Goal: Task Accomplishment & Management: Use online tool/utility

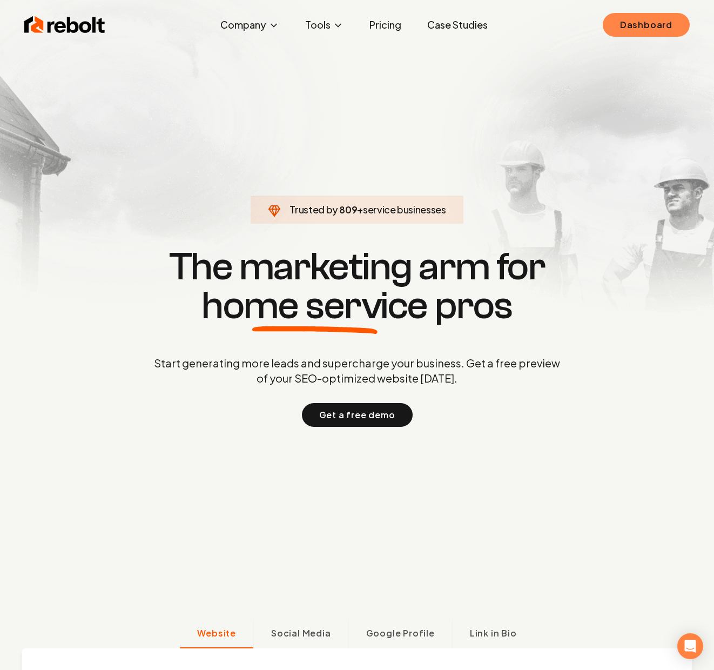
click at [635, 32] on link "Dashboard" at bounding box center [646, 25] width 87 height 24
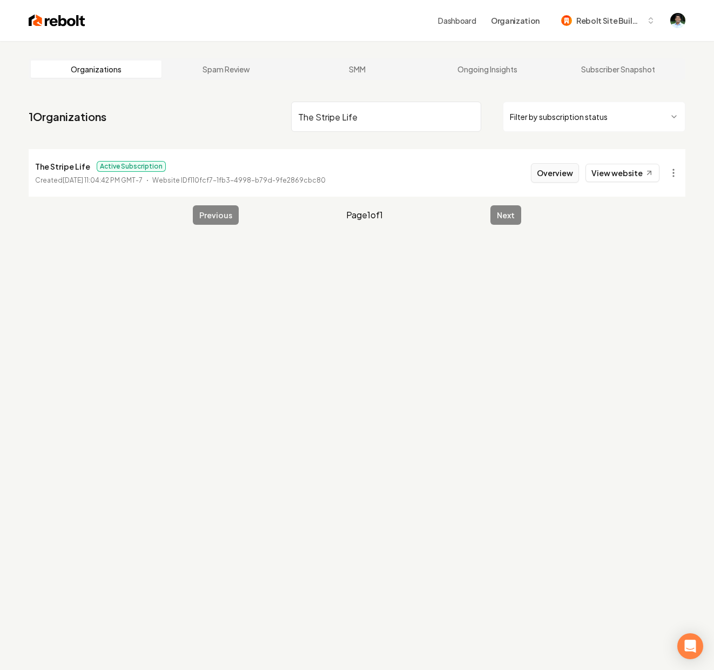
type input "The Stripe Life"
click at [573, 171] on button "Overview" at bounding box center [555, 172] width 48 height 19
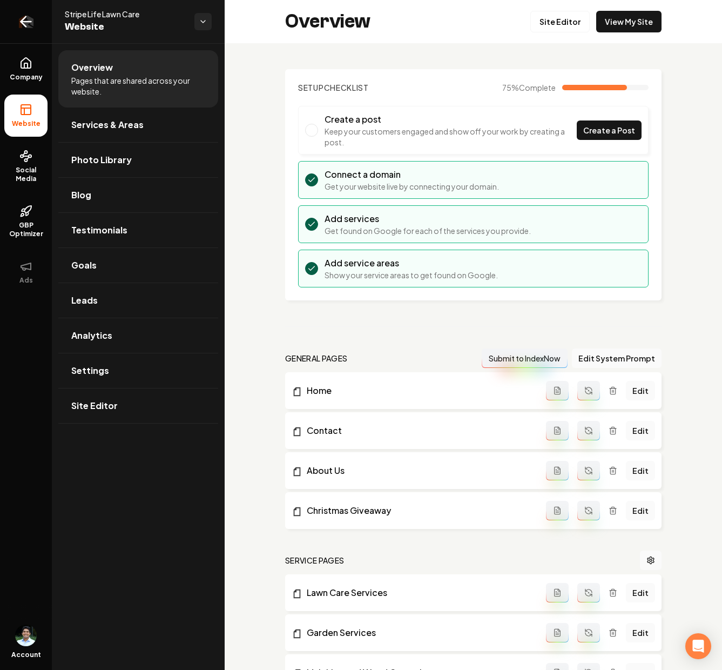
click at [29, 26] on icon "Return to dashboard" at bounding box center [25, 21] width 17 height 17
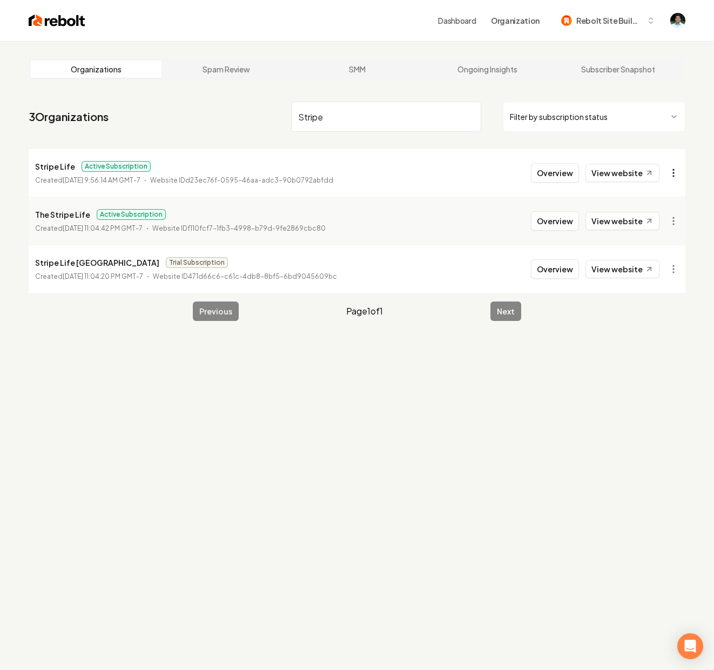
type input "Stripe"
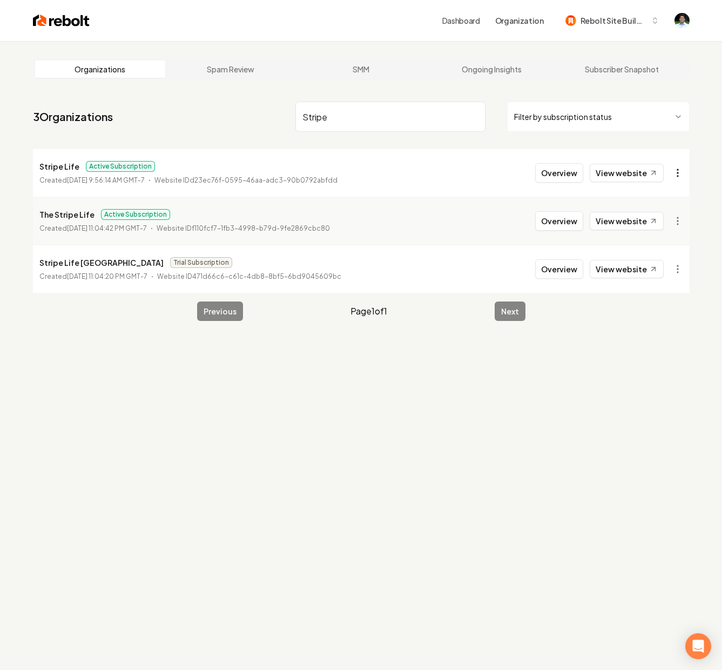
click at [674, 178] on html "Dashboard Organization Rebolt Site Builder Organizations Spam Review SMM Ongoin…" at bounding box center [361, 335] width 722 height 670
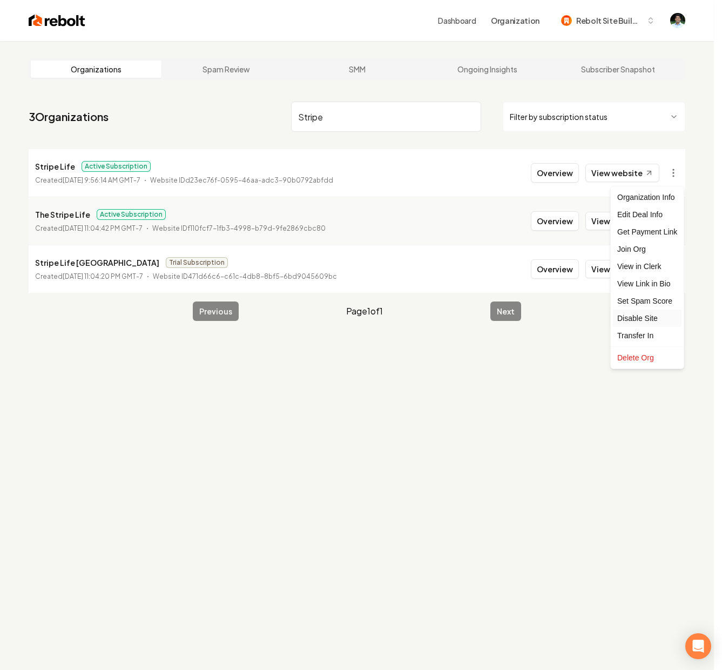
click at [634, 320] on div "Disable Site" at bounding box center [647, 318] width 69 height 17
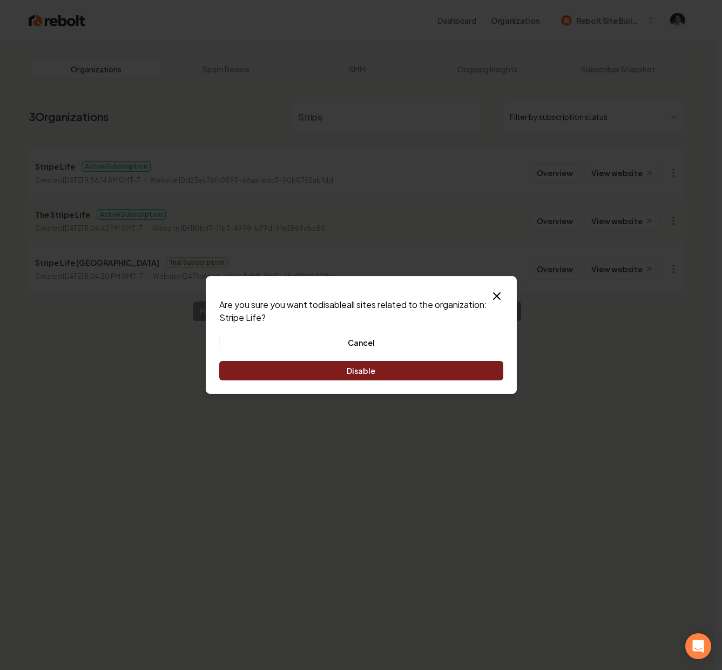
click at [378, 371] on button "Disable" at bounding box center [361, 370] width 284 height 19
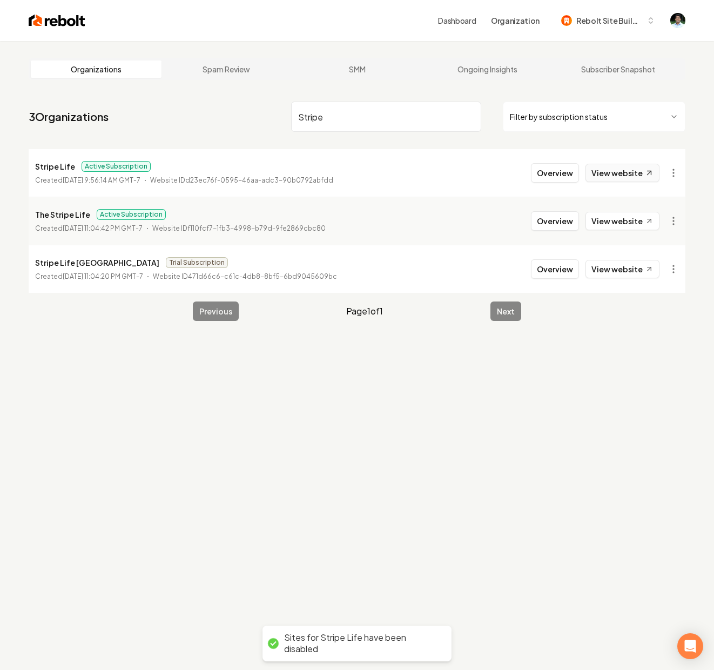
click at [624, 170] on link "View website" at bounding box center [623, 173] width 74 height 18
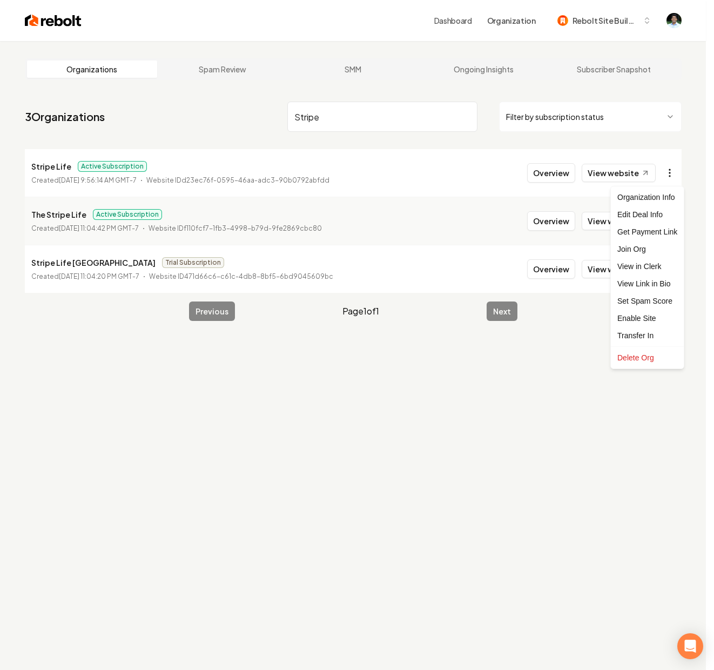
click at [667, 173] on html "Dashboard Organization Rebolt Site Builder Organizations Spam Review SMM Ongoin…" at bounding box center [357, 335] width 714 height 670
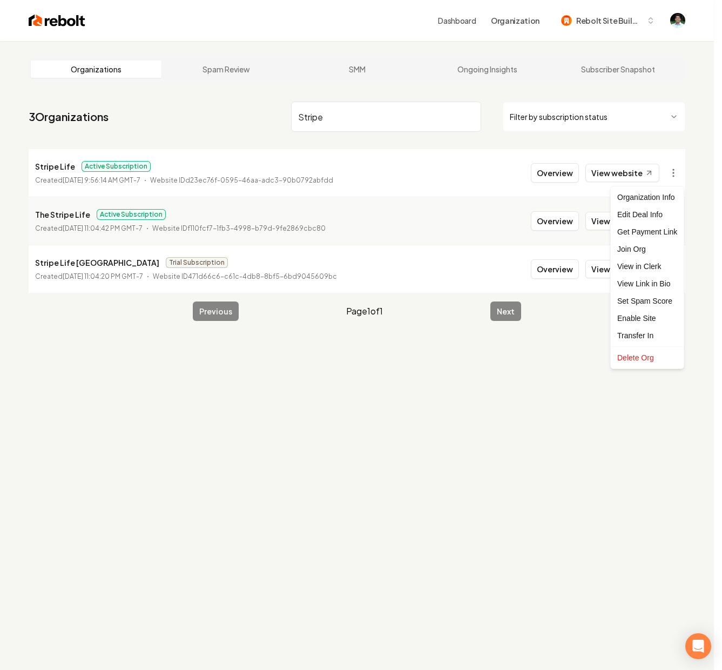
drag, startPoint x: 455, startPoint y: 239, endPoint x: 479, endPoint y: 236, distance: 23.4
click at [459, 238] on html "Dashboard Organization Rebolt Site Builder Organizations Spam Review SMM Ongoin…" at bounding box center [361, 335] width 722 height 670
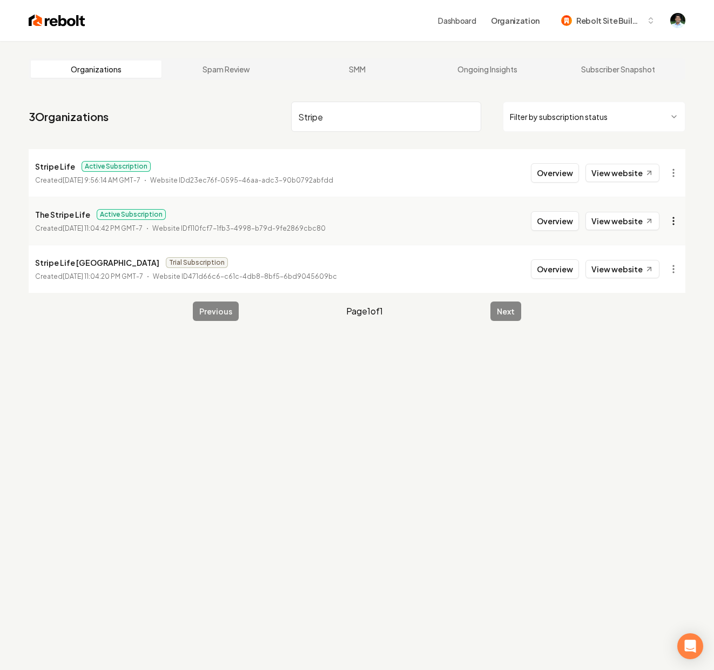
click at [678, 224] on html "Dashboard Organization Rebolt Site Builder Organizations Spam Review SMM Ongoin…" at bounding box center [357, 335] width 714 height 670
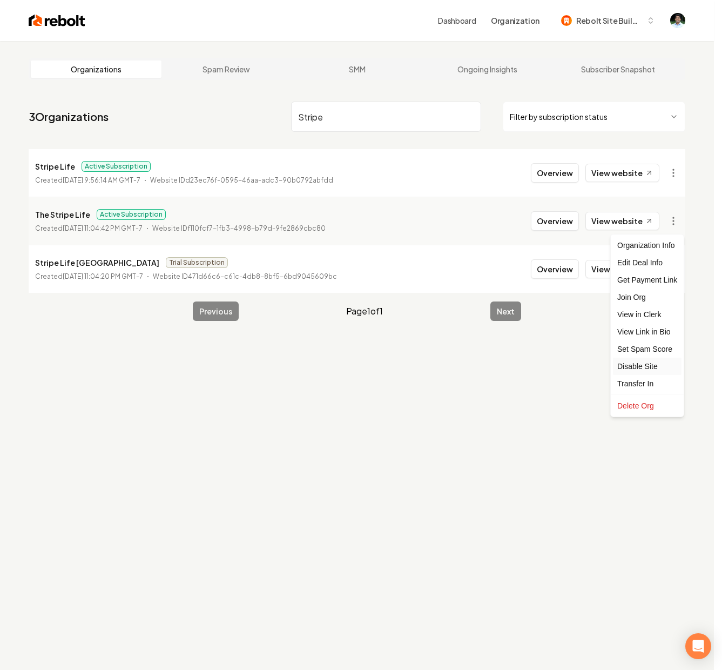
click at [637, 364] on div "Disable Site" at bounding box center [647, 366] width 69 height 17
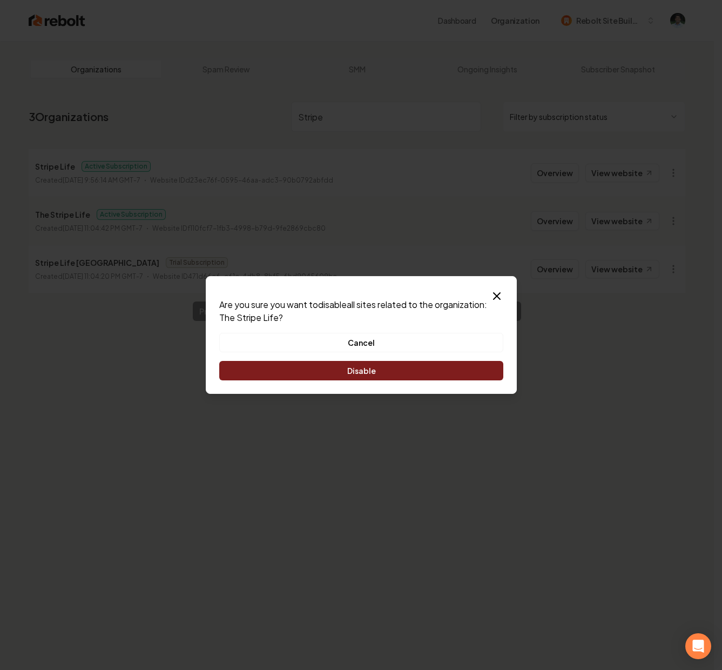
click at [443, 372] on button "Disable" at bounding box center [361, 370] width 284 height 19
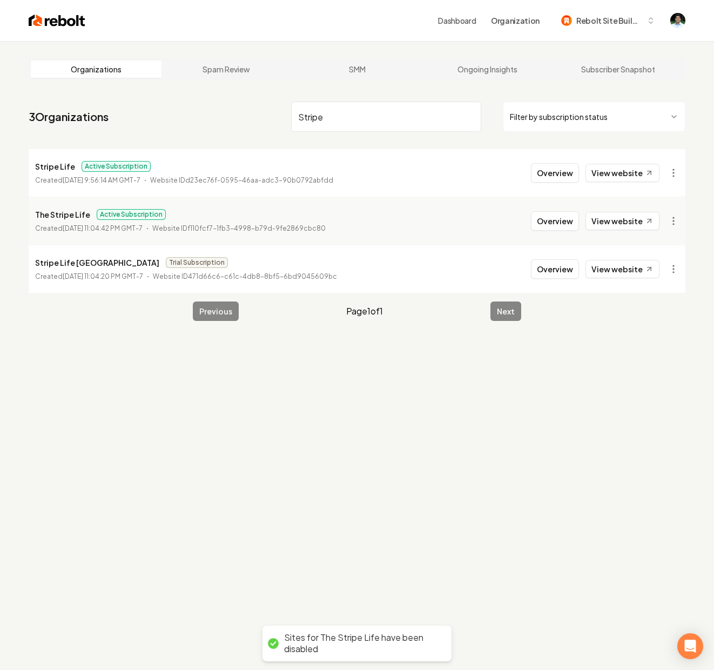
click at [431, 224] on li "The Stripe Life Active Subscription Created July 29, 2024, 11:04:42 PM GMT-7 We…" at bounding box center [357, 221] width 657 height 48
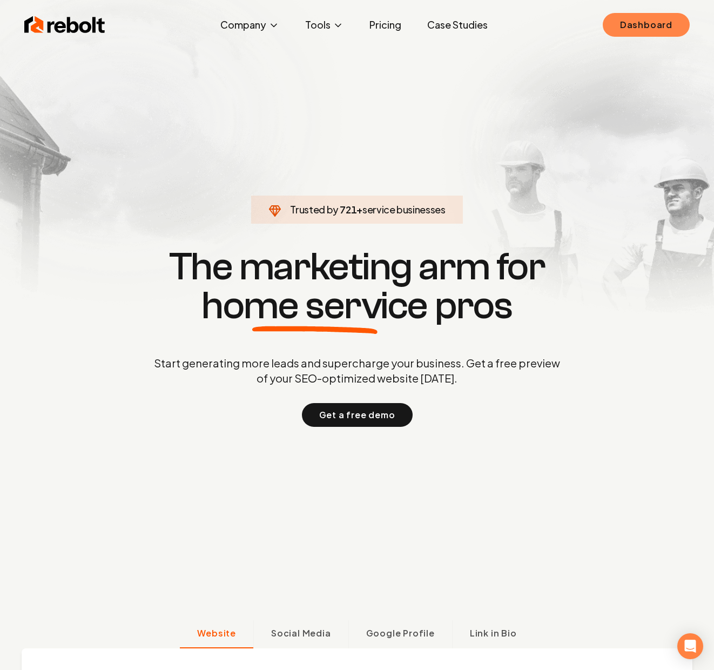
click at [634, 32] on link "Dashboard" at bounding box center [646, 25] width 87 height 24
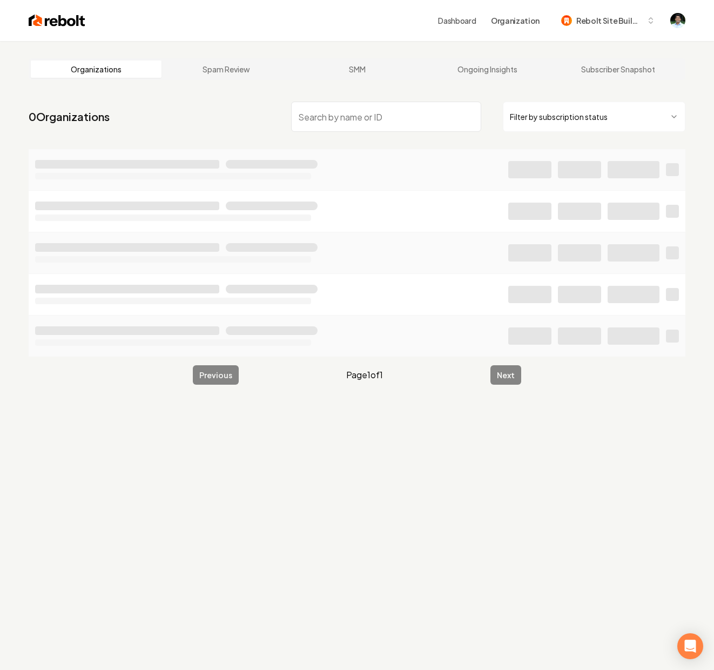
click at [356, 121] on input "search" at bounding box center [386, 117] width 190 height 30
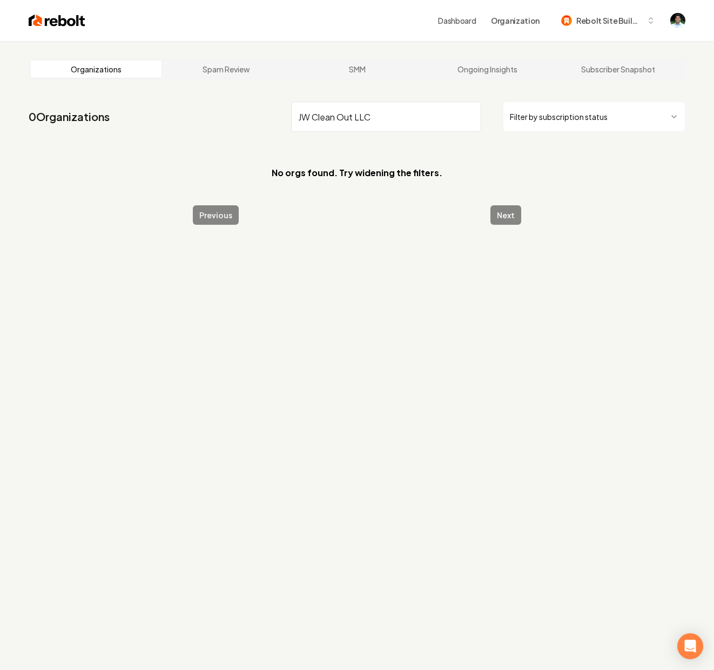
click at [384, 117] on input "JW Clean Out LLC" at bounding box center [386, 117] width 190 height 30
type input "JW Clean Out"
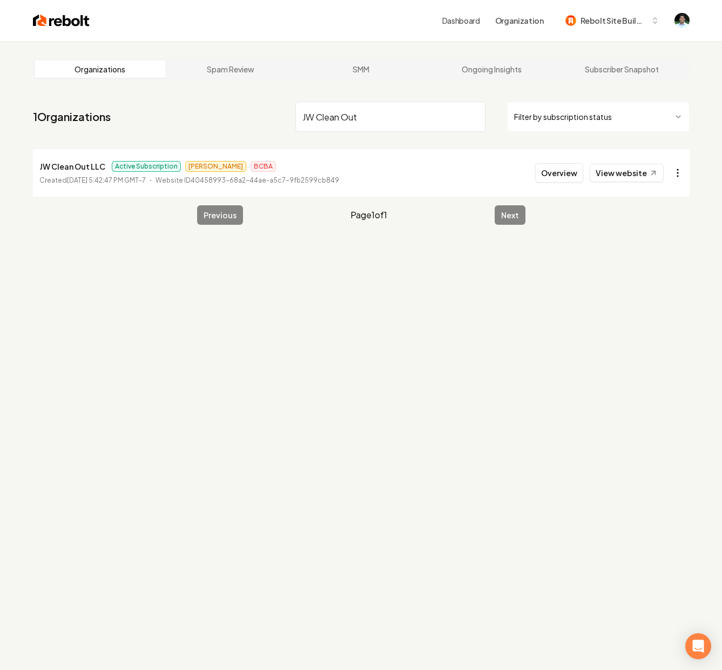
click at [675, 174] on html "Dashboard Organization Rebolt Site Builder Organizations Spam Review SMM Ongoin…" at bounding box center [361, 335] width 722 height 670
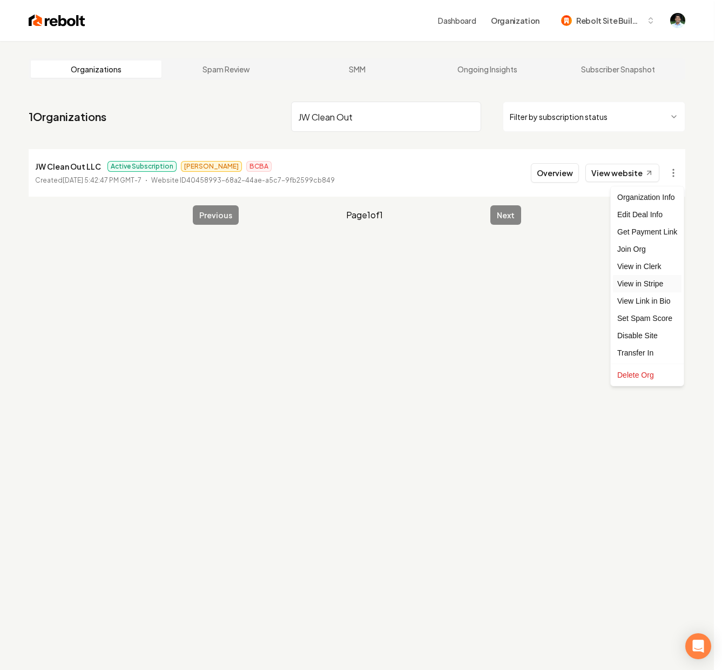
click at [628, 282] on link "View in Stripe" at bounding box center [647, 283] width 69 height 17
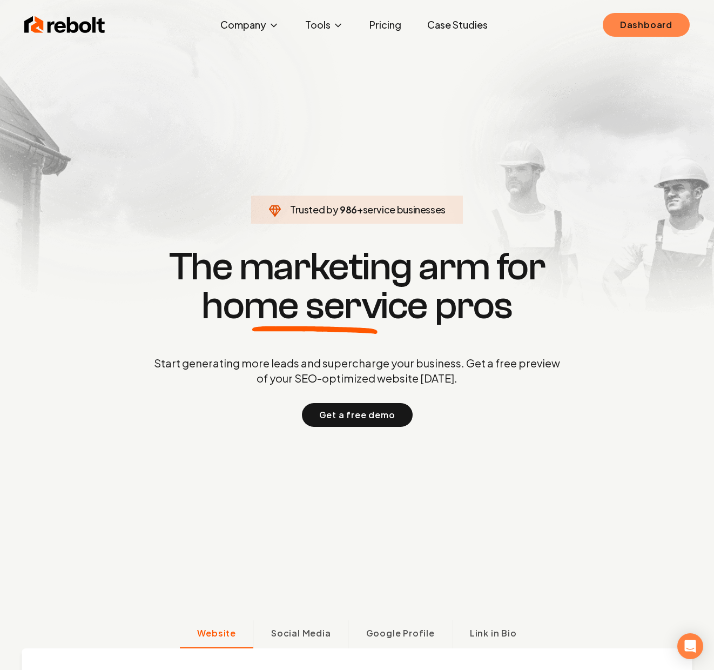
click at [624, 25] on link "Dashboard" at bounding box center [646, 25] width 87 height 24
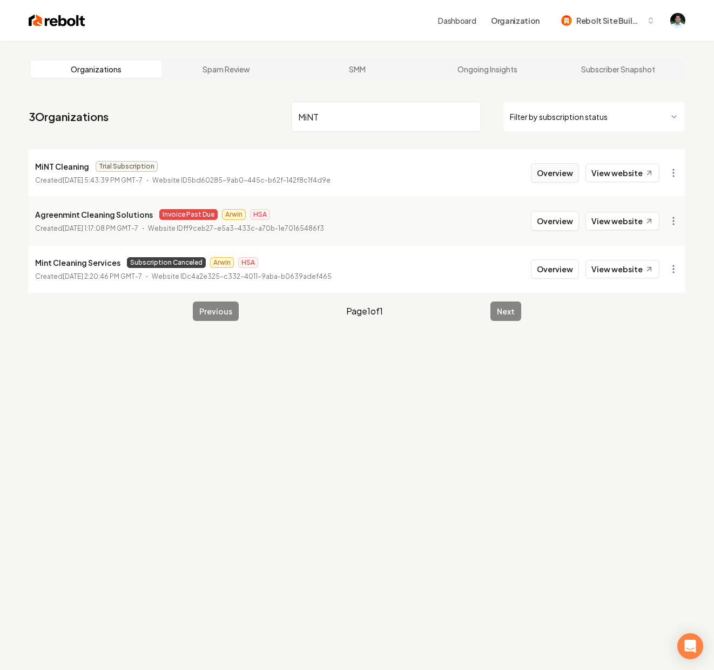
type input "MiNT"
click at [550, 179] on button "Overview" at bounding box center [555, 172] width 48 height 19
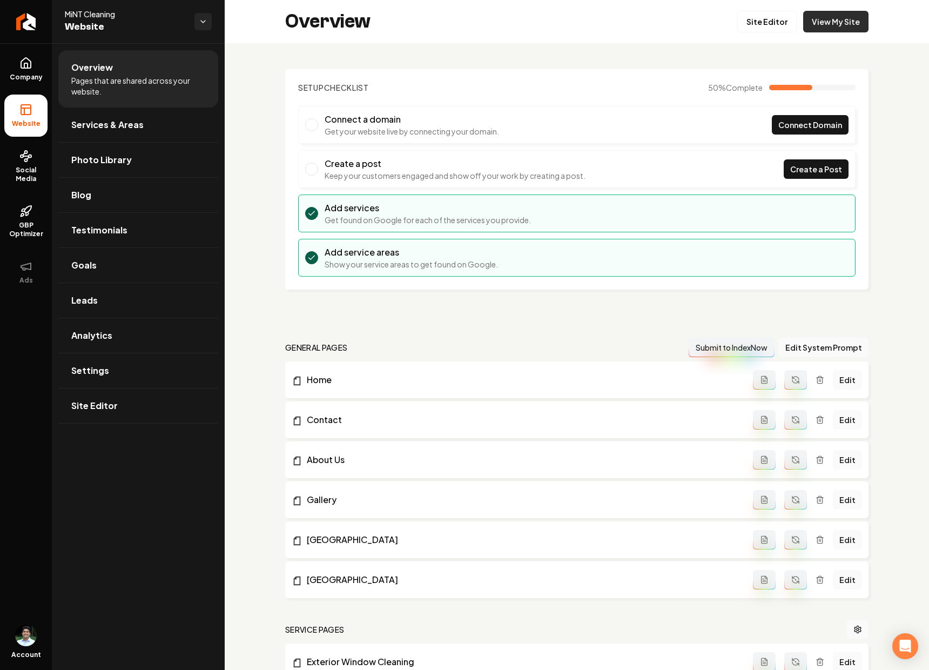
click at [714, 25] on link "View My Site" at bounding box center [835, 22] width 65 height 22
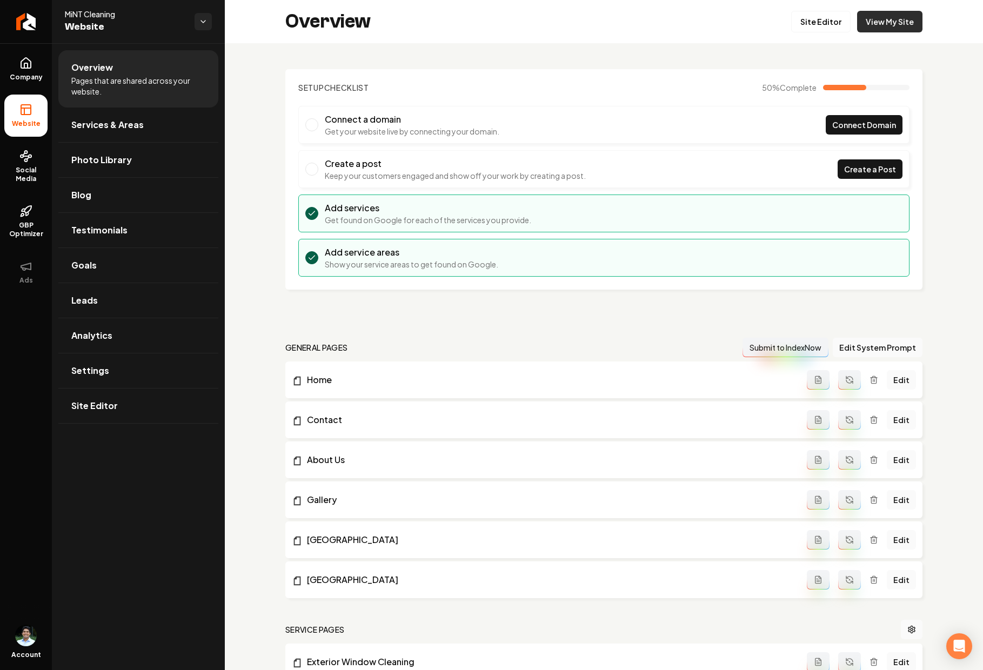
click at [714, 23] on link "View My Site" at bounding box center [889, 22] width 65 height 22
click at [714, 14] on link "Site Editor" at bounding box center [820, 22] width 59 height 22
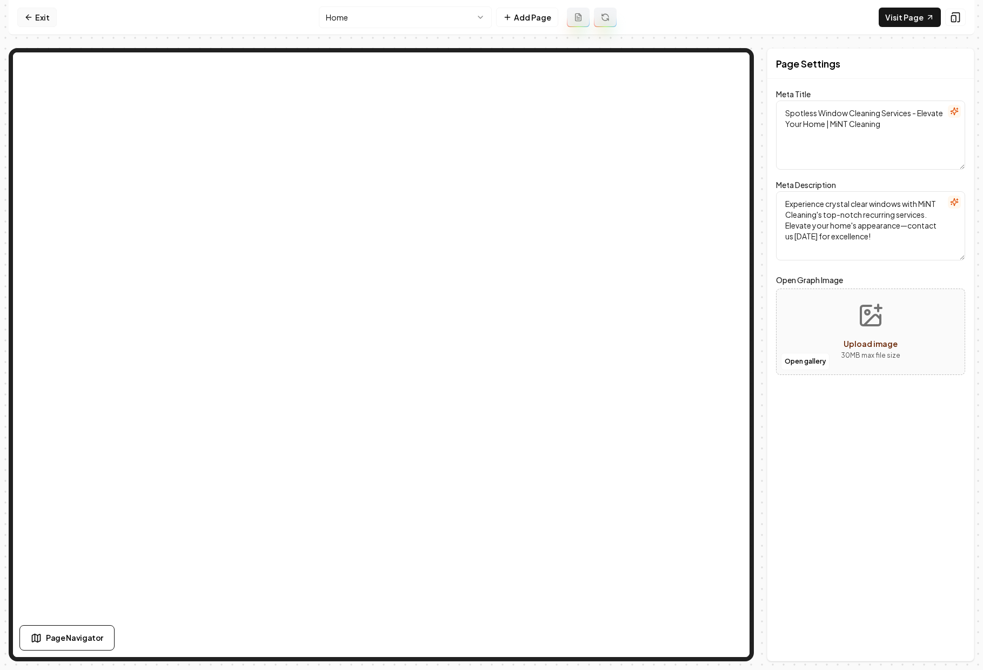
click at [46, 14] on link "Exit" at bounding box center [36, 17] width 39 height 19
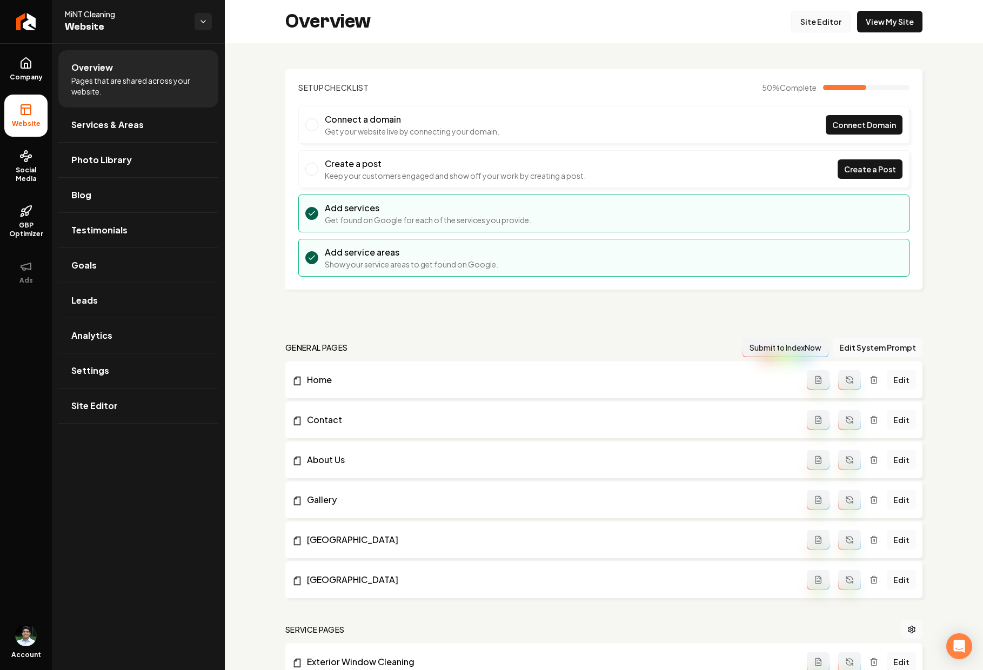
click at [714, 30] on link "Site Editor" at bounding box center [820, 22] width 59 height 22
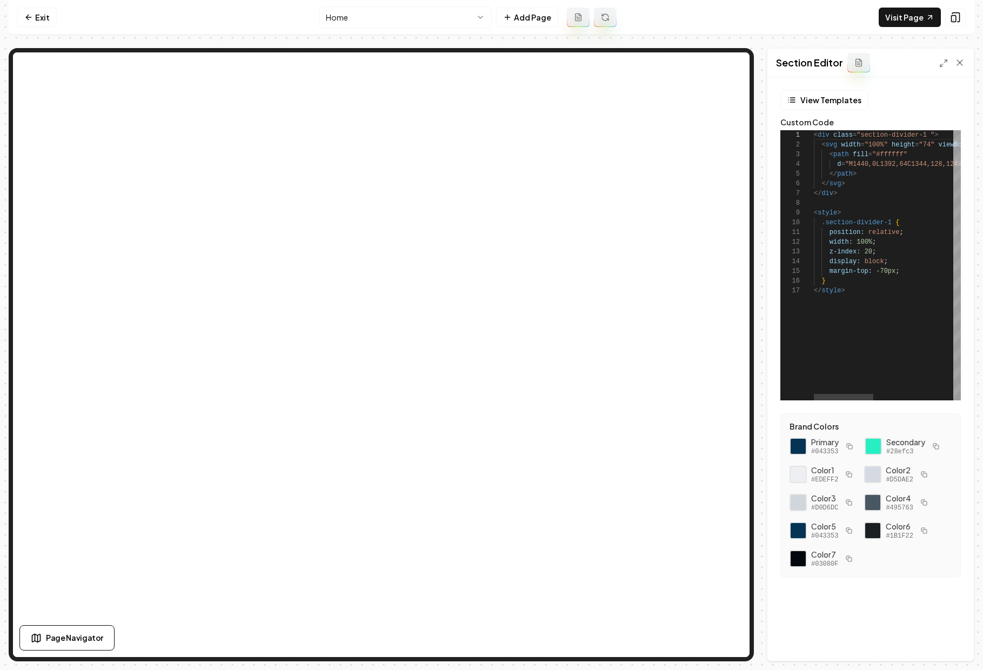
scroll to position [88, 0]
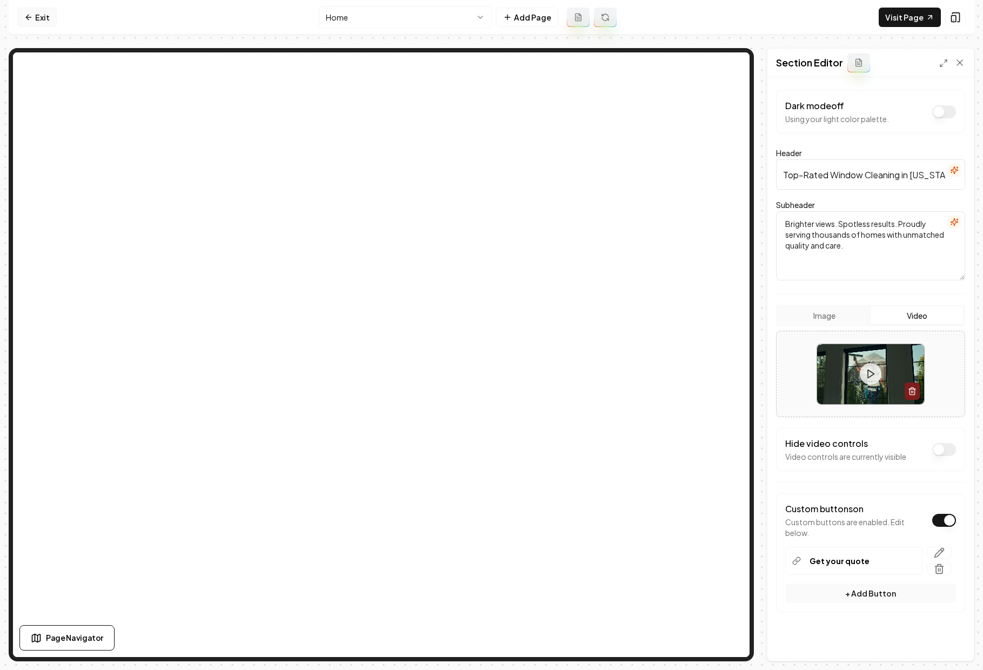
click at [38, 14] on link "Exit" at bounding box center [36, 17] width 39 height 19
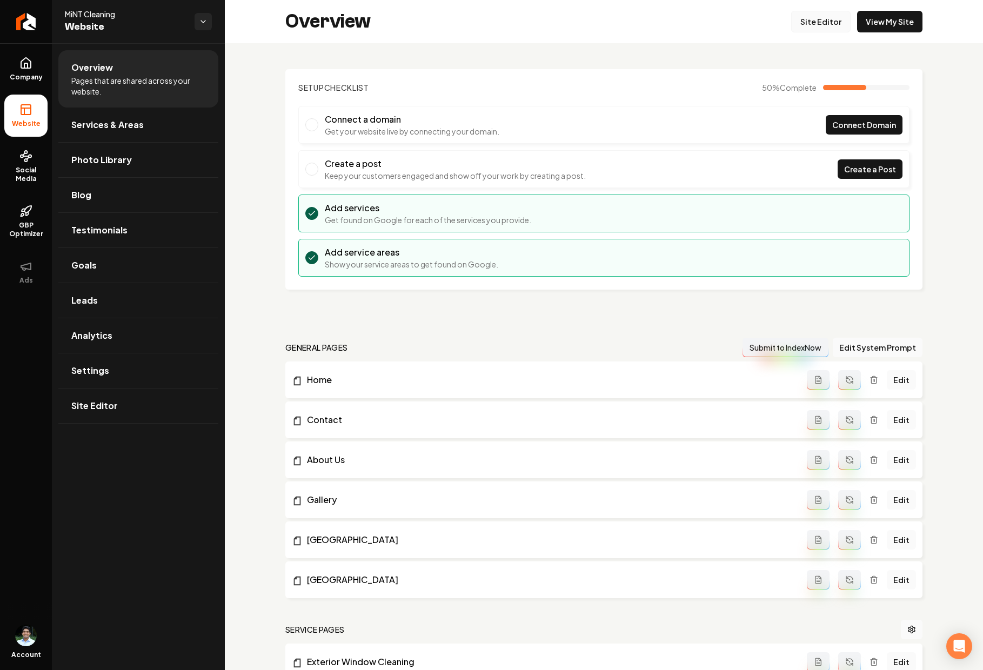
click at [714, 26] on link "Site Editor" at bounding box center [820, 22] width 59 height 22
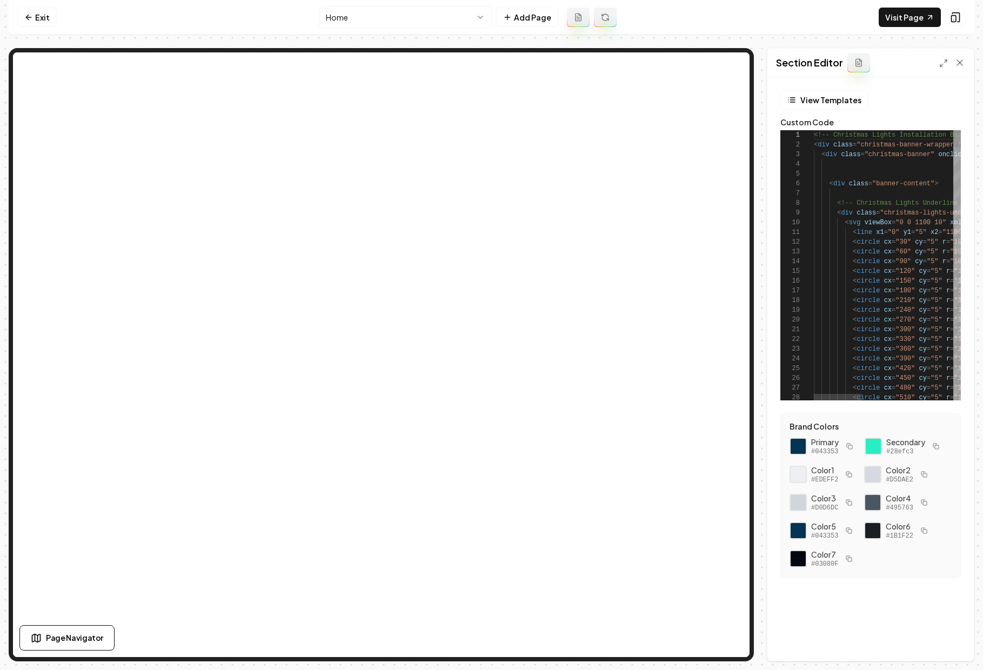
scroll to position [97, 0]
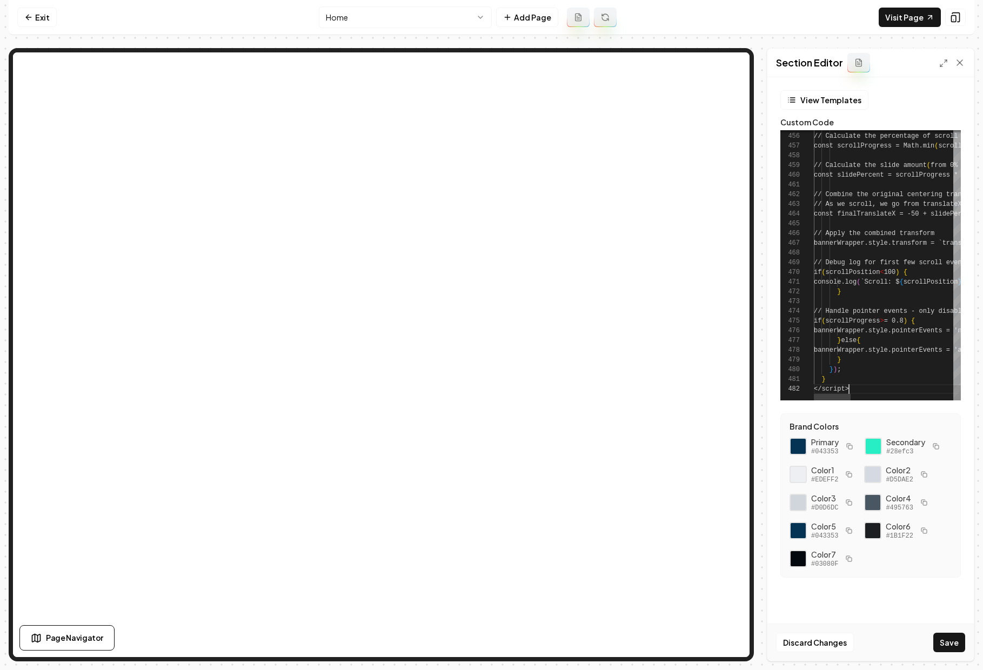
scroll to position [10, 35]
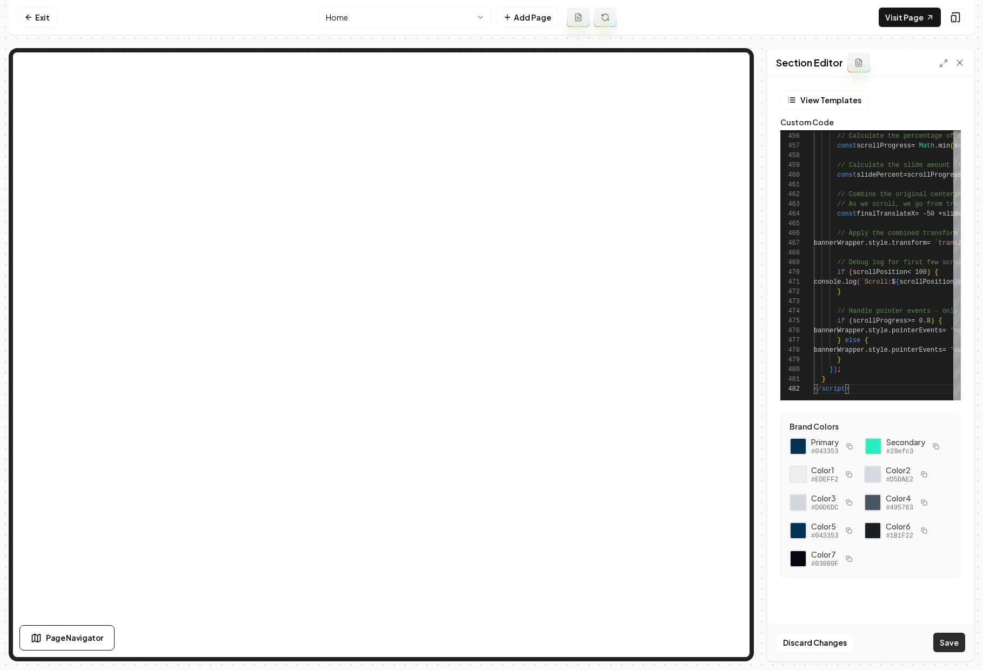
click at [714, 648] on button "Save" at bounding box center [949, 642] width 32 height 19
type textarea "**********"
click at [714, 15] on link "Visit Page" at bounding box center [909, 17] width 62 height 19
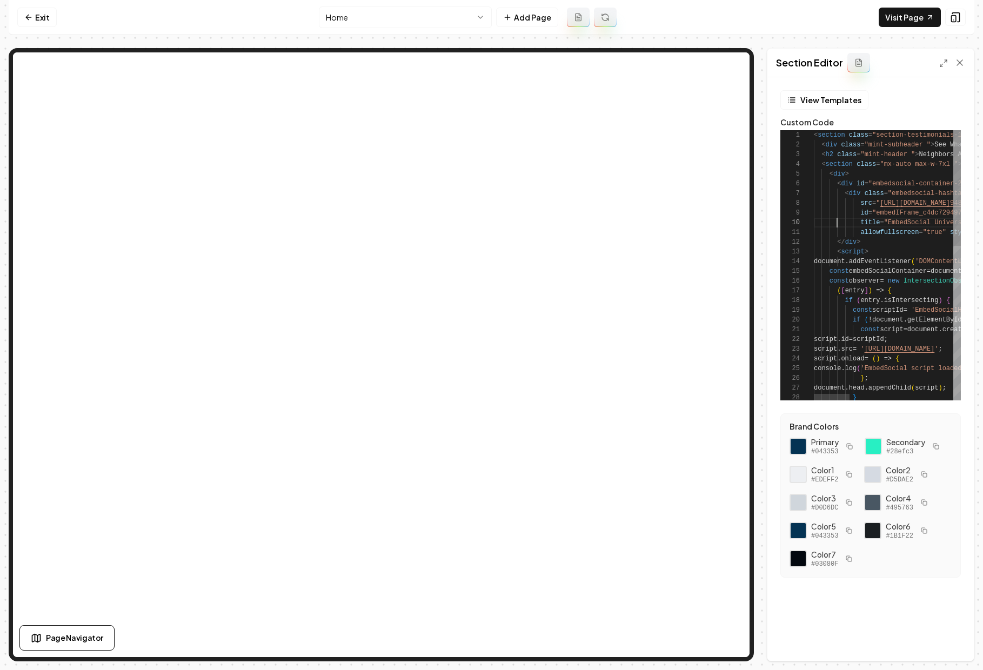
scroll to position [68, 23]
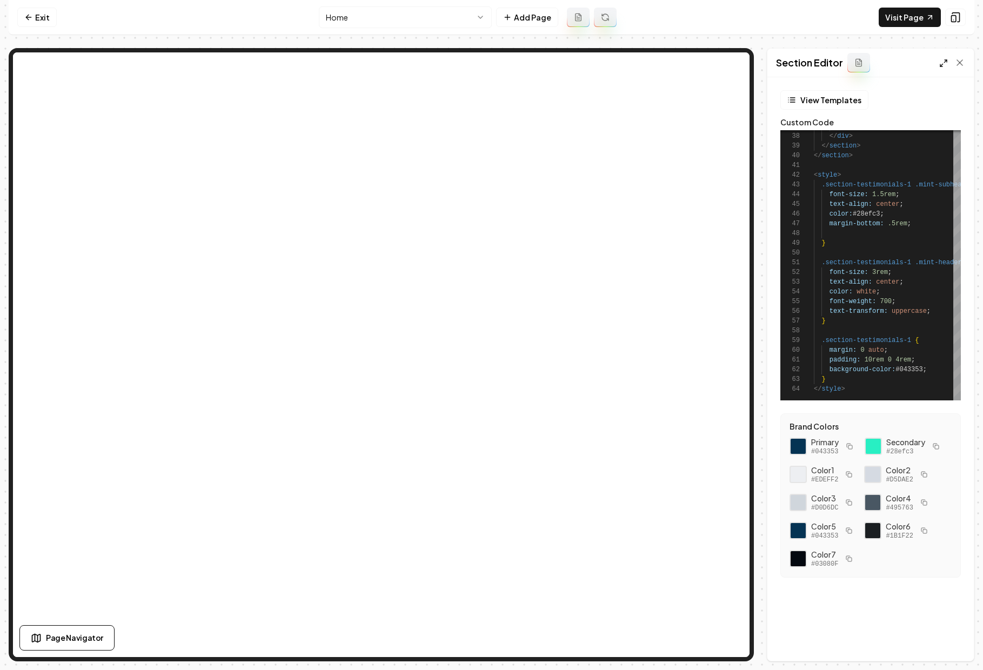
click at [714, 59] on icon at bounding box center [943, 63] width 9 height 9
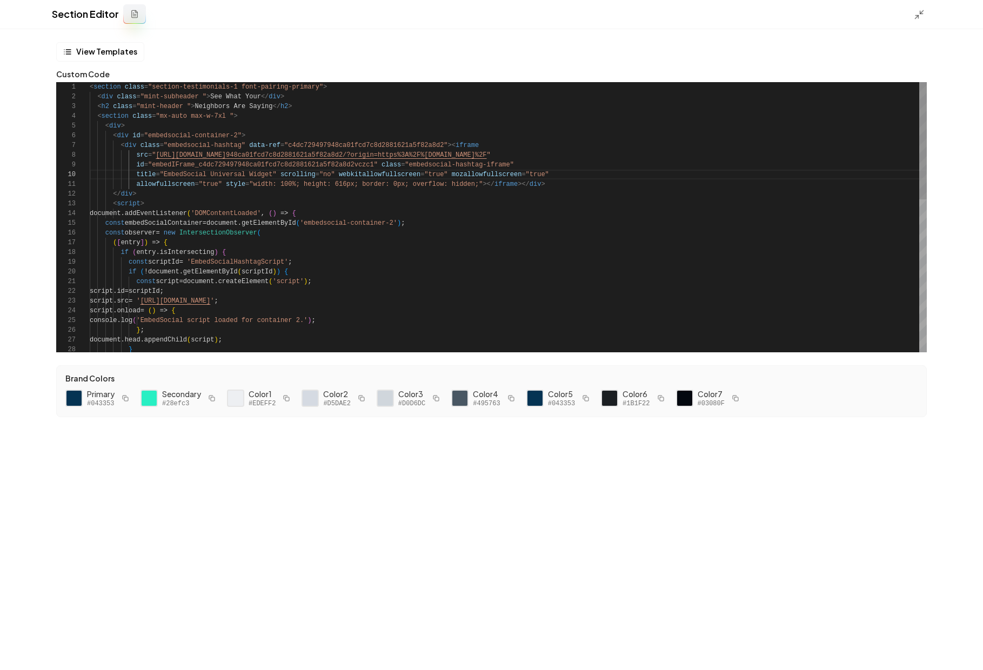
click at [226, 199] on div "console . log ( 'EmbedSocial script loaded for container 2.' ) ; } ; document .…" at bounding box center [508, 393] width 837 height 622
type textarea "**********"
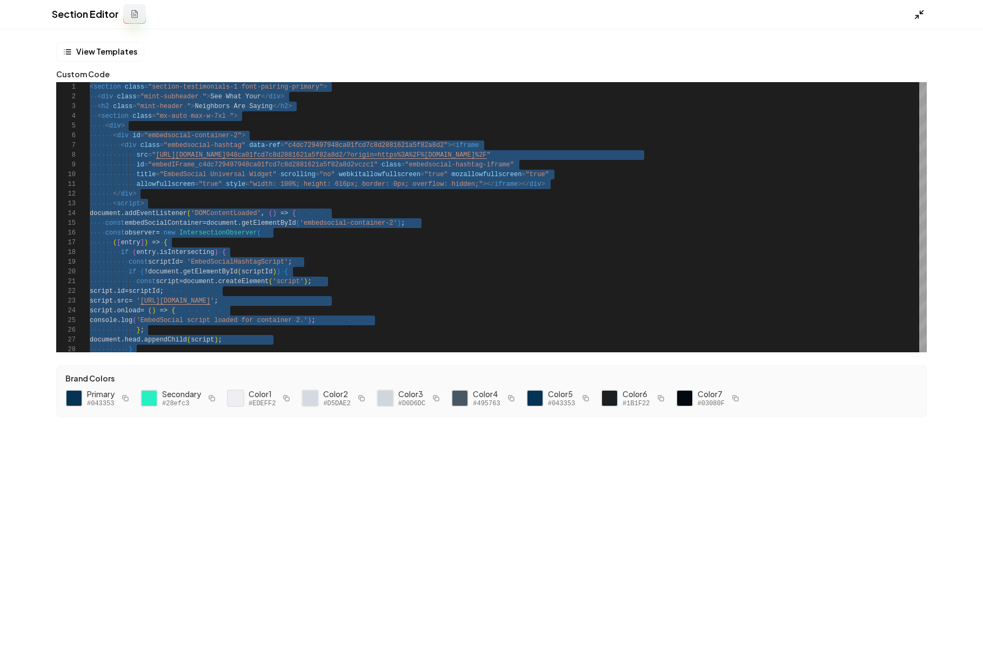
click at [714, 17] on icon at bounding box center [918, 14] width 11 height 11
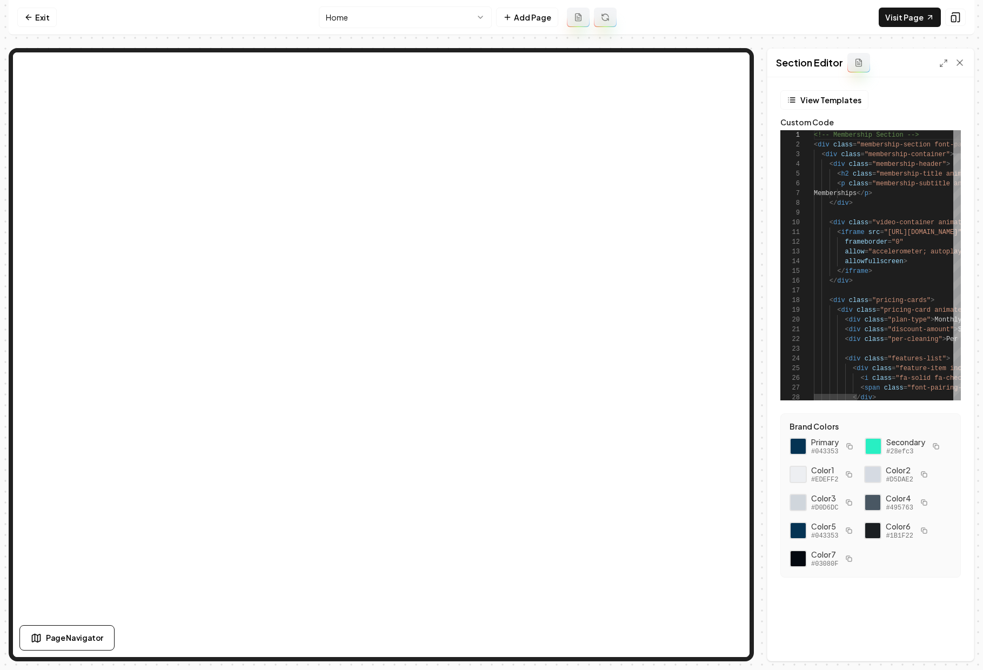
scroll to position [97, 0]
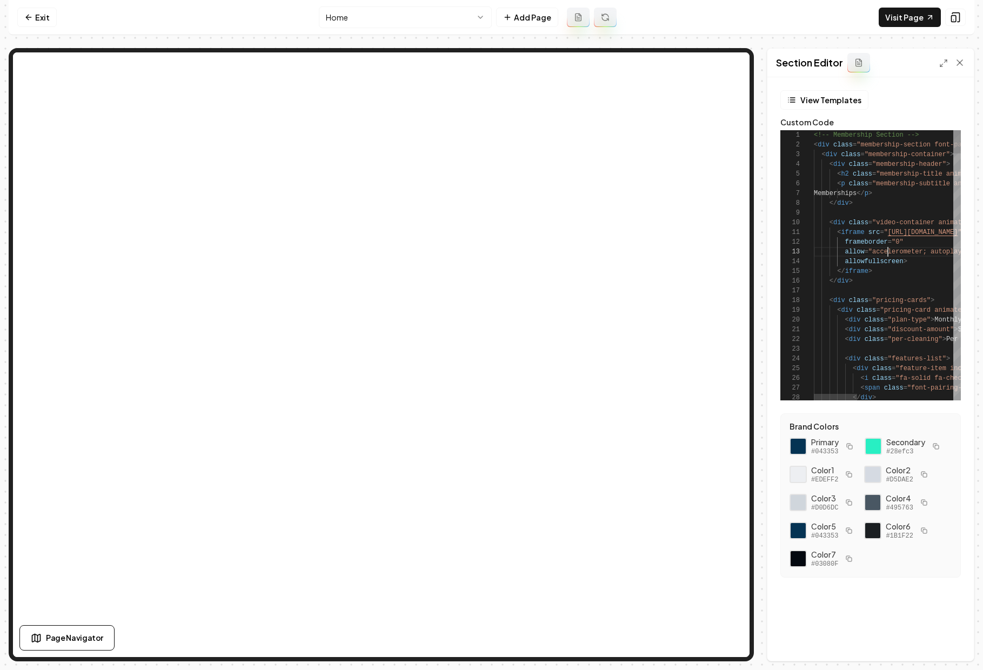
scroll to position [19, 74]
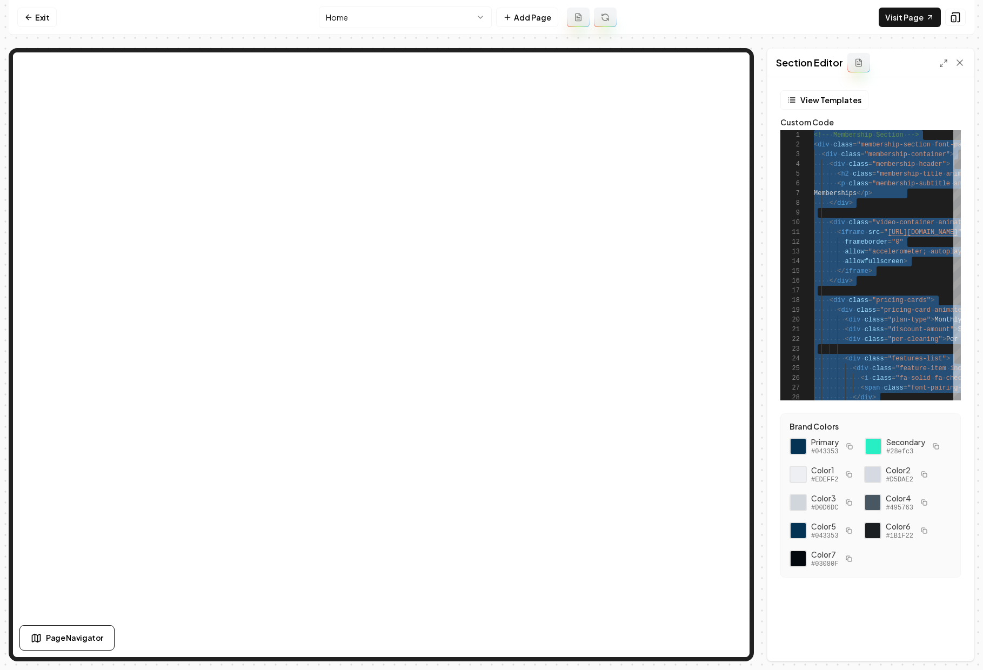
click at [714, 445] on icon "button" at bounding box center [935, 446] width 6 height 6
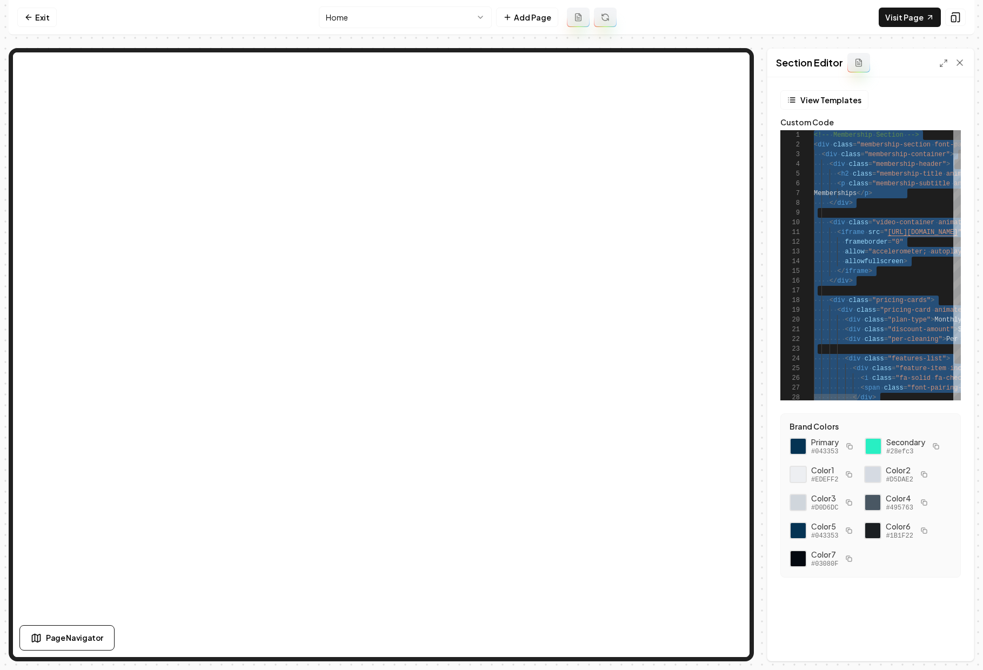
type textarea "**********"
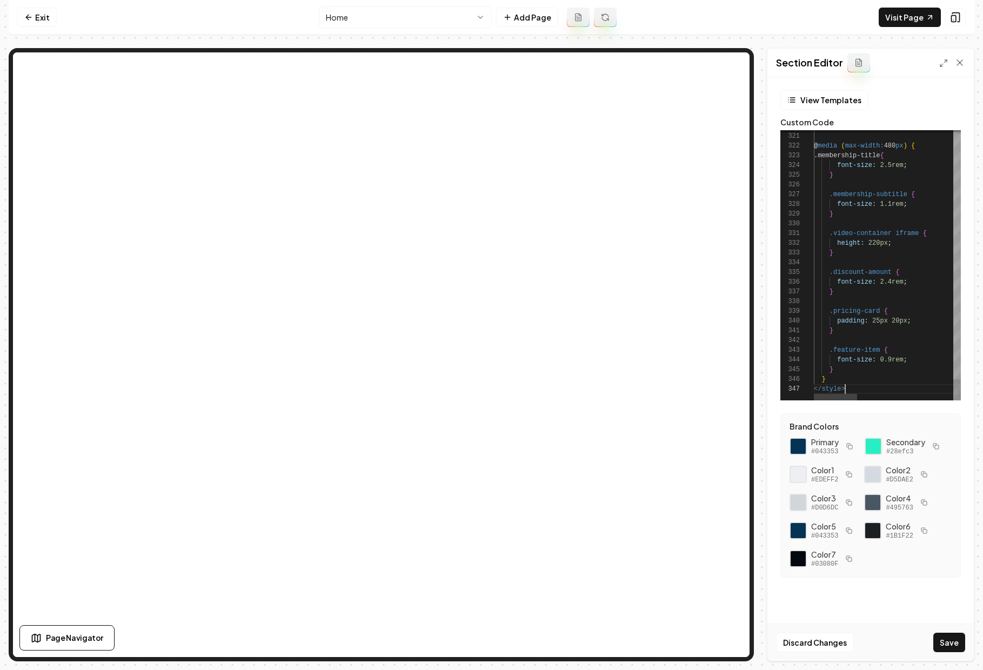
scroll to position [58, 31]
click at [714, 635] on button "Save" at bounding box center [949, 642] width 32 height 19
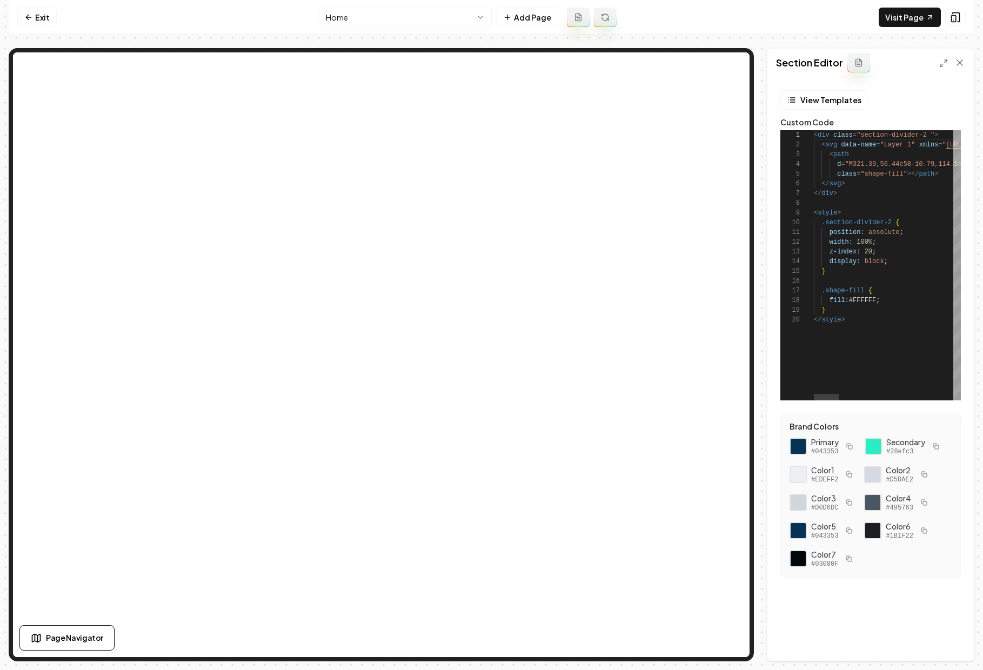
scroll to position [97, 0]
click at [714, 446] on icon "button" at bounding box center [935, 446] width 6 height 6
drag, startPoint x: 879, startPoint y: 300, endPoint x: 858, endPoint y: 300, distance: 21.6
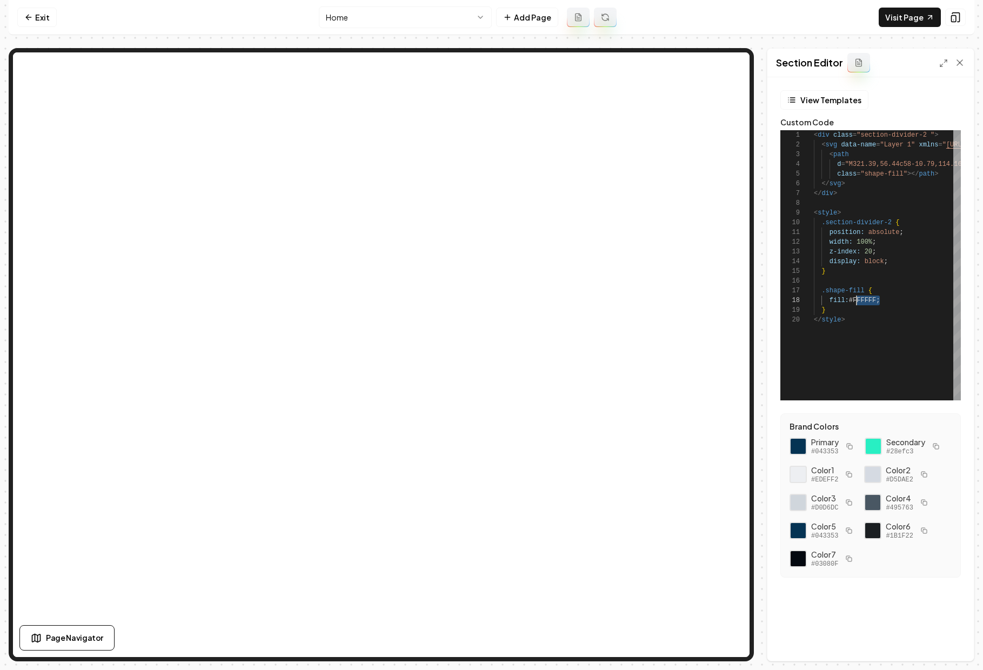
scroll to position [68, 70]
type textarea "**********"
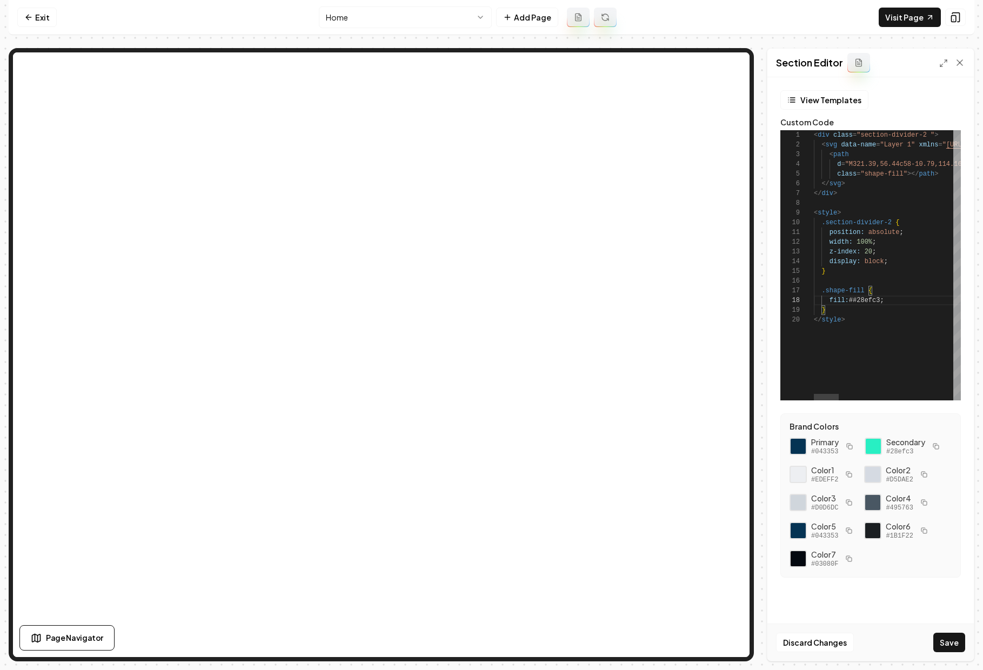
scroll to position [68, 43]
click at [714, 638] on button "Save" at bounding box center [949, 642] width 32 height 19
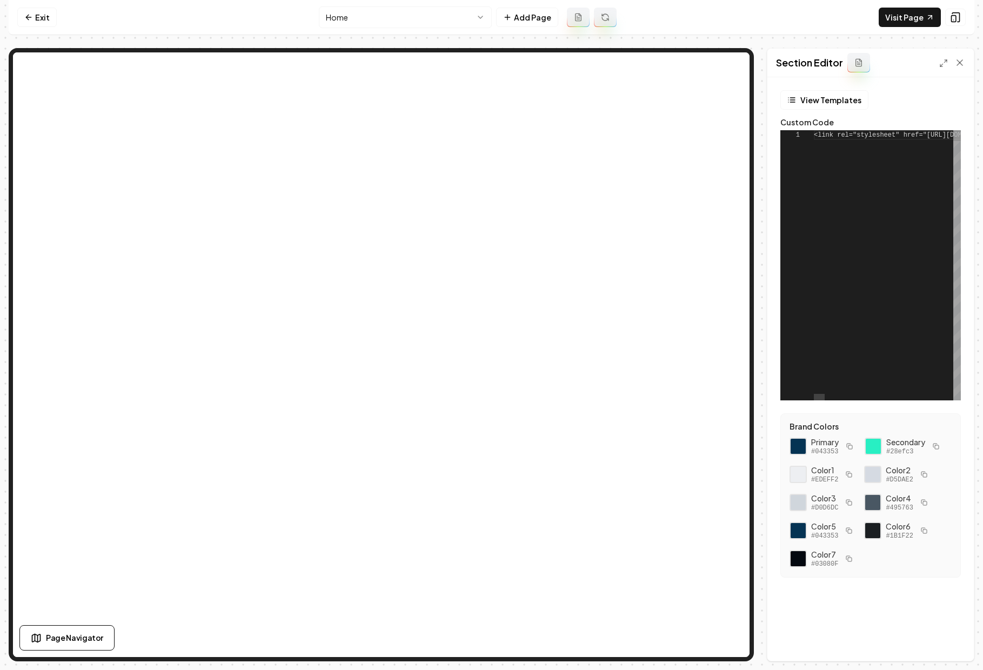
scroll to position [97, 0]
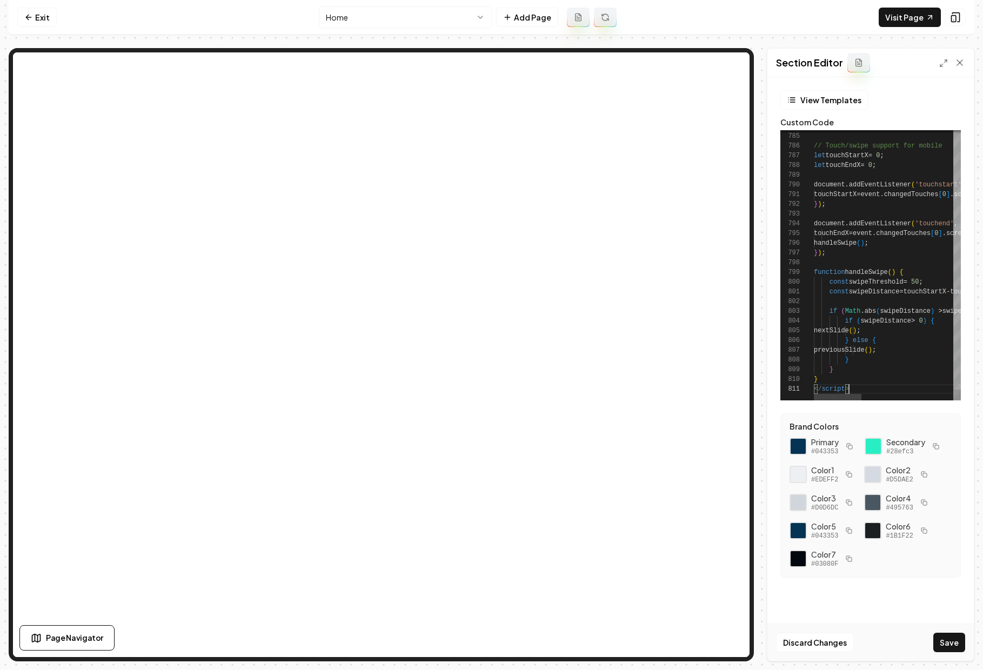
scroll to position [0, 35]
click at [714, 639] on button "Save" at bounding box center [949, 642] width 32 height 19
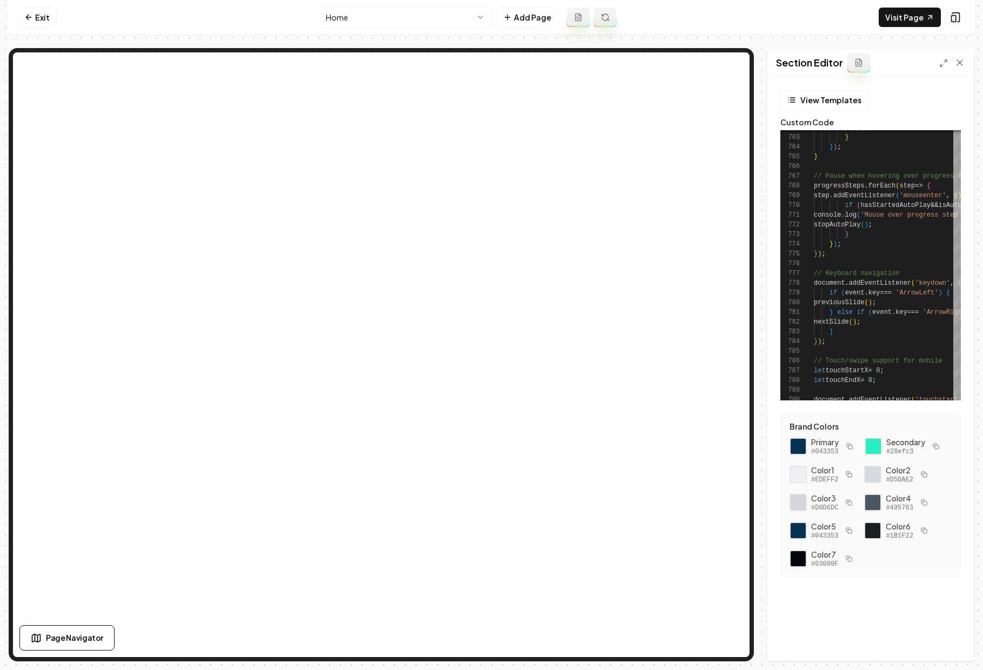
scroll to position [49, 0]
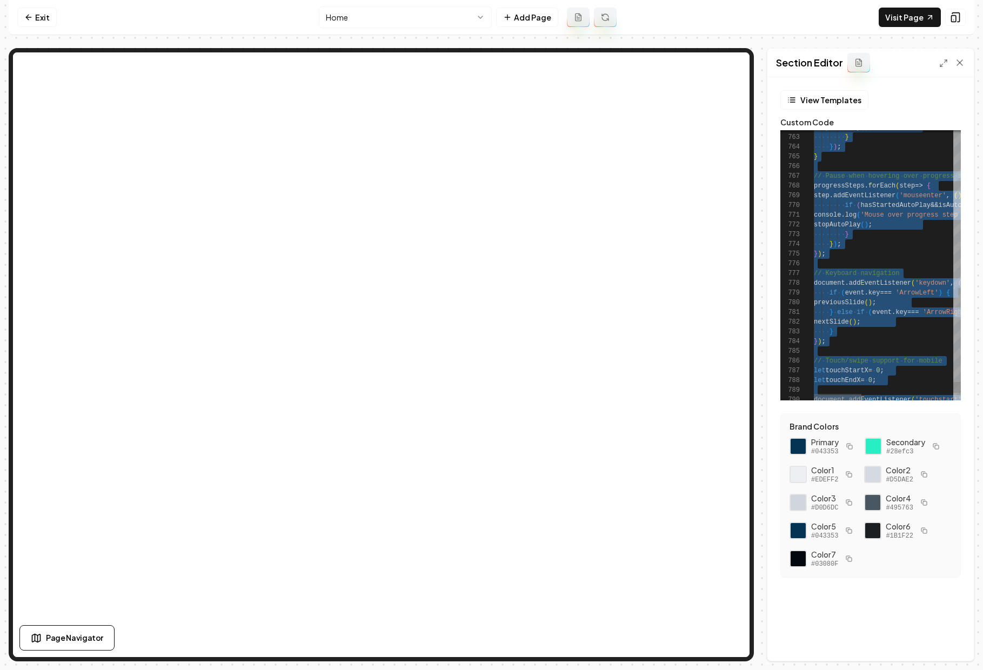
scroll to position [78, 28]
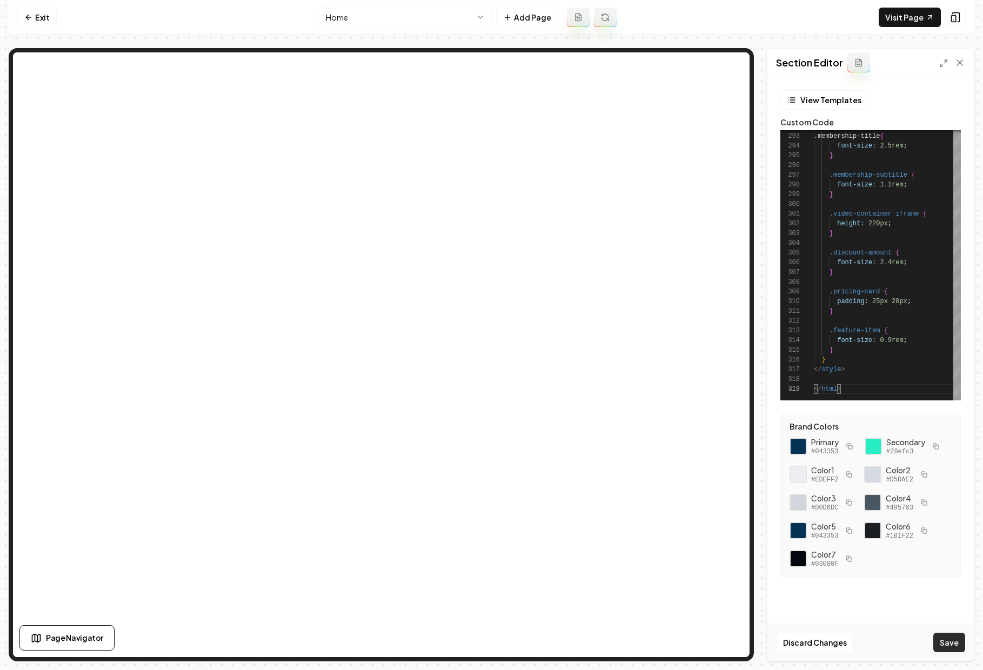
click at [714, 646] on button "Save" at bounding box center [949, 642] width 32 height 19
click at [714, 19] on link "Visit Page" at bounding box center [909, 17] width 62 height 19
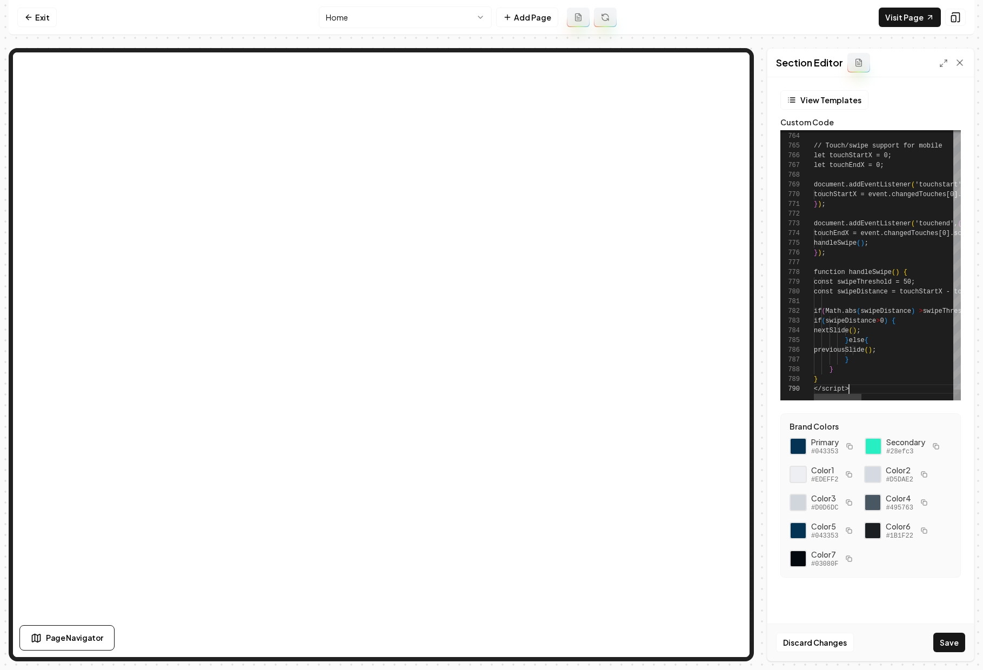
scroll to position [88, 35]
click at [714, 642] on button "Save" at bounding box center [949, 642] width 32 height 19
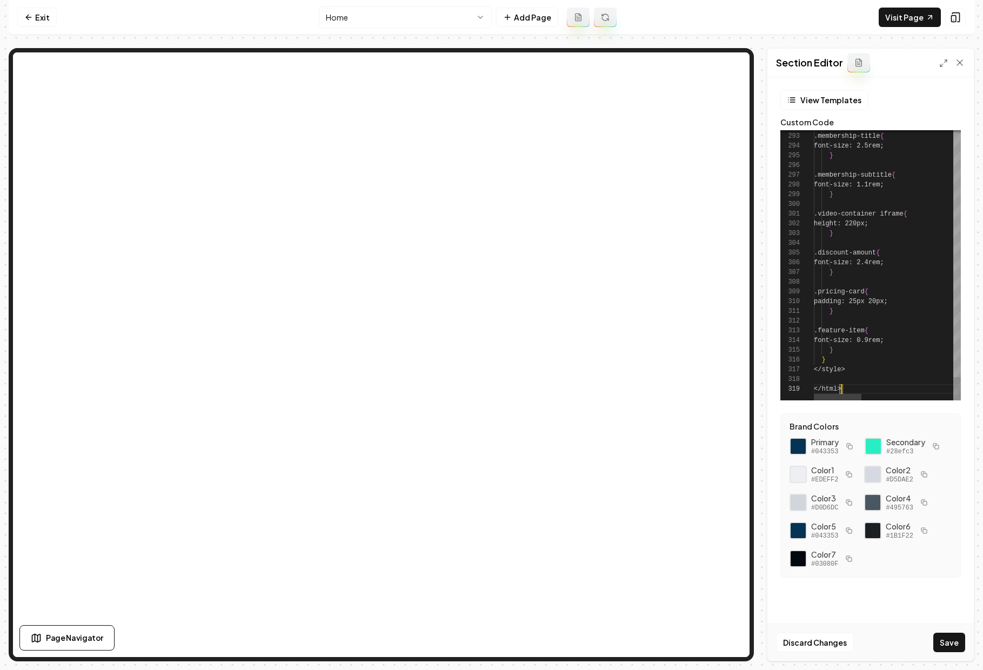
scroll to position [78, 28]
click at [714, 643] on button "Save" at bounding box center [949, 642] width 32 height 19
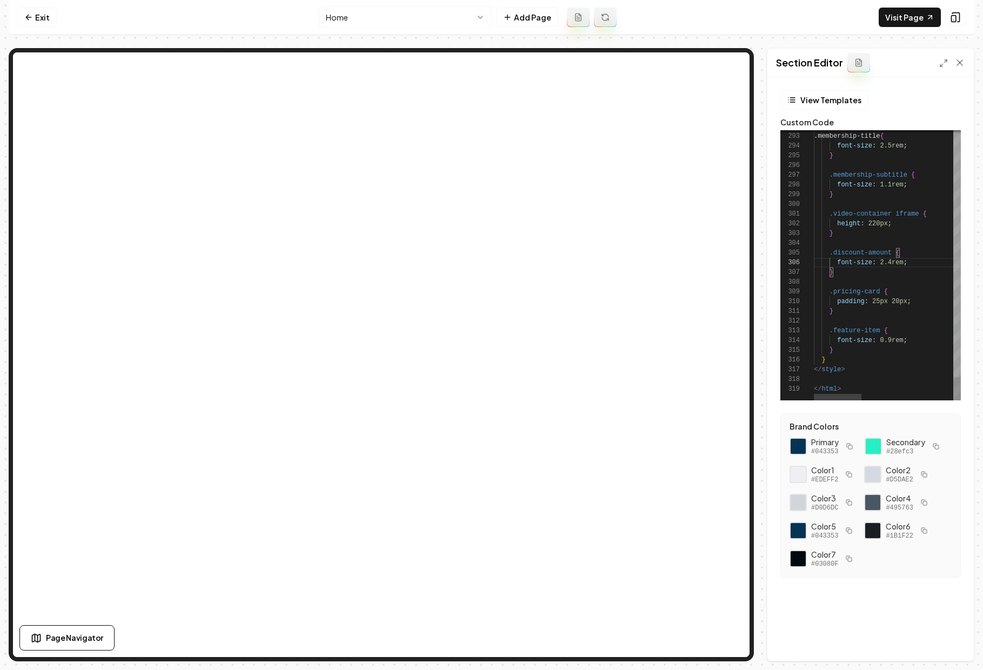
scroll to position [0, 28]
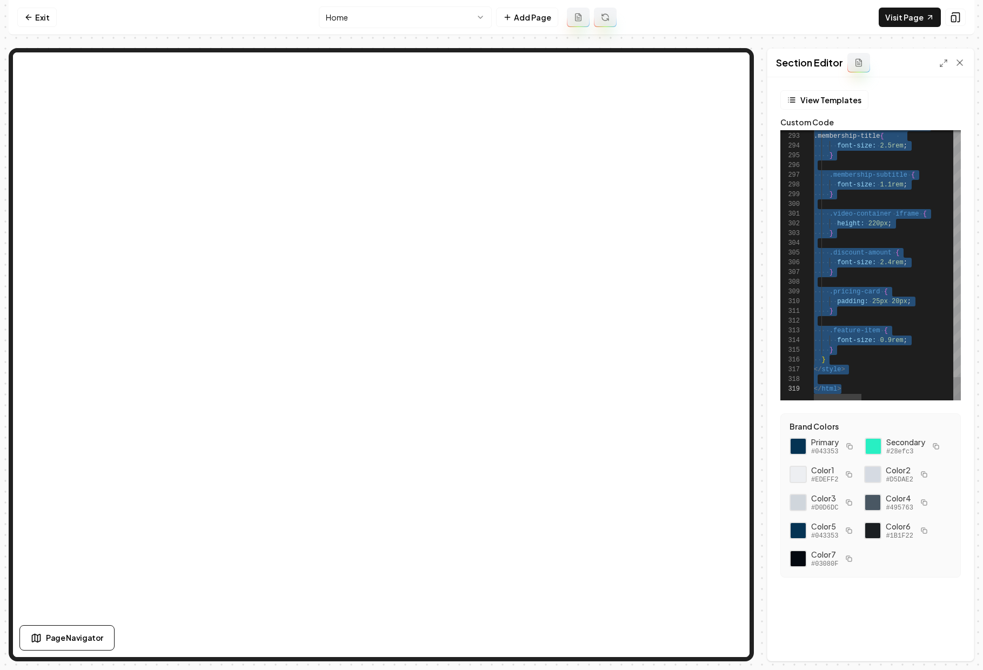
type textarea "**********"
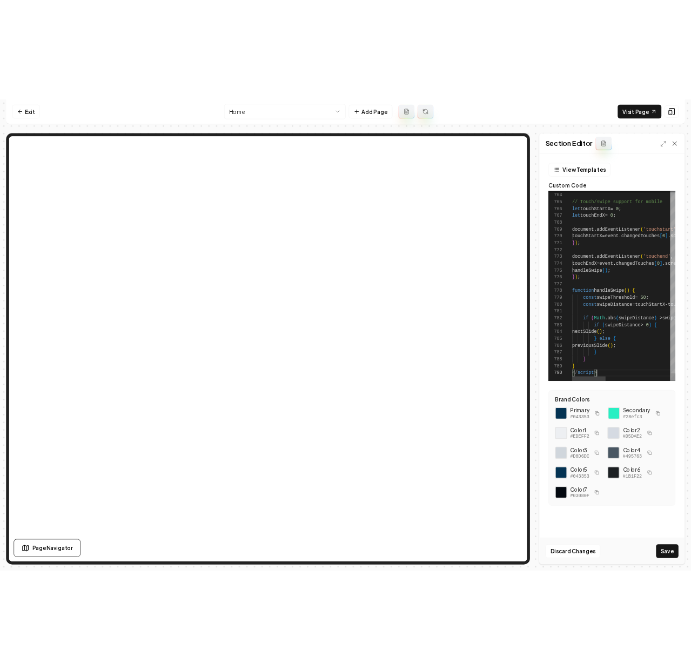
scroll to position [88, 35]
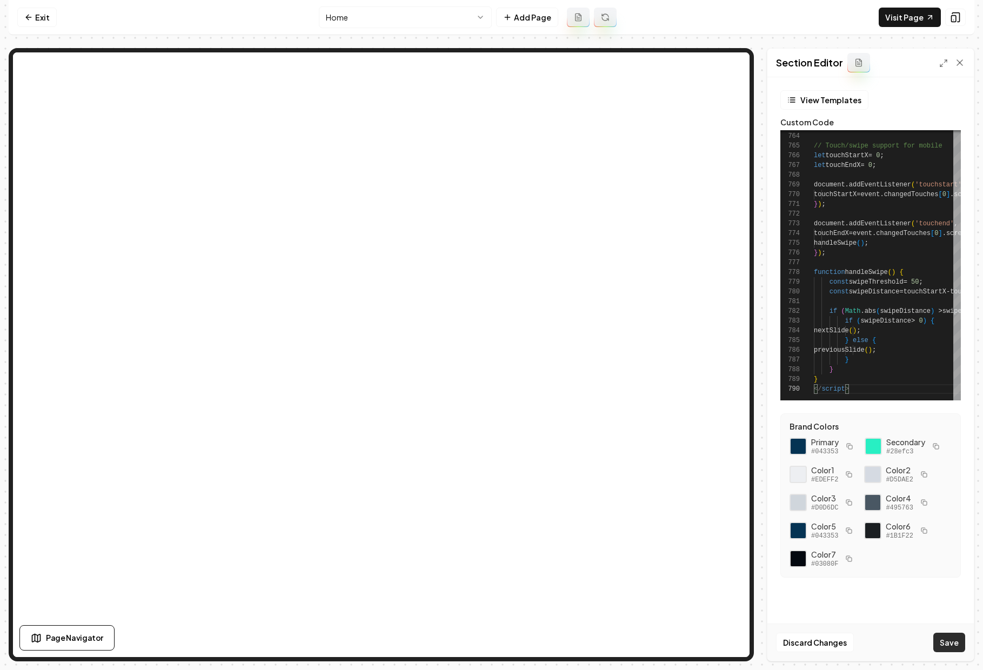
click at [714, 640] on button "Save" at bounding box center [949, 642] width 32 height 19
click at [714, 15] on link "Visit Page" at bounding box center [909, 17] width 62 height 19
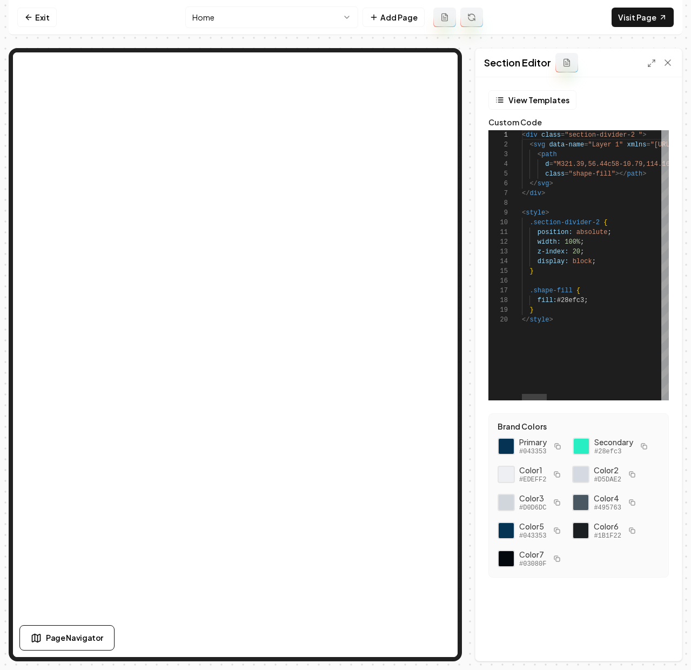
scroll to position [97, 0]
type textarea "**********"
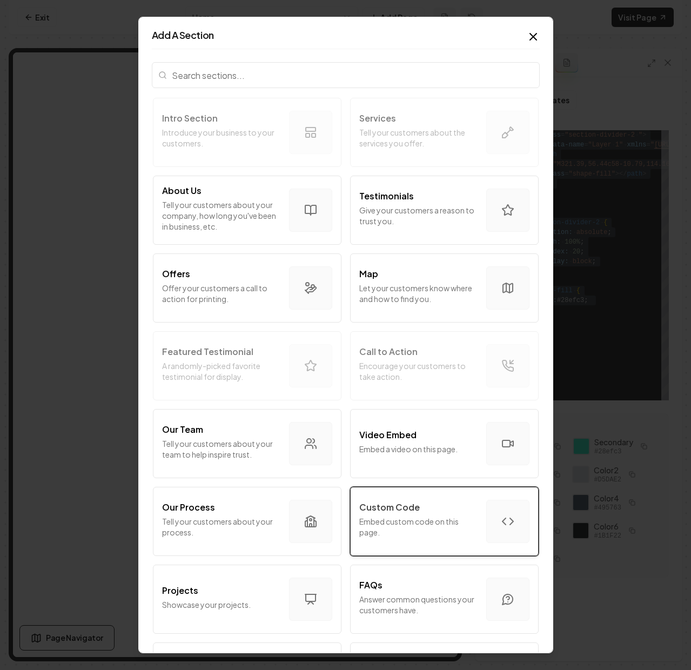
click at [406, 516] on p "Embed custom code on this page." at bounding box center [418, 527] width 118 height 22
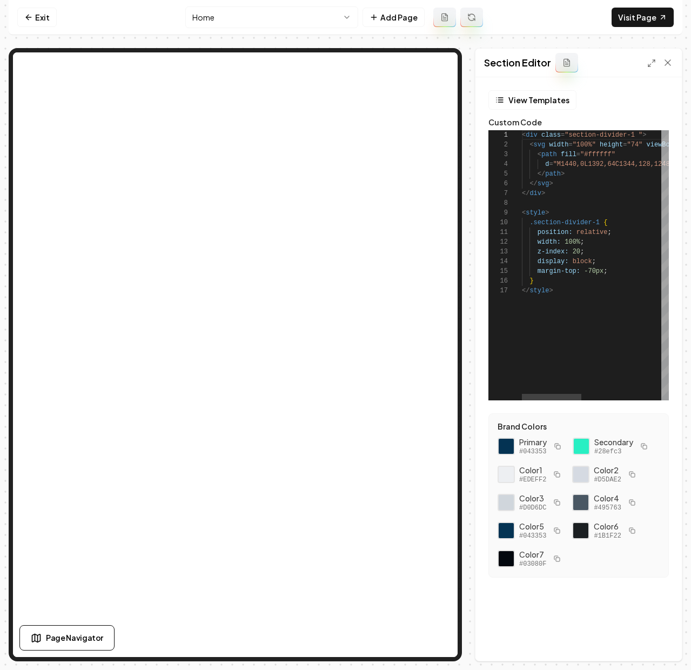
scroll to position [88, 0]
type textarea "**********"
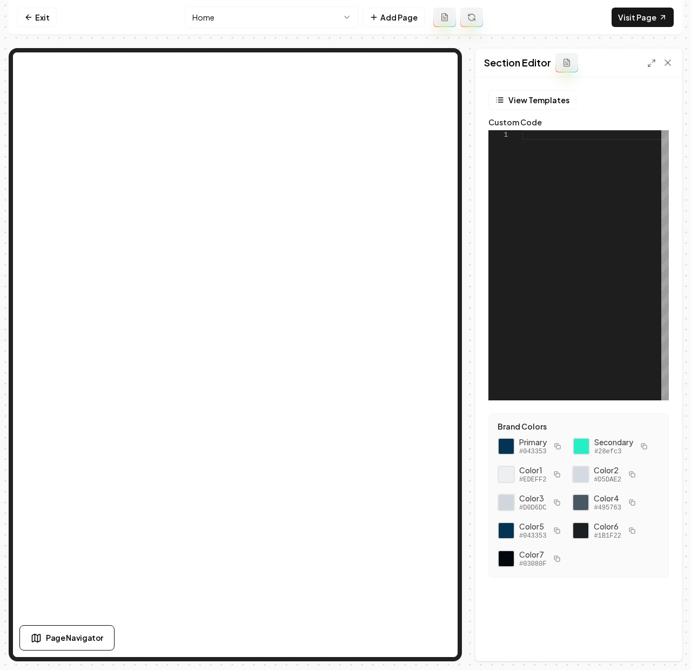
click at [547, 218] on div at bounding box center [595, 265] width 147 height 270
click at [550, 158] on div at bounding box center [595, 265] width 147 height 270
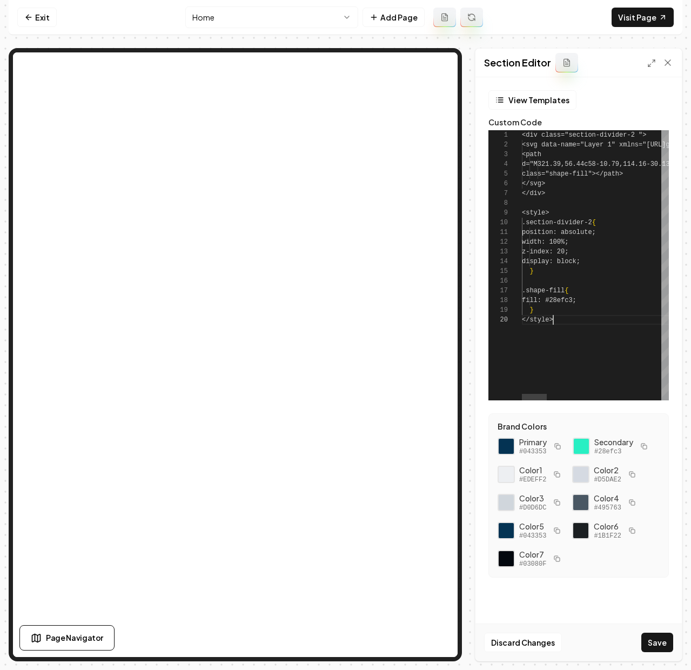
scroll to position [88, 31]
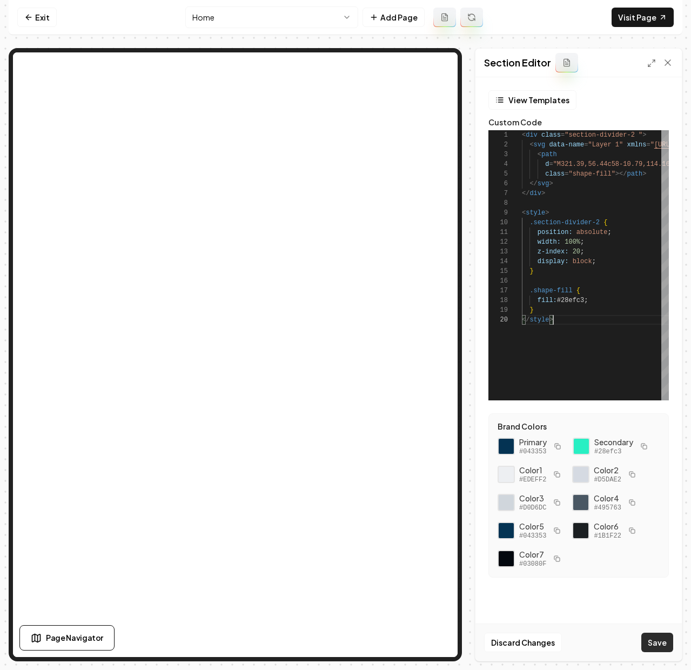
click at [651, 647] on button "Save" at bounding box center [657, 642] width 32 height 19
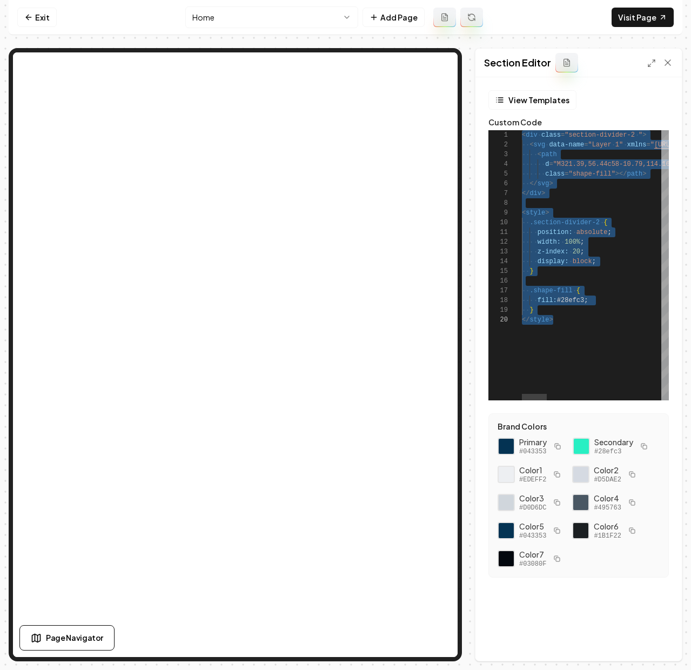
scroll to position [88, 31]
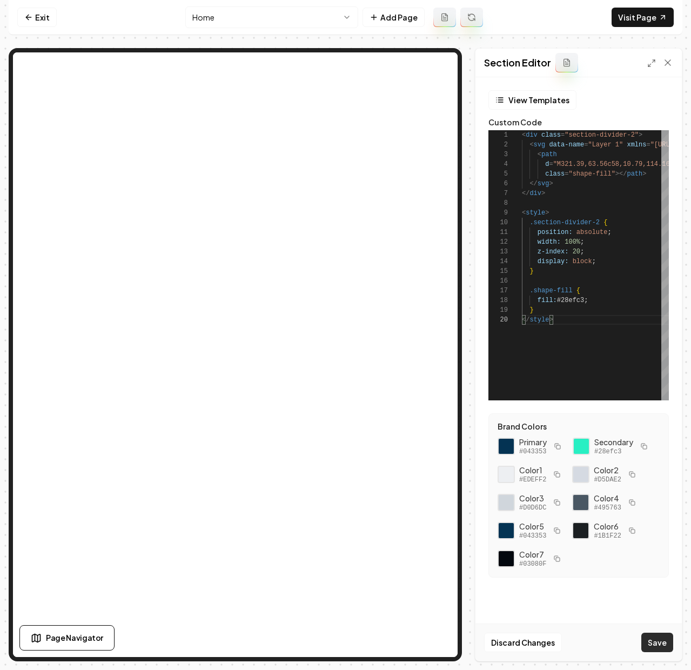
click at [660, 640] on button "Save" at bounding box center [657, 642] width 32 height 19
click at [645, 19] on link "Visit Page" at bounding box center [642, 17] width 62 height 19
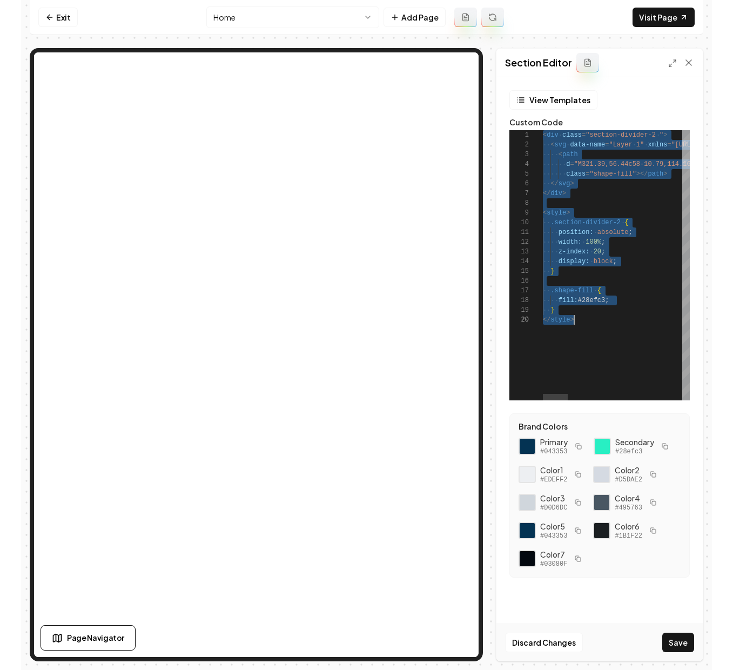
scroll to position [0, 31]
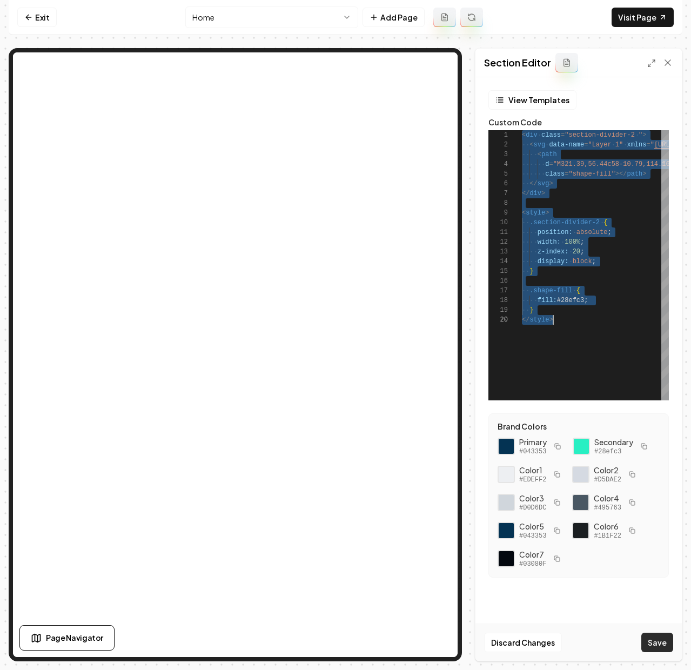
click at [658, 648] on button "Save" at bounding box center [657, 642] width 32 height 19
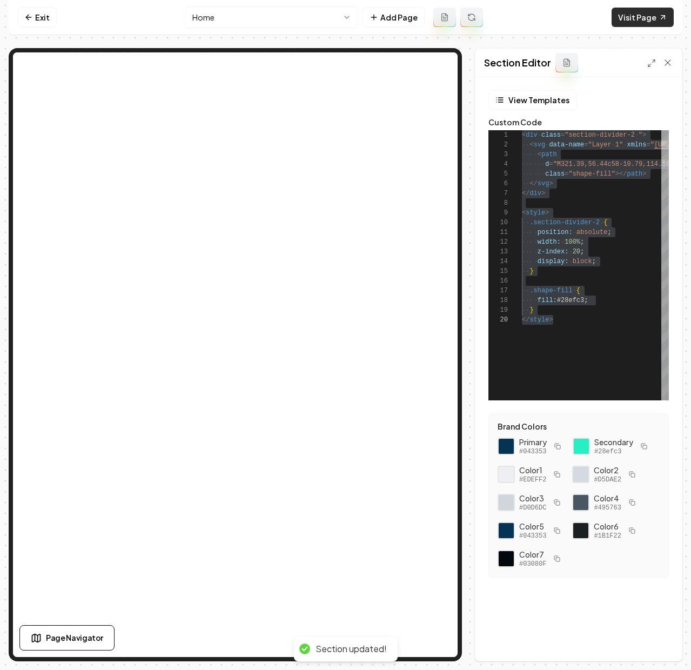
click at [640, 16] on link "Visit Page" at bounding box center [642, 17] width 62 height 19
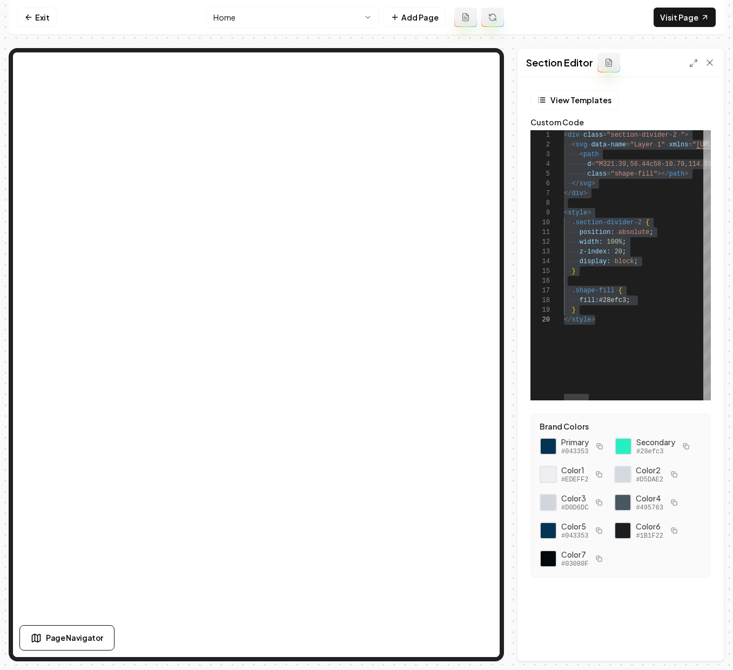
scroll to position [78, 12]
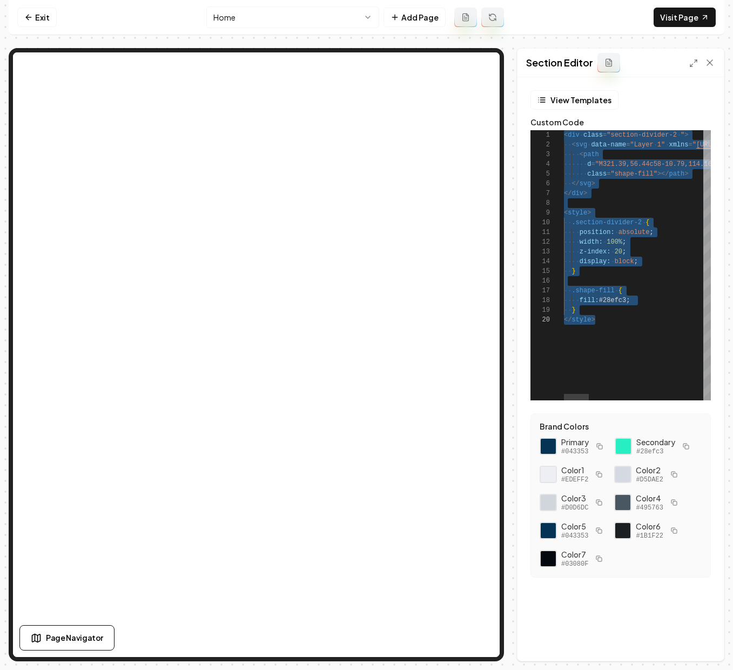
type textarea "********"
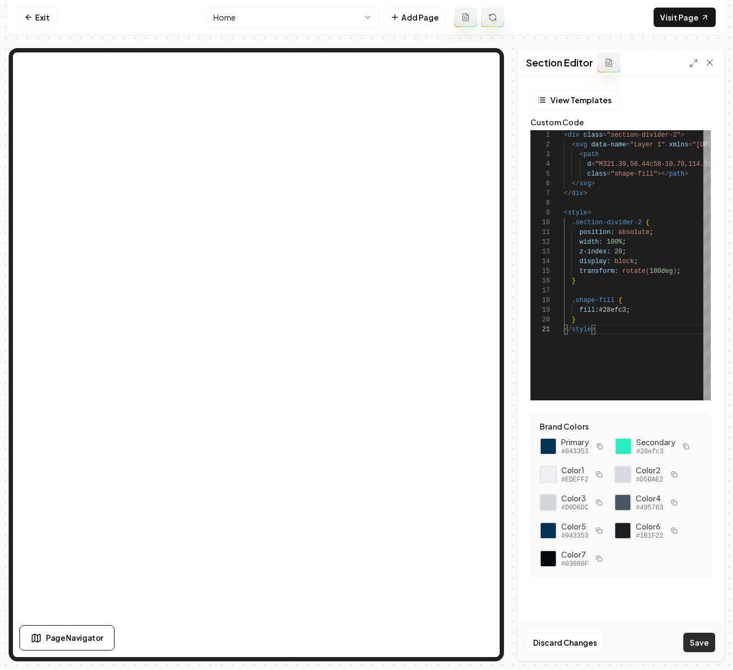
click at [704, 651] on button "Save" at bounding box center [699, 642] width 32 height 19
click at [699, 12] on link "Visit Page" at bounding box center [685, 17] width 62 height 19
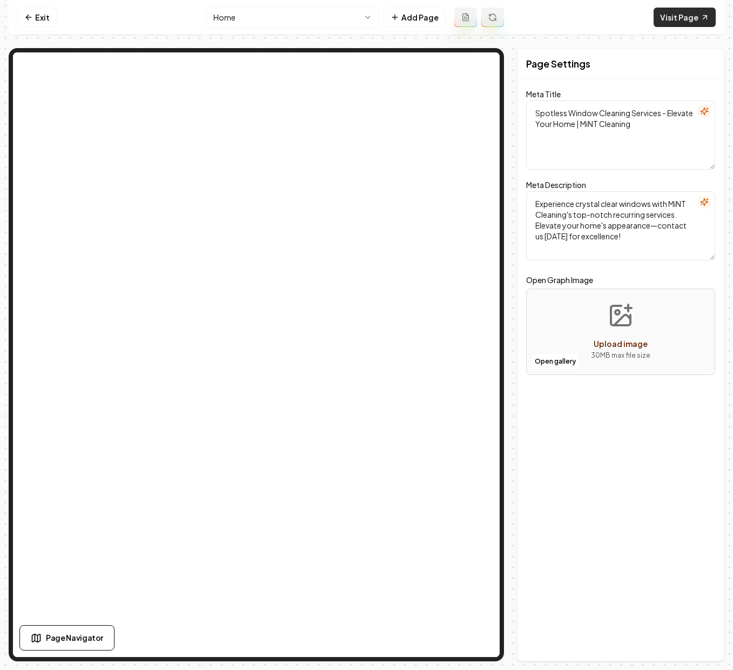
click at [696, 11] on link "Visit Page" at bounding box center [685, 17] width 62 height 19
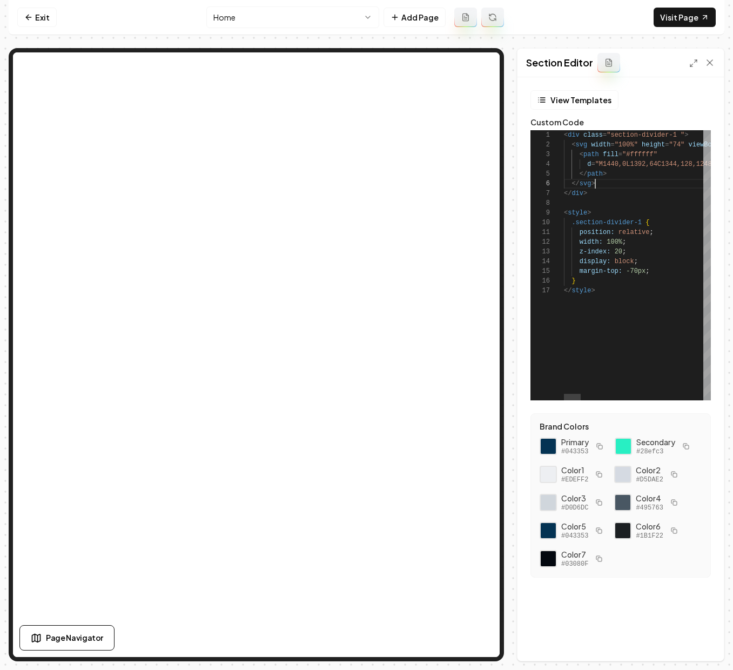
scroll to position [49, 31]
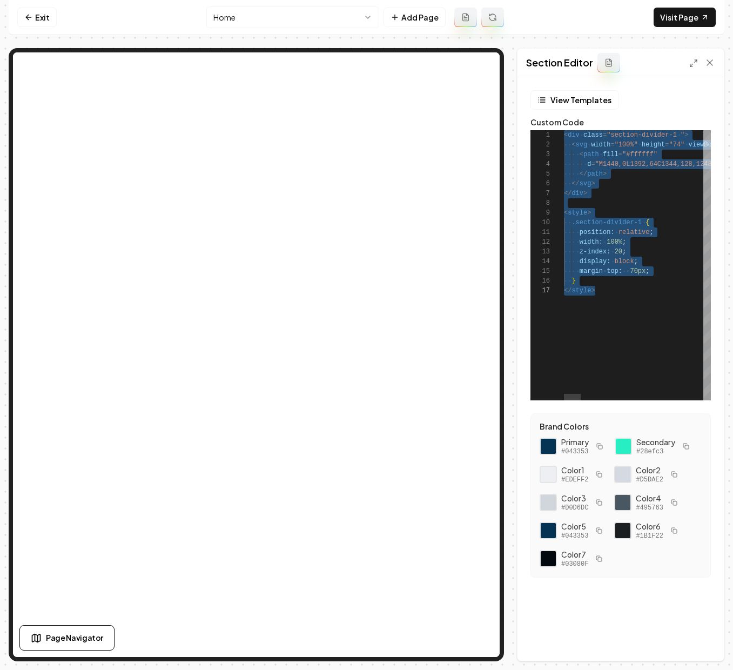
scroll to position [0, 31]
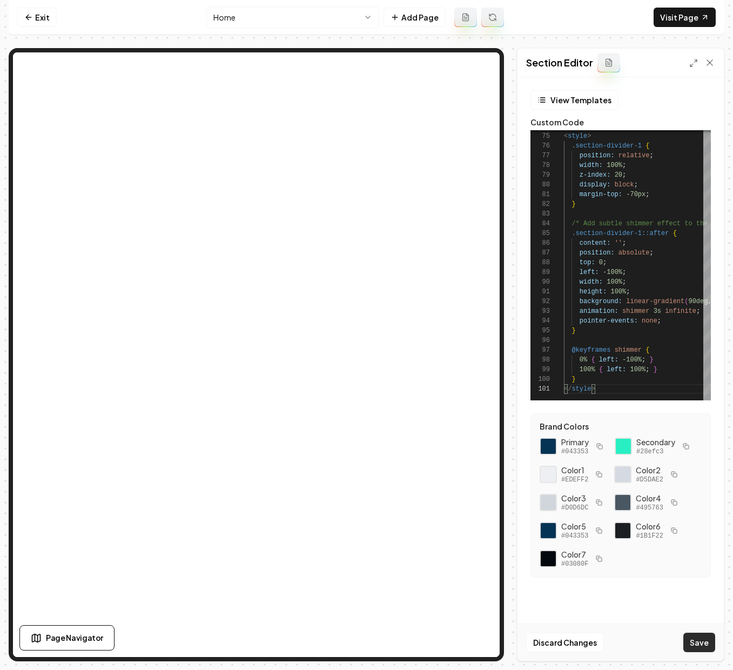
click at [698, 639] on button "Save" at bounding box center [699, 642] width 32 height 19
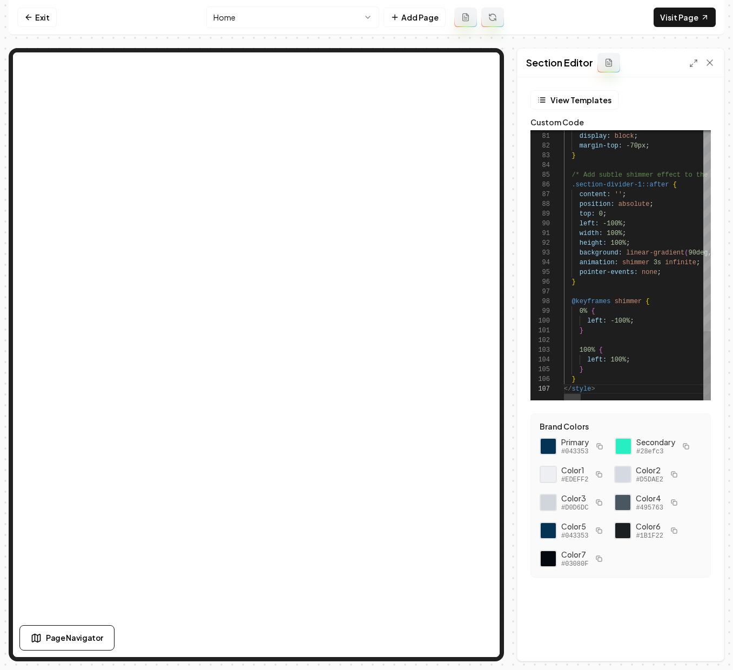
scroll to position [10, 0]
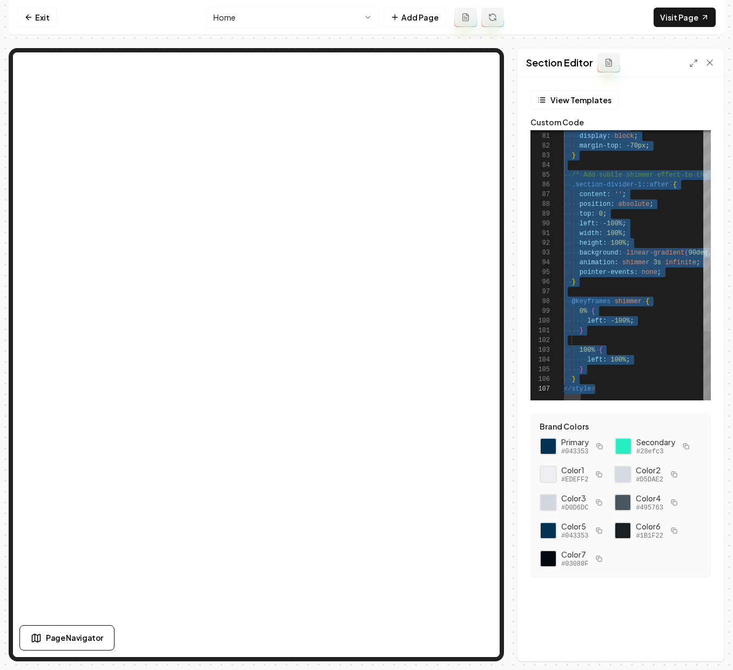
scroll to position [49, 31]
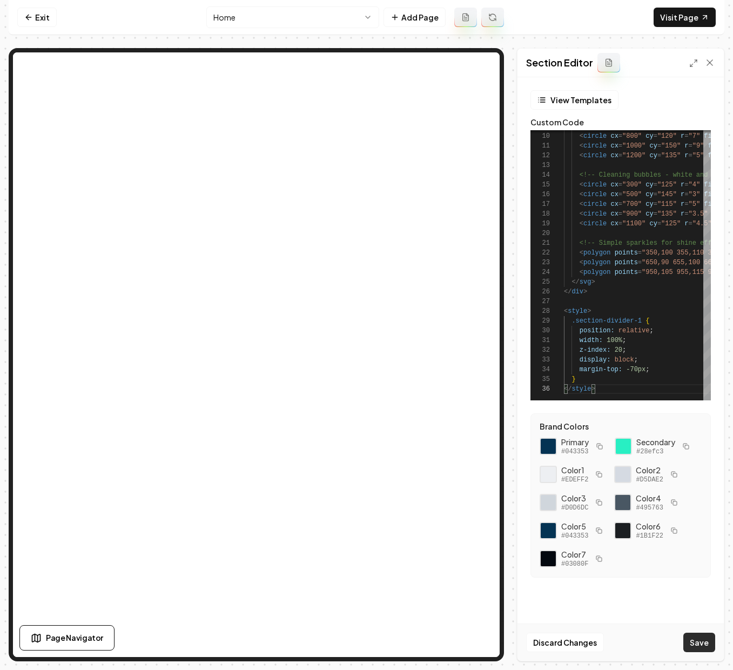
click at [708, 641] on button "Save" at bounding box center [699, 642] width 32 height 19
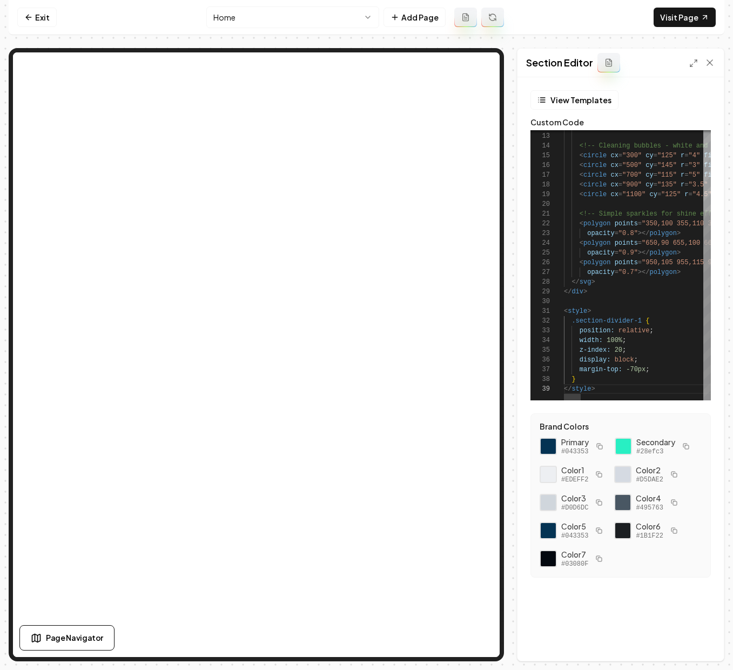
scroll to position [39, 102]
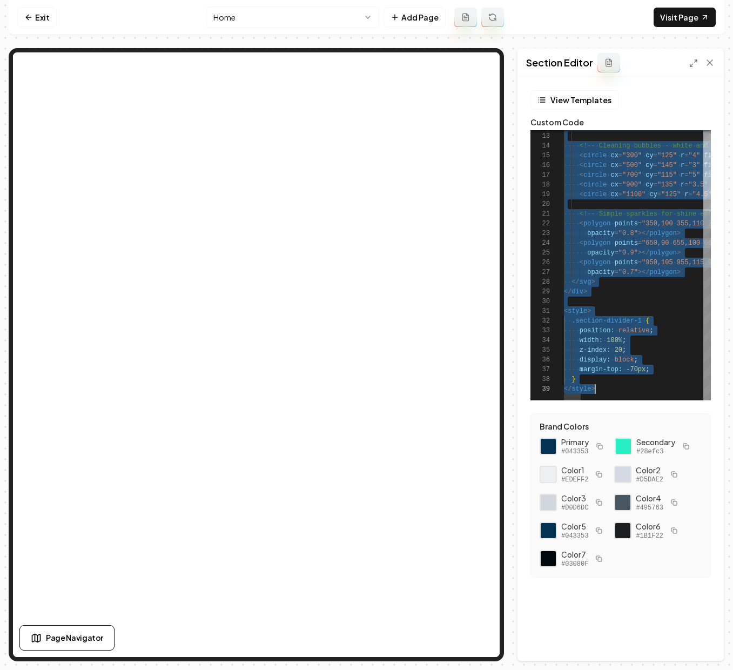
scroll to position [49, 31]
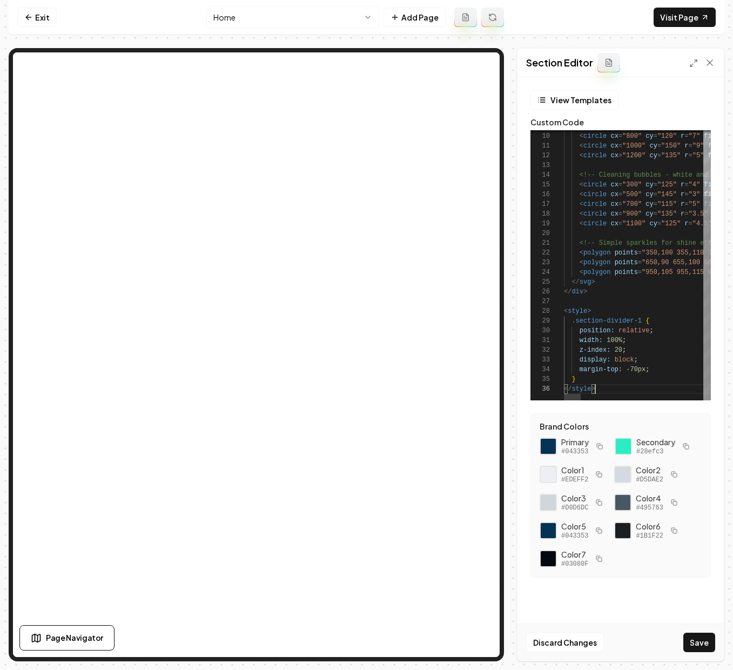
type textarea "**********"
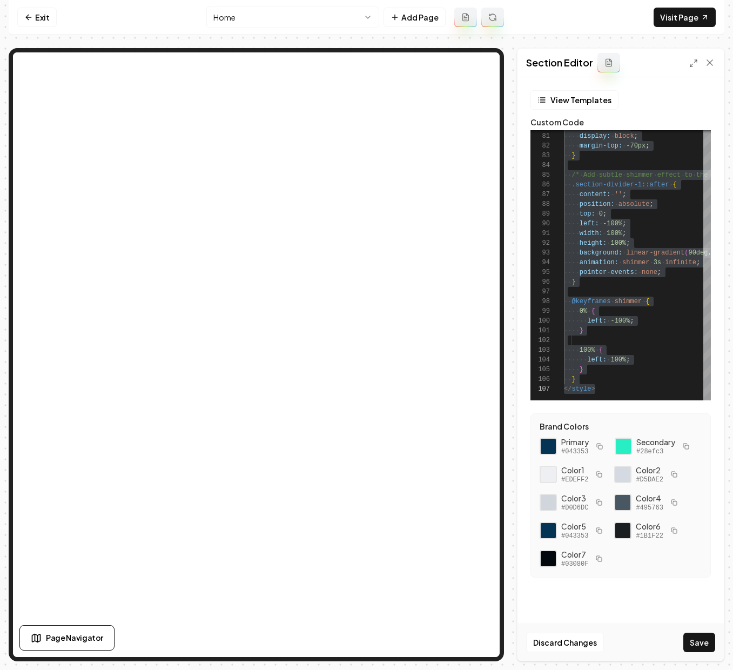
drag, startPoint x: 695, startPoint y: 637, endPoint x: 707, endPoint y: 591, distance: 47.4
click at [695, 637] on button "Save" at bounding box center [699, 642] width 32 height 19
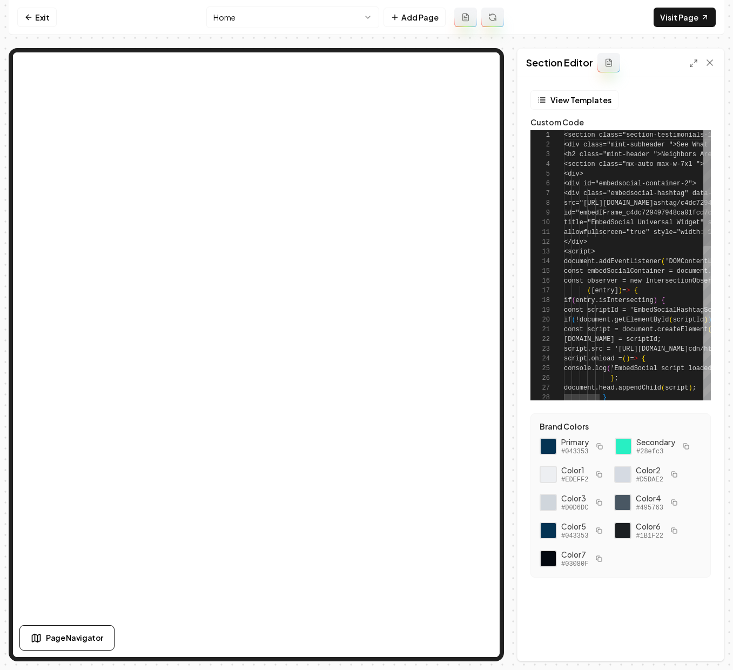
scroll to position [68, 0]
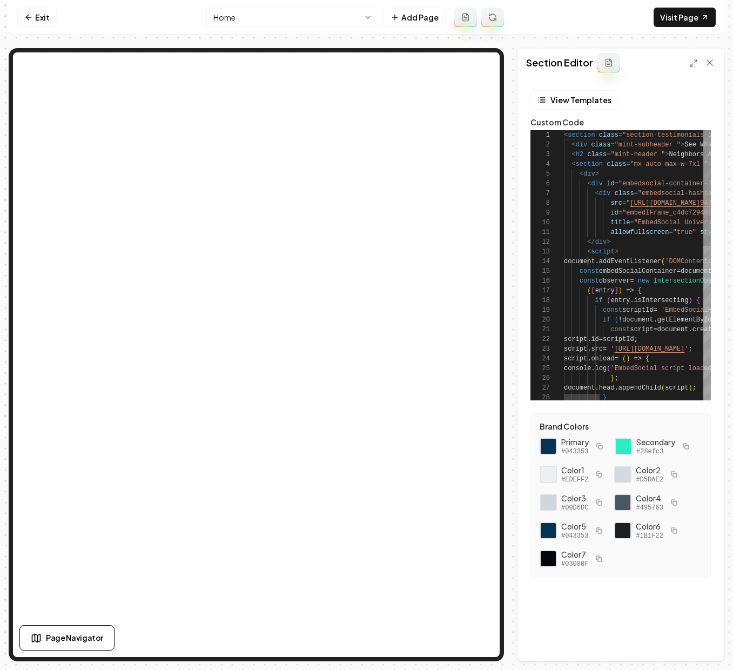
click at [697, 59] on icon at bounding box center [693, 63] width 9 height 9
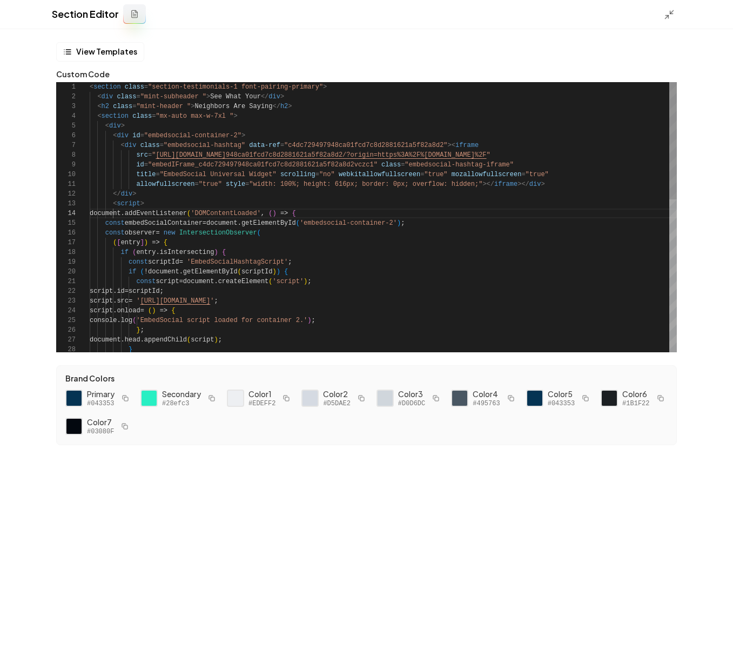
scroll to position [68, 179]
click at [267, 177] on div "< section class = "section-testimonials-1 font-pairing-primary" > < div class =…" at bounding box center [383, 393] width 587 height 622
click at [244, 97] on div "< section class = "section-testimonials-1 font-pairing-primary" > < div class =…" at bounding box center [383, 393] width 587 height 622
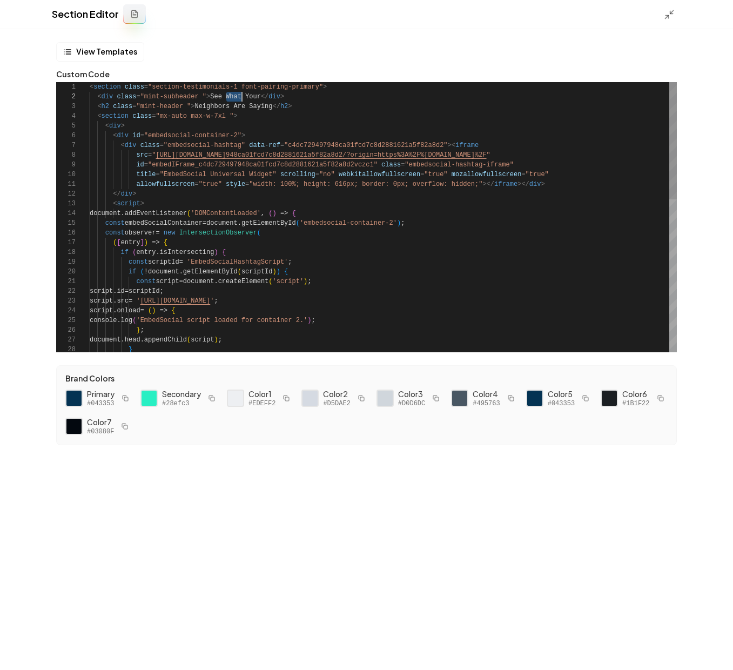
type textarea "**********"
click at [244, 97] on div "< section class = "section-testimonials-1 font-pairing-primary" > < div class =…" at bounding box center [383, 393] width 587 height 622
click at [672, 14] on polyline at bounding box center [671, 12] width 3 height 3
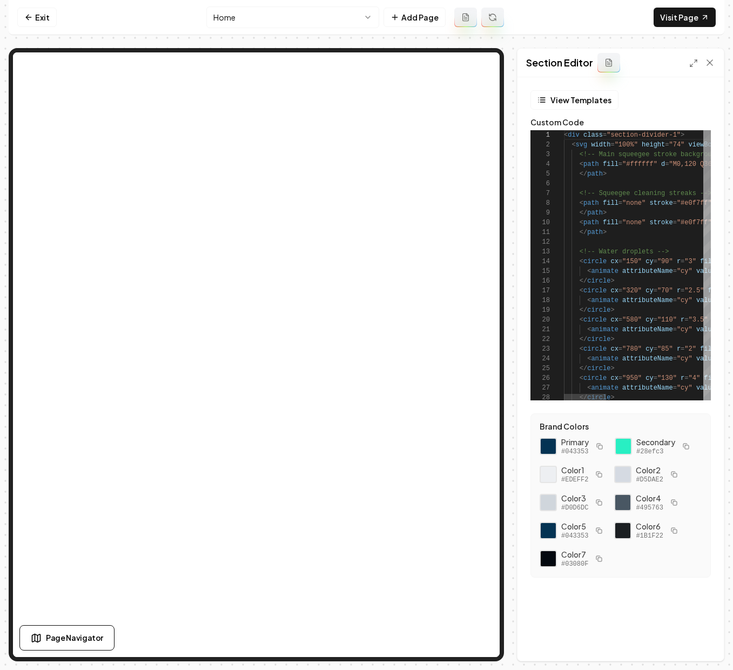
scroll to position [68, 63]
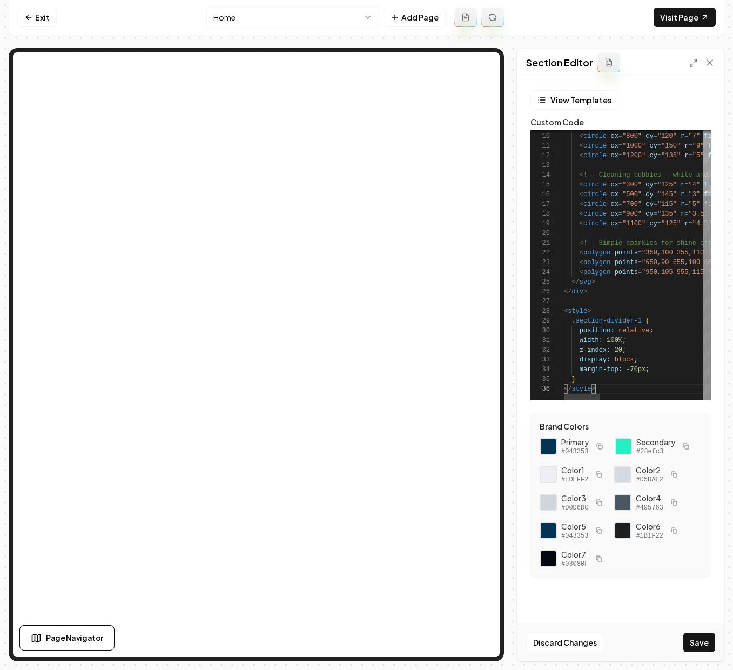
scroll to position [49, 31]
click at [699, 650] on button "Save" at bounding box center [699, 642] width 32 height 19
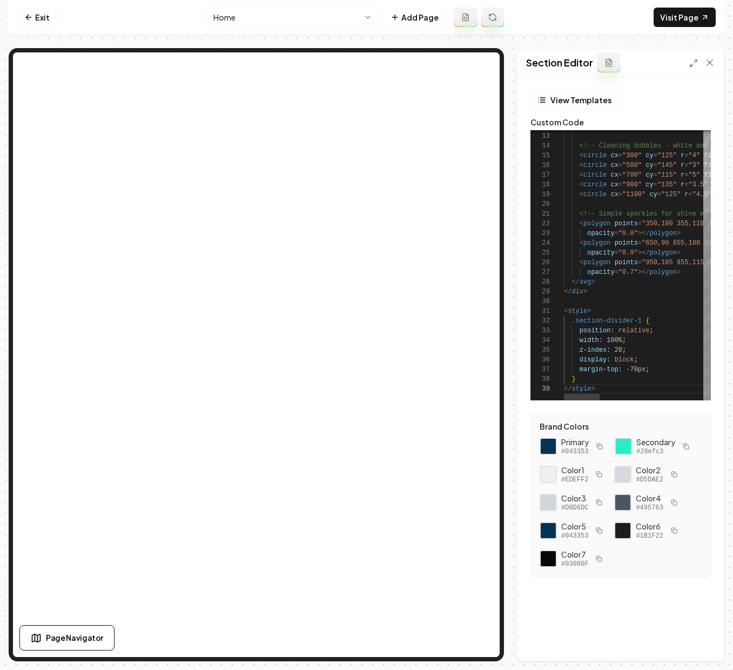
scroll to position [88, 0]
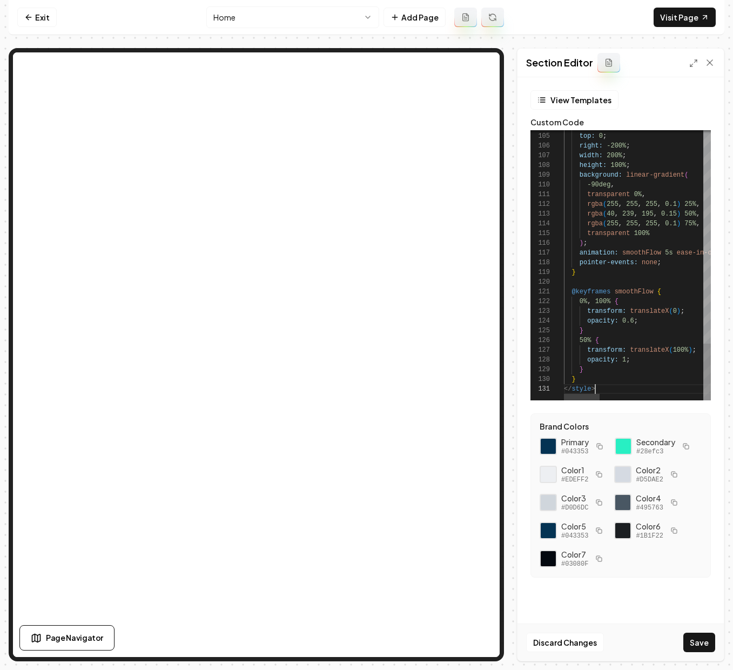
scroll to position [0, 31]
click at [702, 644] on button "Save" at bounding box center [699, 642] width 32 height 19
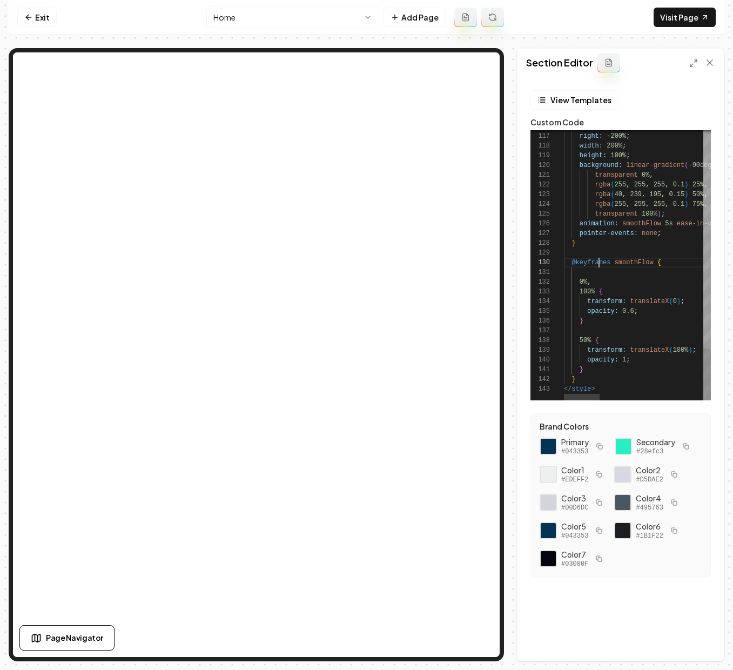
scroll to position [88, 35]
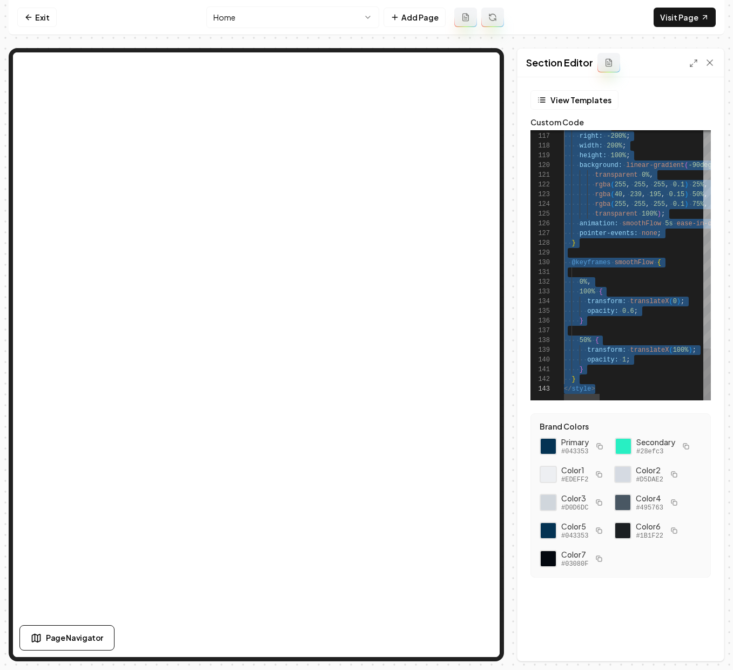
scroll to position [10, 31]
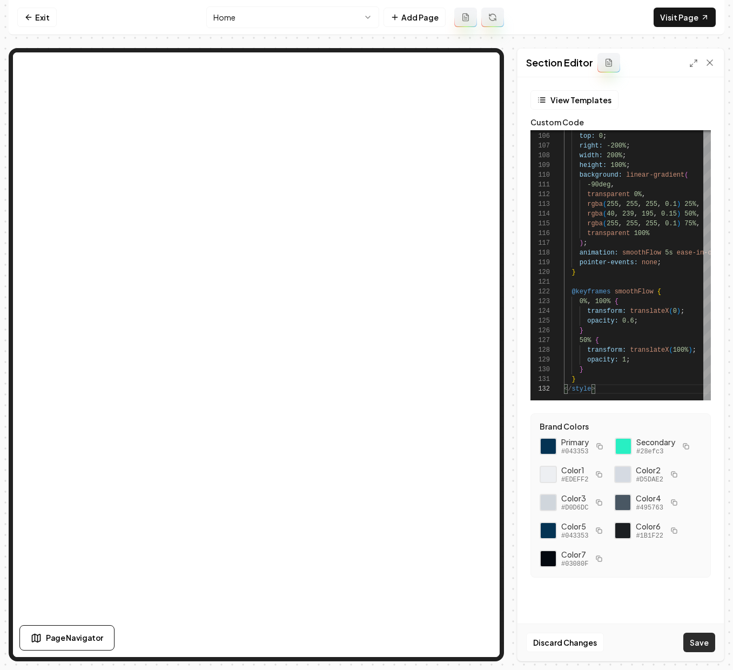
click at [690, 638] on button "Save" at bounding box center [699, 642] width 32 height 19
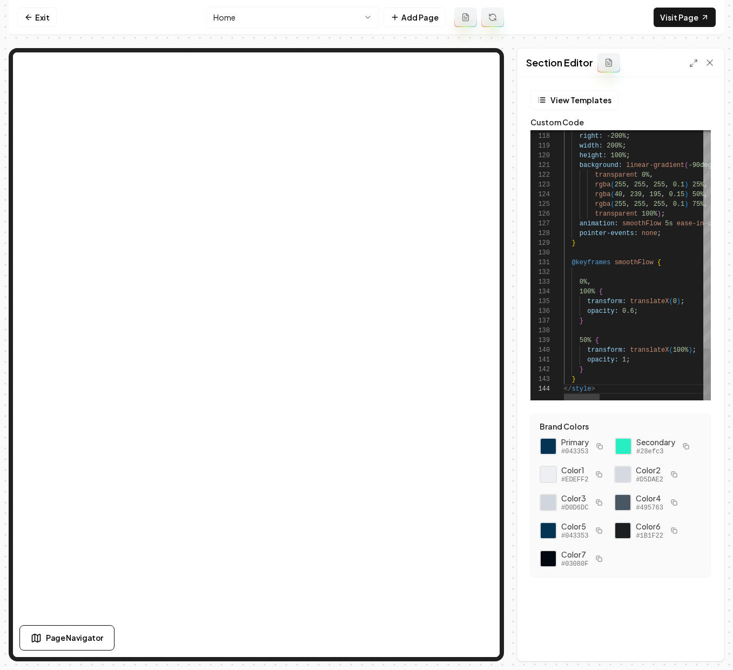
scroll to position [0, 55]
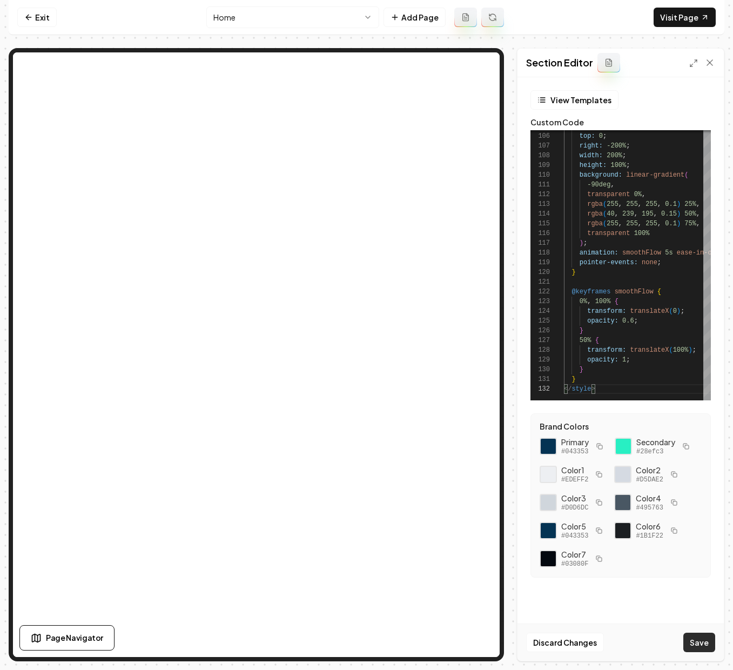
click at [712, 642] on button "Save" at bounding box center [699, 642] width 32 height 19
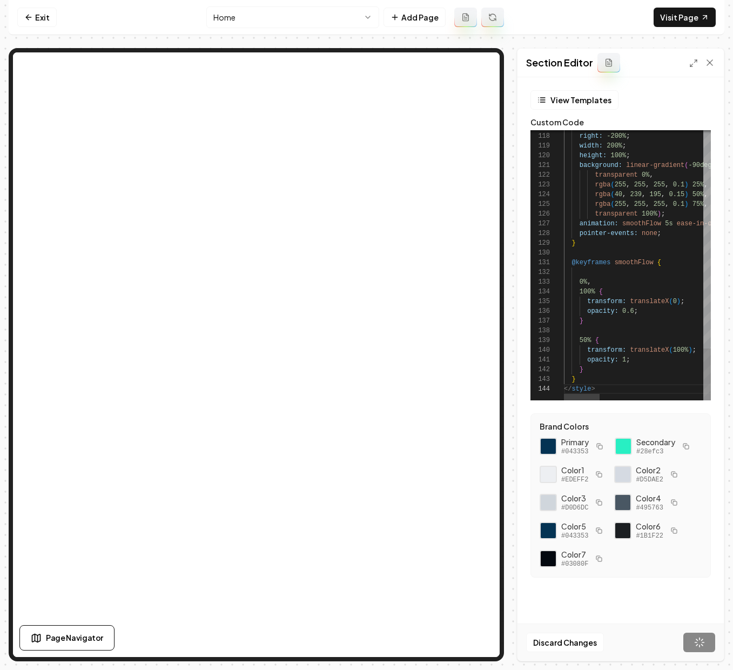
scroll to position [29, 31]
click at [681, 17] on link "Visit Page" at bounding box center [685, 17] width 62 height 19
type textarea "**********"
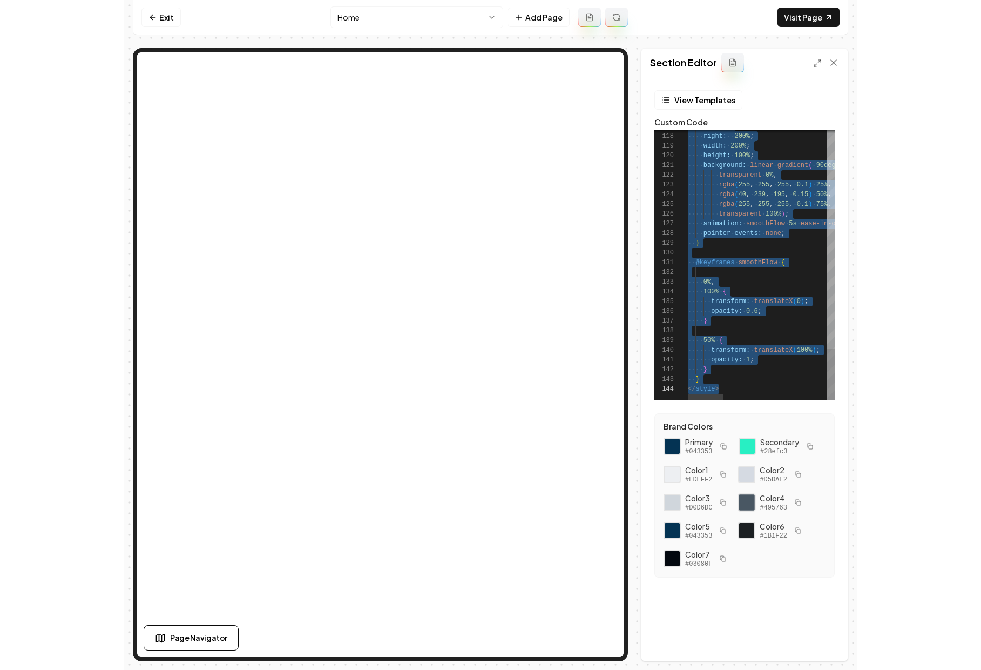
scroll to position [0, 0]
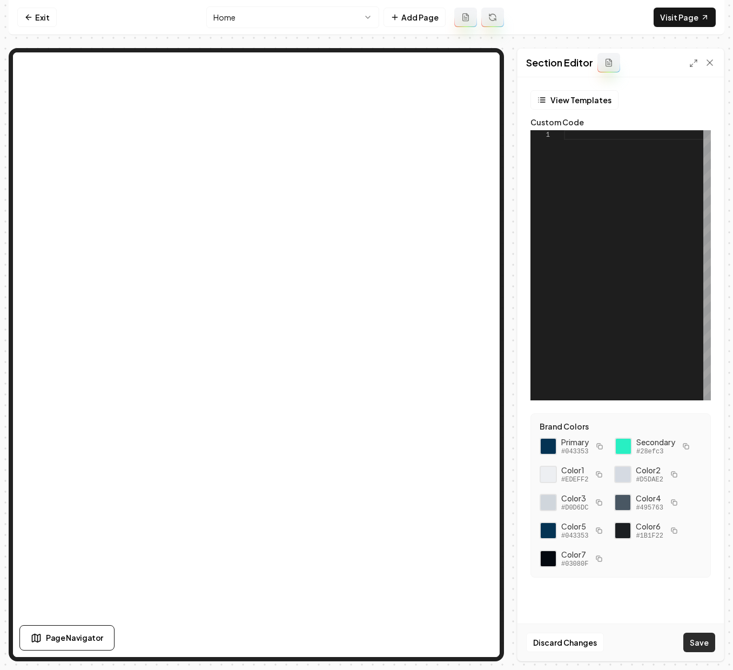
click at [695, 638] on button "Save" at bounding box center [699, 642] width 32 height 19
click at [694, 28] on nav "Exit Home Add Page Visit Page" at bounding box center [367, 17] width 716 height 35
click at [695, 25] on link "Visit Page" at bounding box center [685, 17] width 62 height 19
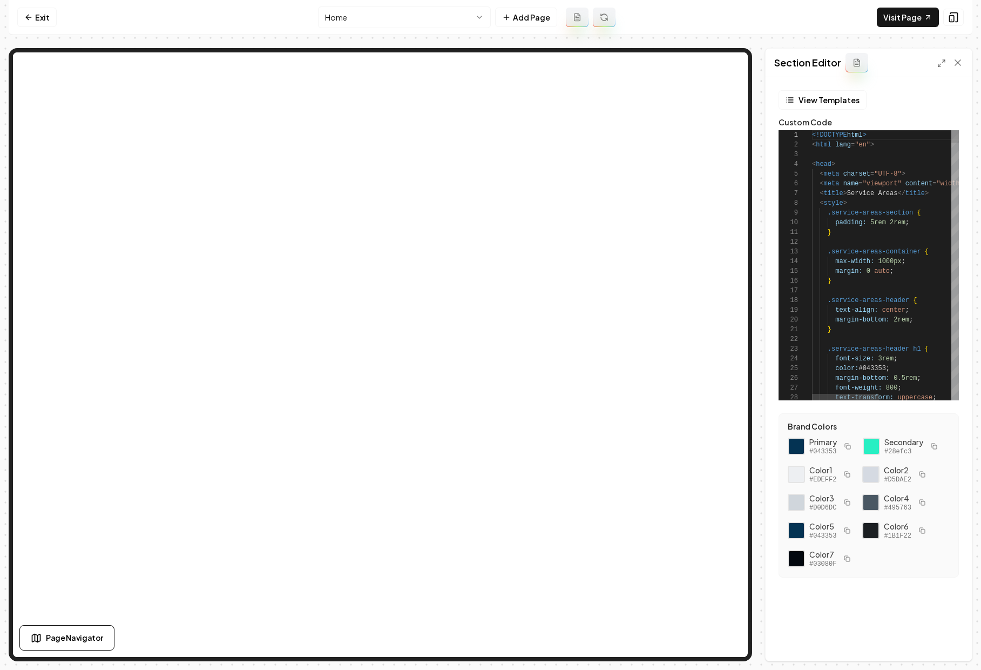
scroll to position [97, 0]
type textarea "**********"
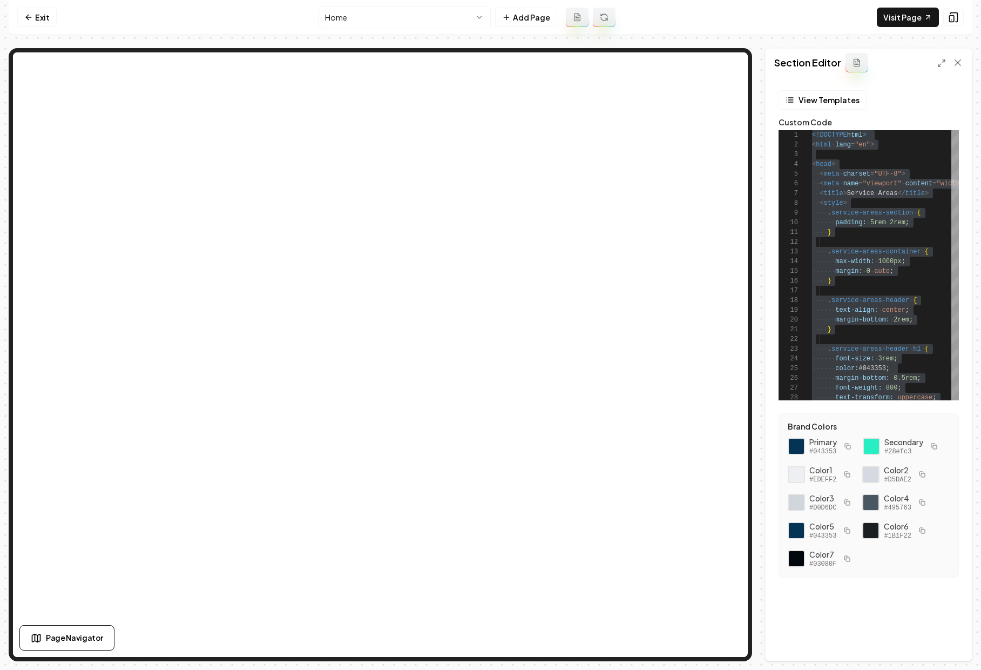
click at [714, 443] on icon "button" at bounding box center [934, 446] width 6 height 6
click at [714, 447] on icon "button" at bounding box center [848, 446] width 6 height 6
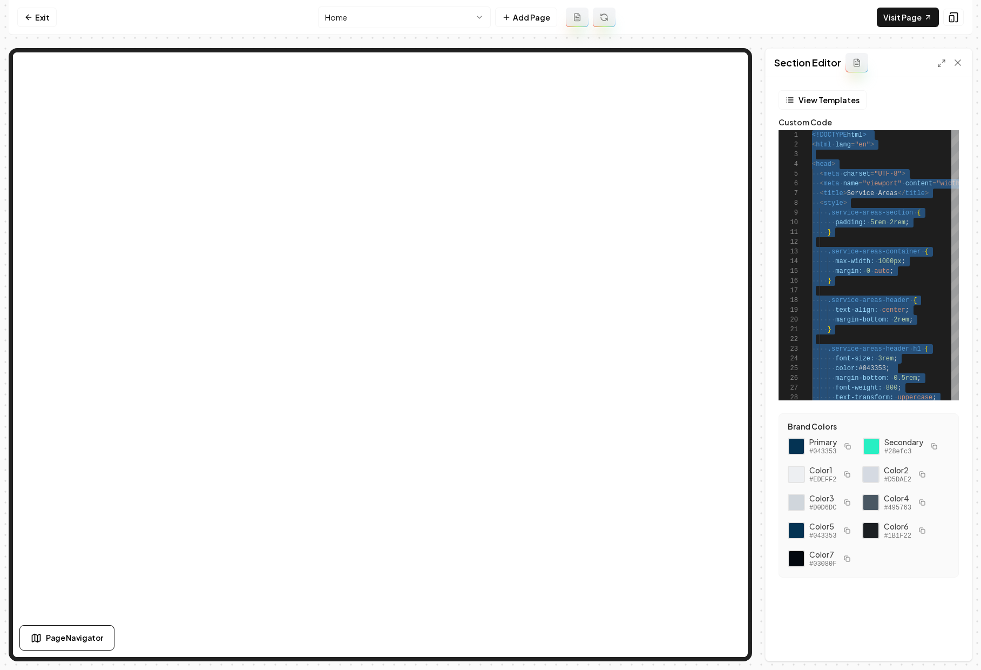
click at [714, 447] on rect "button" at bounding box center [935, 447] width 4 height 4
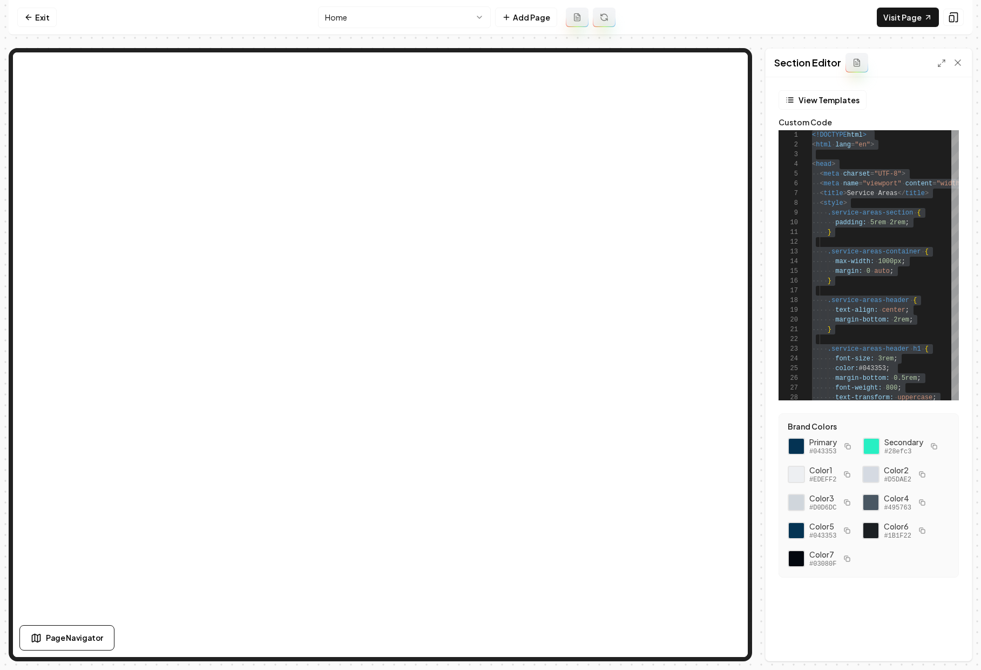
click at [714, 445] on icon "button" at bounding box center [848, 446] width 6 height 6
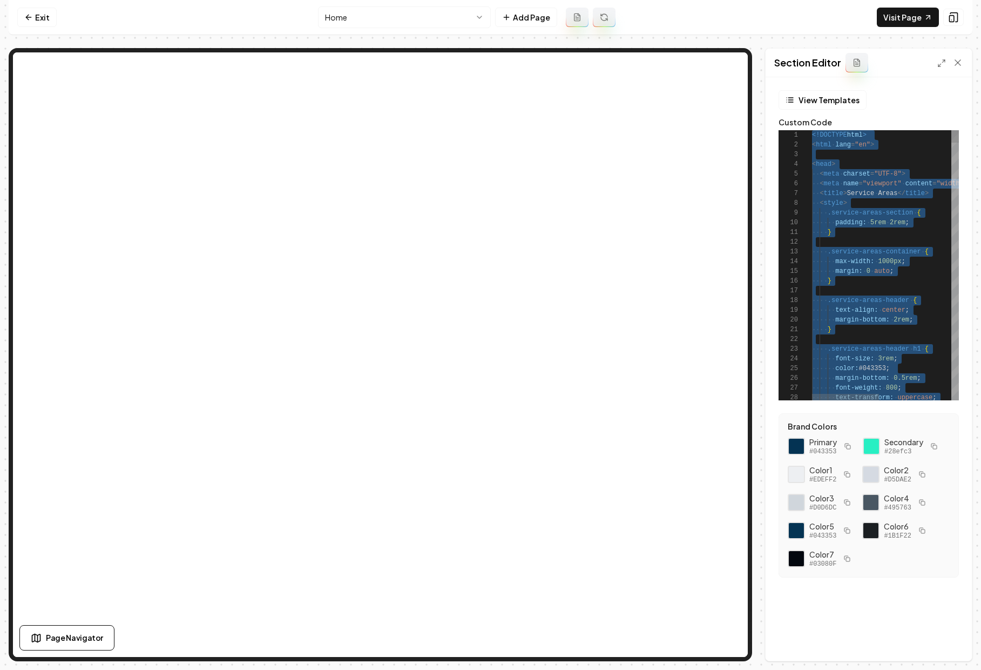
type textarea "**********"
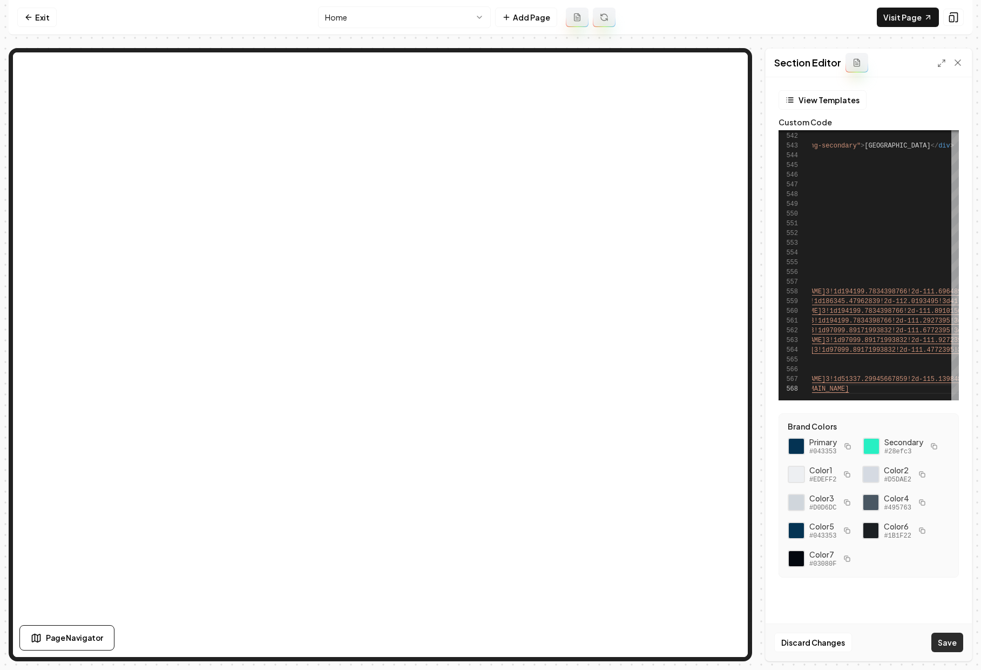
click at [714, 644] on button "Save" at bounding box center [948, 642] width 32 height 19
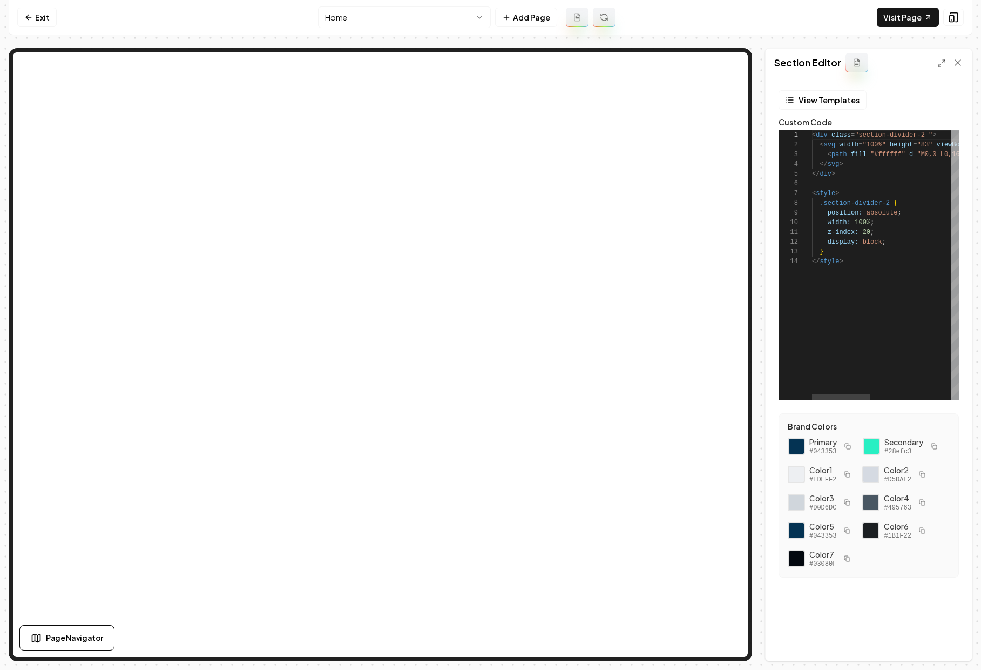
scroll to position [97, 0]
click at [714, 445] on icon "button" at bounding box center [934, 446] width 6 height 6
drag, startPoint x: 902, startPoint y: 155, endPoint x: 875, endPoint y: 156, distance: 27.0
click at [714, 156] on div "< div class = "section-divider-2 " > < svg width = "100%" height = "83" viewBox…" at bounding box center [987, 265] width 351 height 270
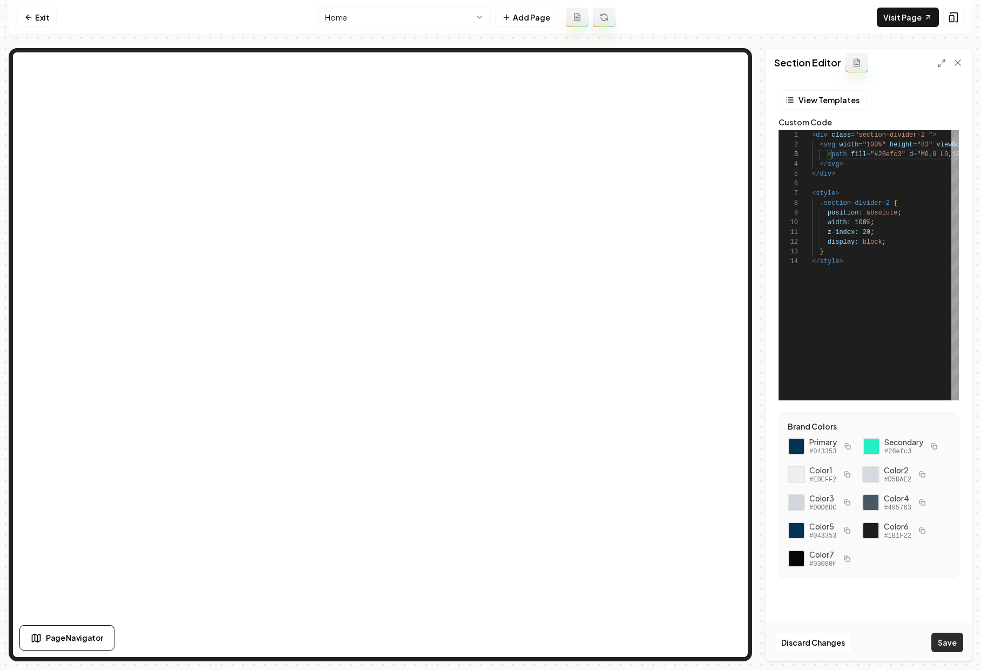
click at [714, 642] on button "Save" at bounding box center [948, 642] width 32 height 19
click at [714, 22] on link "Visit Page" at bounding box center [908, 17] width 62 height 19
type textarea "**********"
click at [714, 241] on div "< div class = "section-divider-2 " > < svg width = "100%" height = "83" viewBox…" at bounding box center [987, 265] width 351 height 270
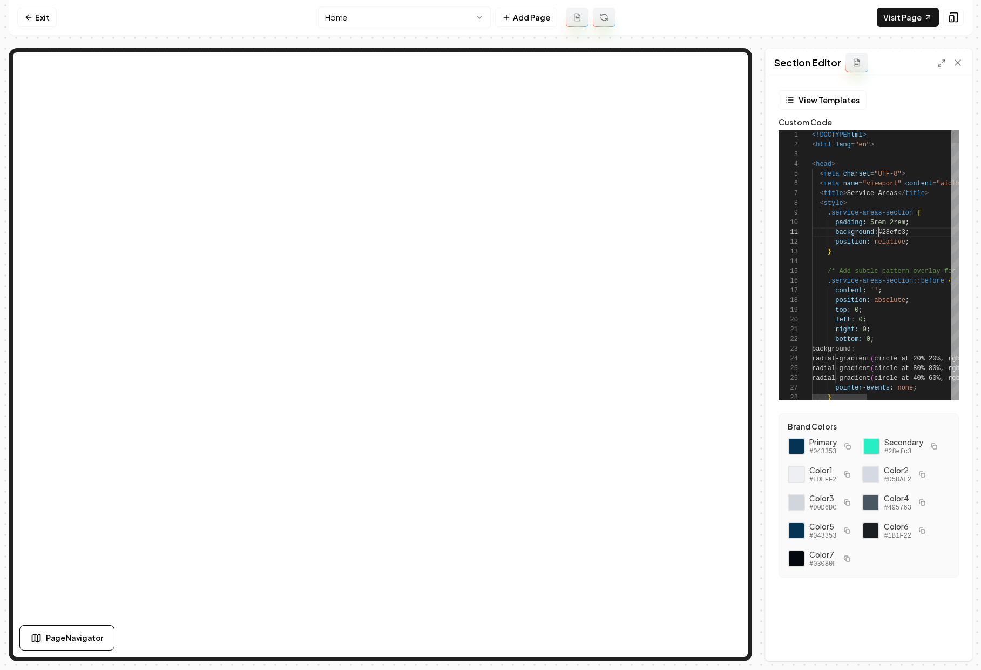
scroll to position [0, 66]
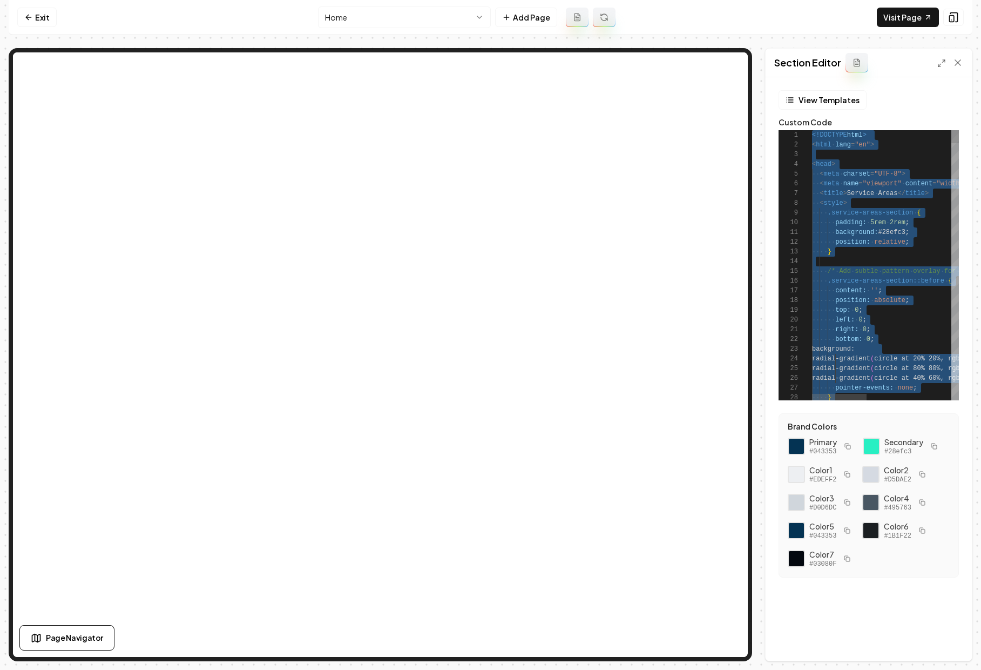
type textarea "**********"
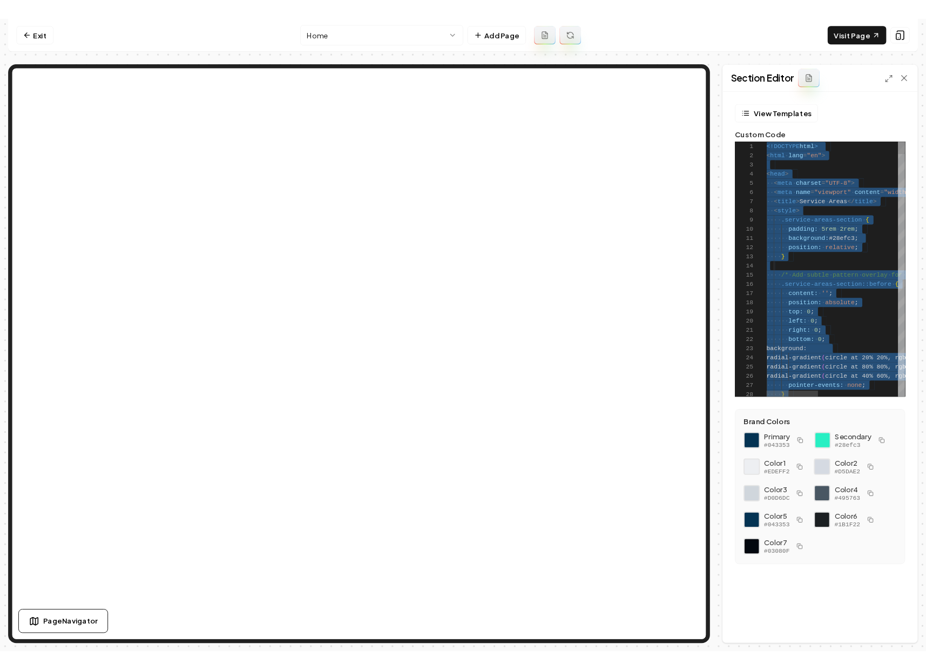
scroll to position [39, 35]
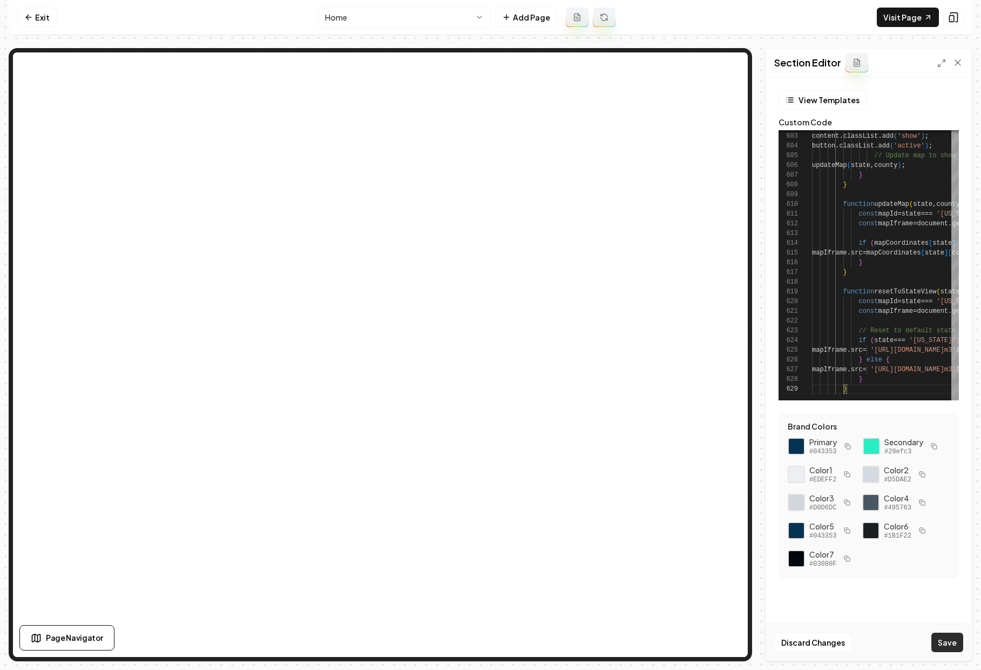
click at [714, 641] on button "Save" at bounding box center [948, 642] width 32 height 19
click at [714, 16] on link "Visit Page" at bounding box center [908, 17] width 62 height 19
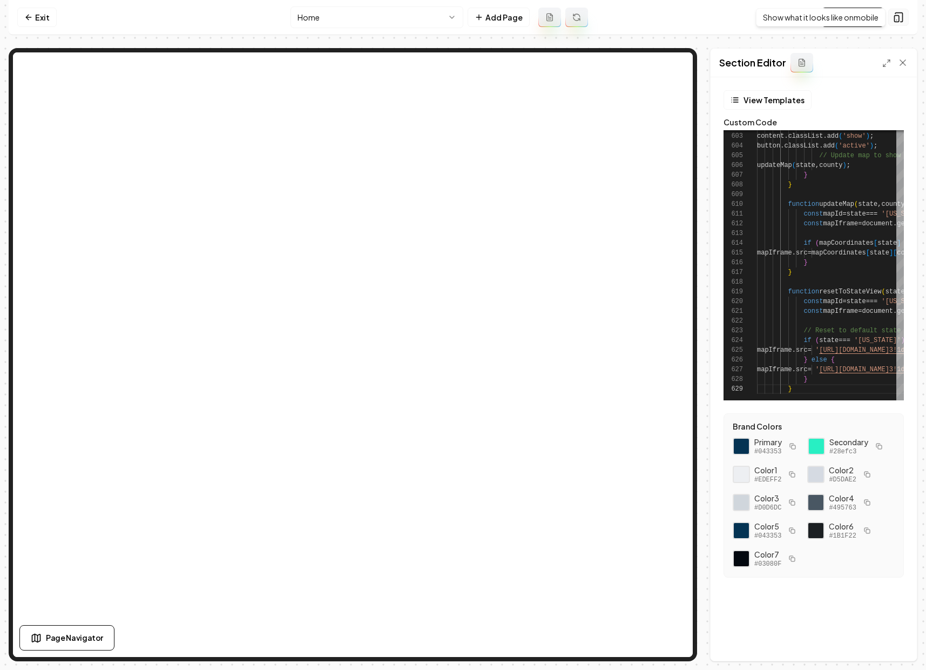
click at [714, 18] on icon at bounding box center [898, 17] width 11 height 11
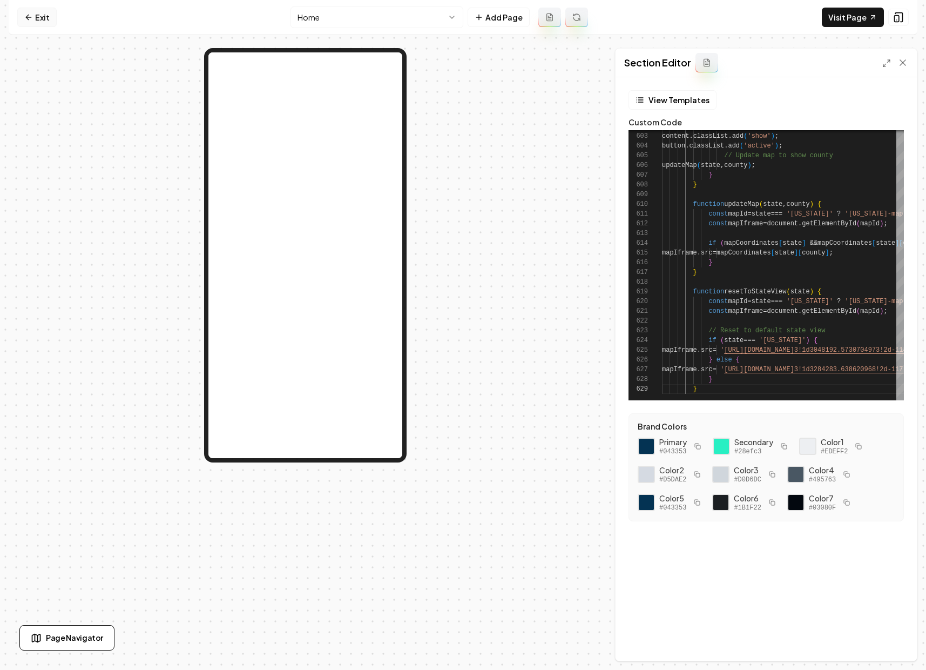
click at [37, 18] on link "Exit" at bounding box center [36, 17] width 39 height 19
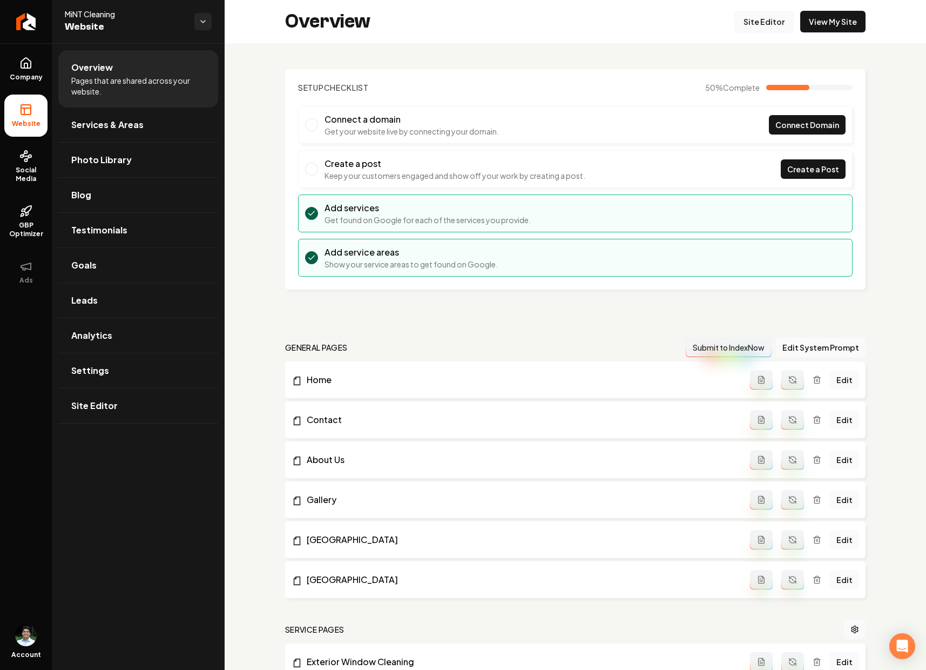
click at [714, 26] on link "Site Editor" at bounding box center [764, 22] width 59 height 22
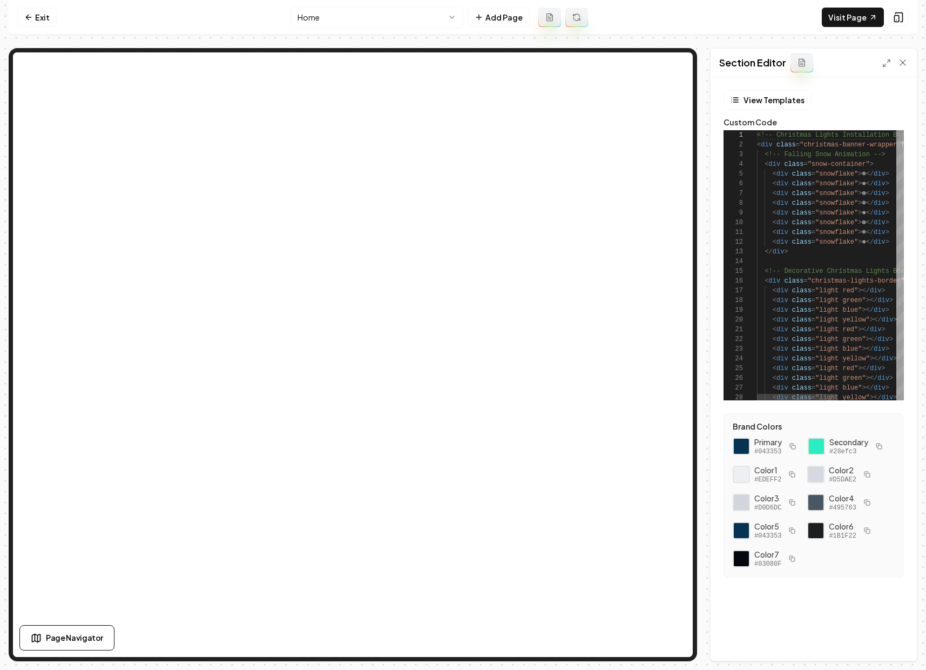
scroll to position [97, 0]
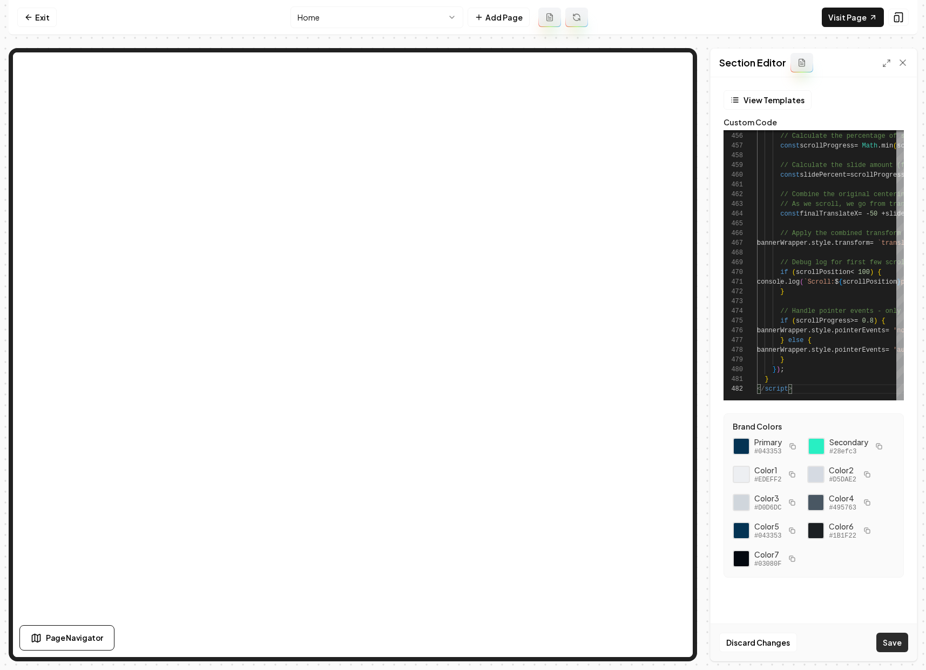
click at [714, 641] on button "Save" at bounding box center [893, 642] width 32 height 19
type textarea "**********"
click at [714, 22] on icon at bounding box center [898, 17] width 11 height 11
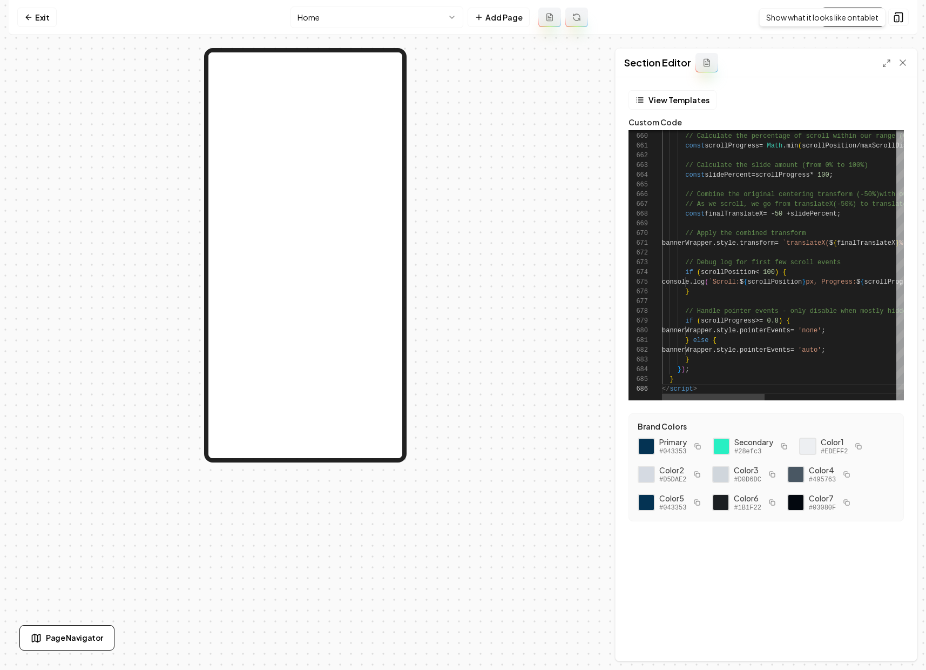
scroll to position [88, 152]
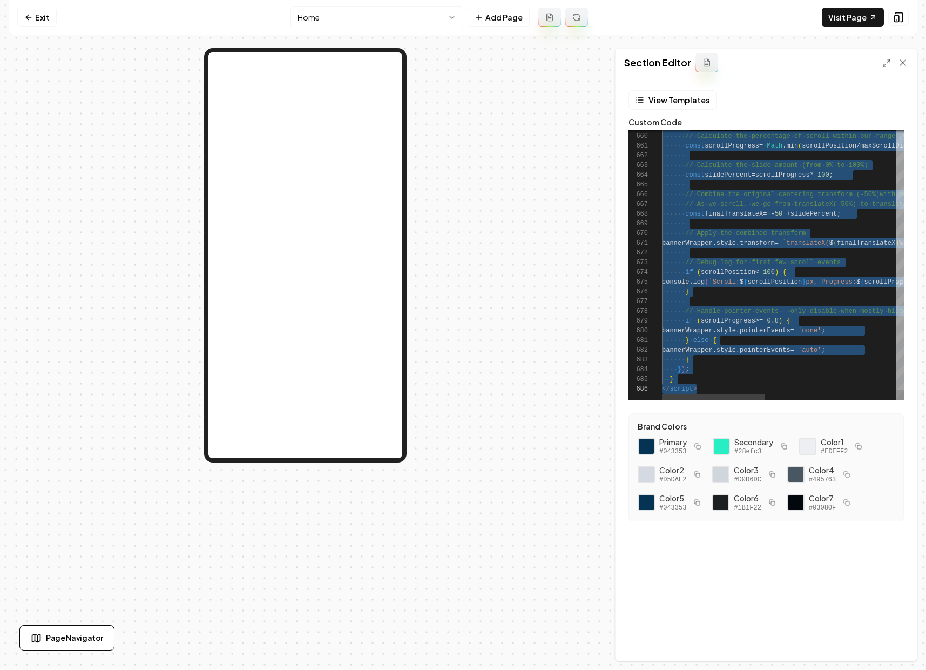
scroll to position [10, 35]
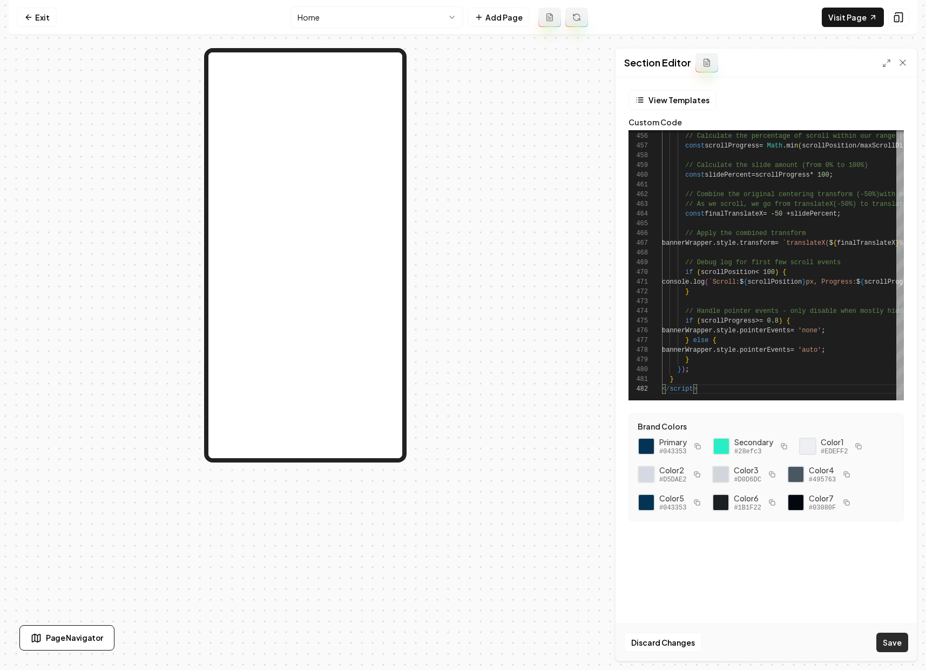
click at [714, 643] on button "Save" at bounding box center [893, 642] width 32 height 19
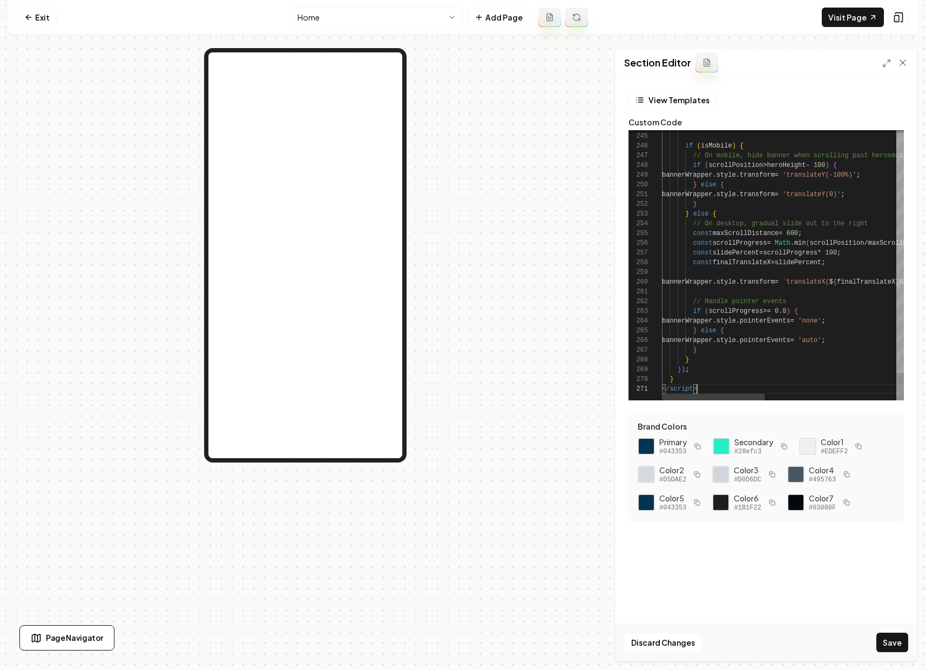
scroll to position [0, 35]
click at [714, 649] on button "Save" at bounding box center [893, 642] width 32 height 19
click at [714, 16] on link "Visit Page" at bounding box center [853, 17] width 62 height 19
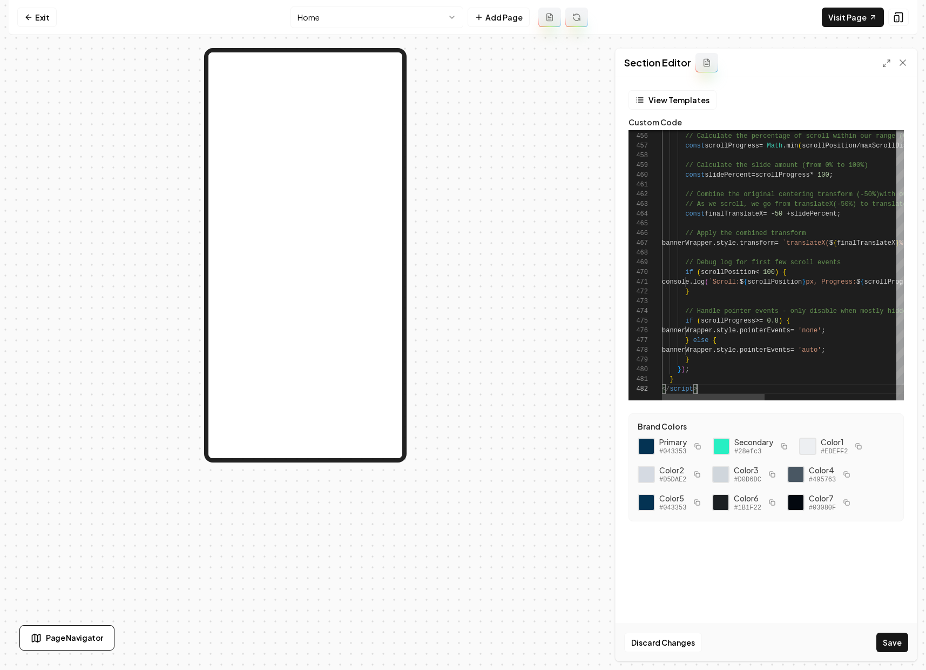
scroll to position [0, 35]
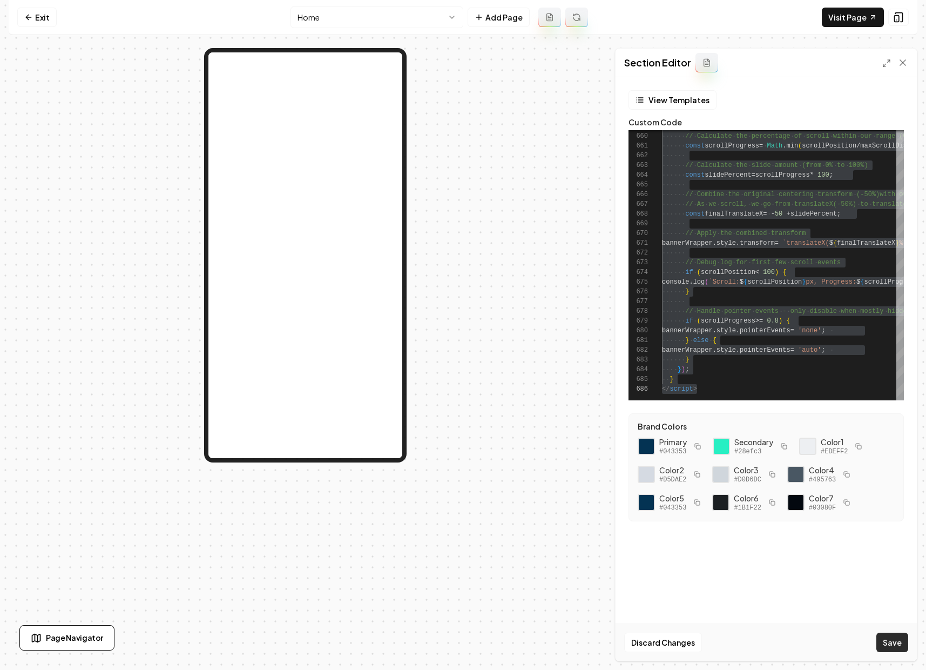
click at [714, 648] on button "Save" at bounding box center [893, 642] width 32 height 19
click at [714, 20] on link "Visit Page" at bounding box center [853, 17] width 62 height 19
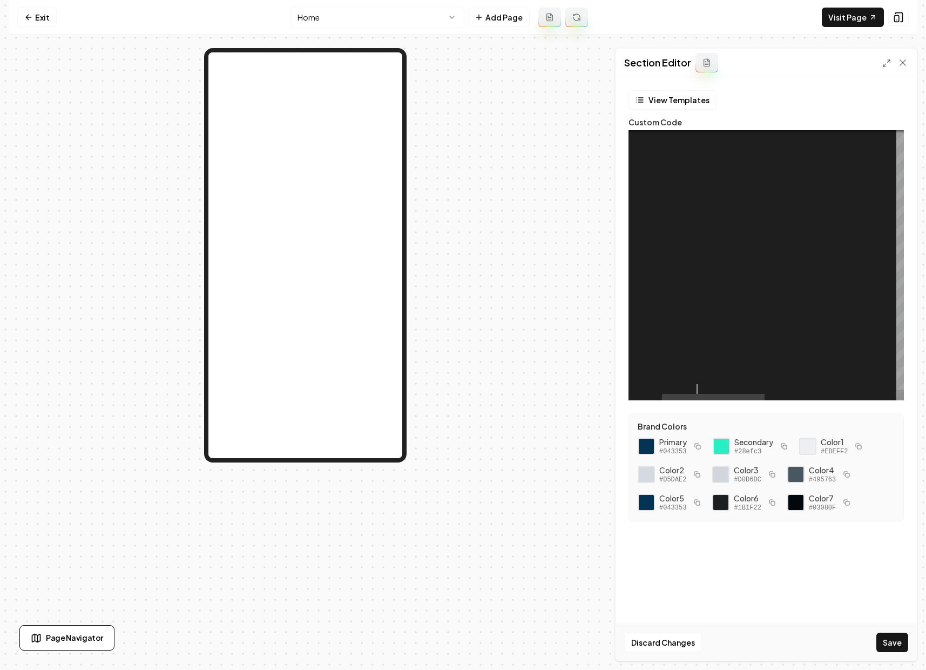
scroll to position [0, 35]
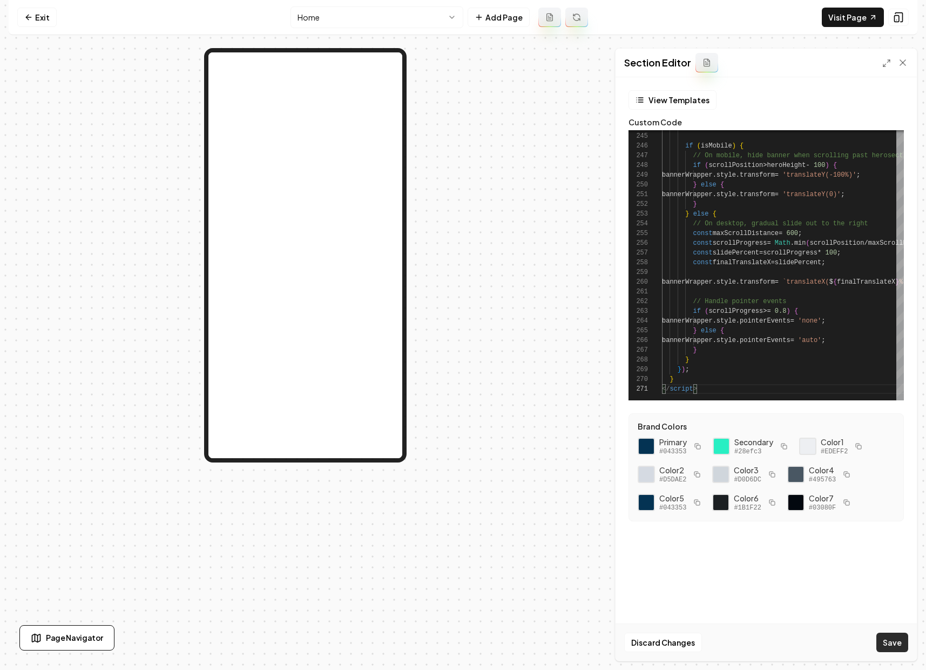
click at [714, 645] on button "Save" at bounding box center [893, 642] width 32 height 19
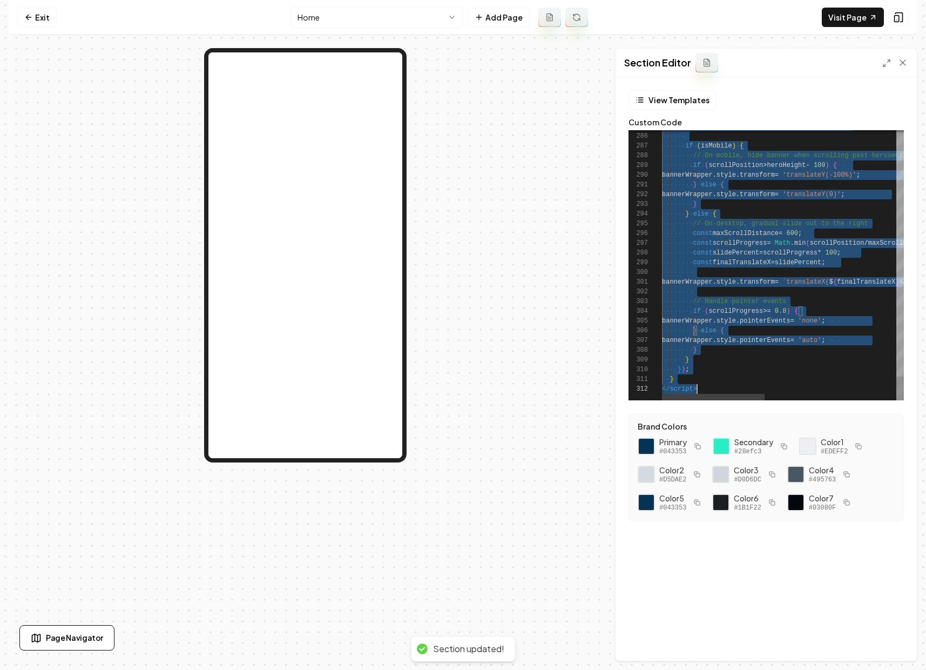
scroll to position [0, 35]
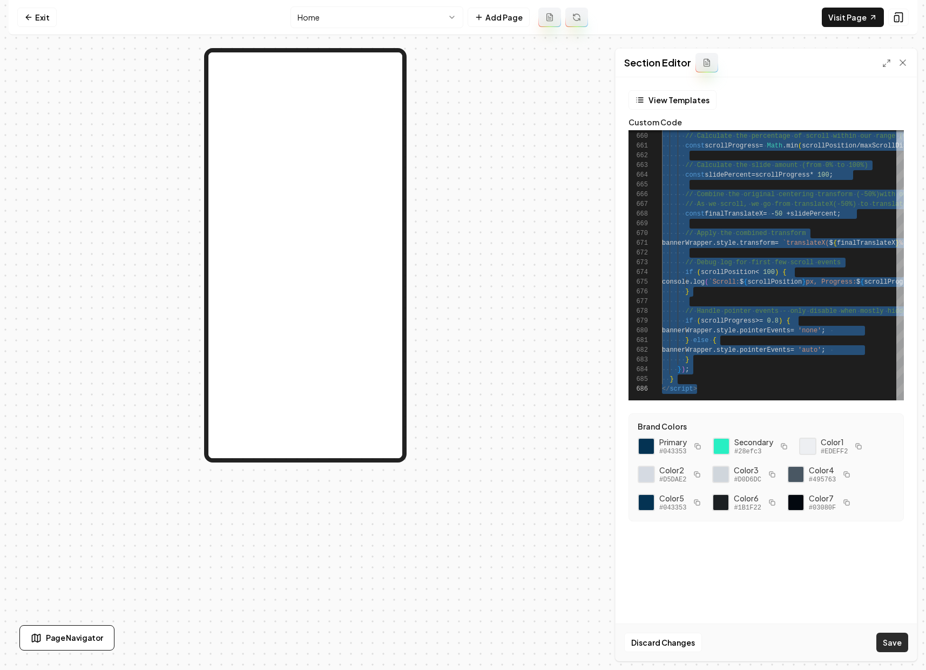
click at [714, 641] on button "Save" at bounding box center [893, 642] width 32 height 19
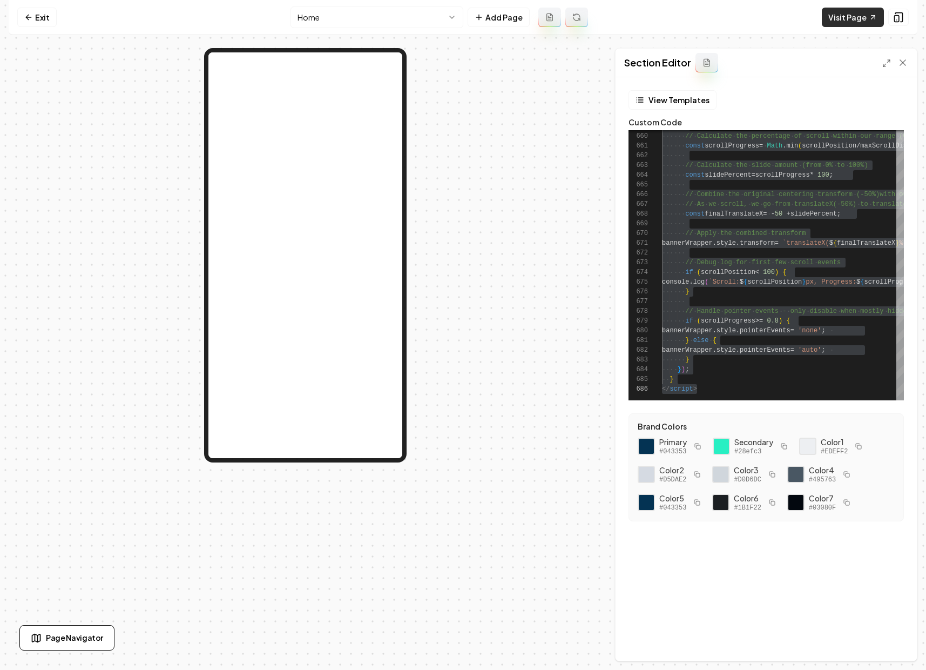
click at [714, 19] on link "Visit Page" at bounding box center [853, 17] width 62 height 19
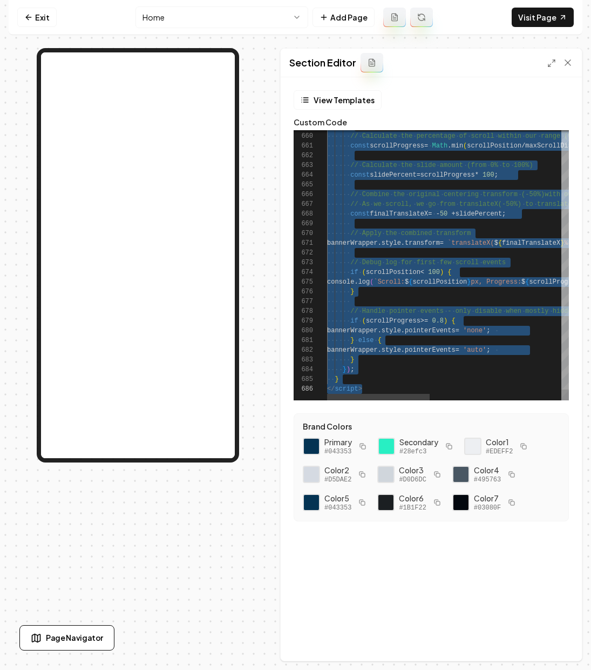
scroll to position [78, 35]
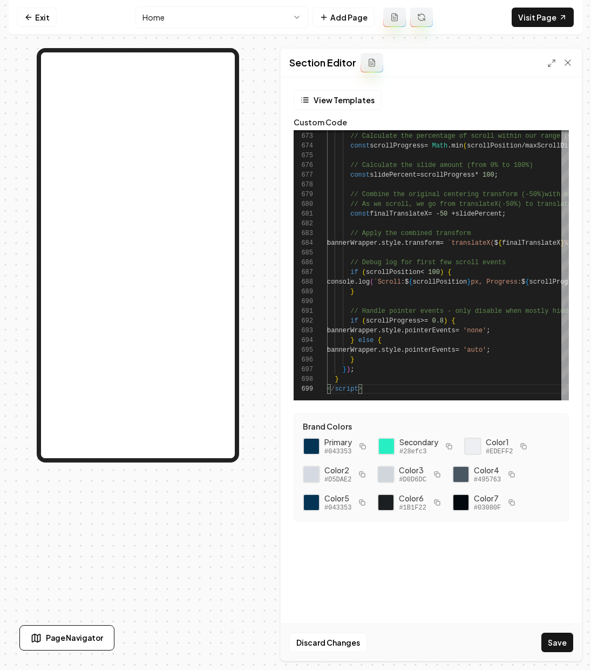
click at [580, 633] on div "Discard Changes Save" at bounding box center [431, 641] width 301 height 37
click at [571, 635] on button "Save" at bounding box center [558, 642] width 32 height 19
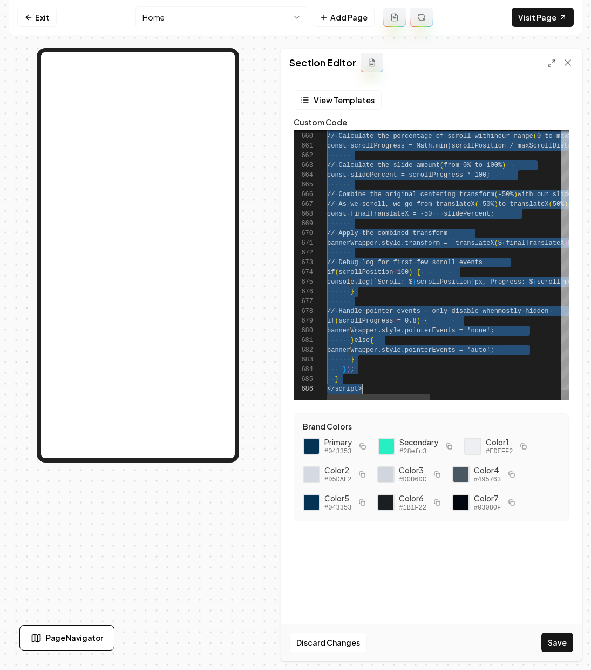
scroll to position [0, 35]
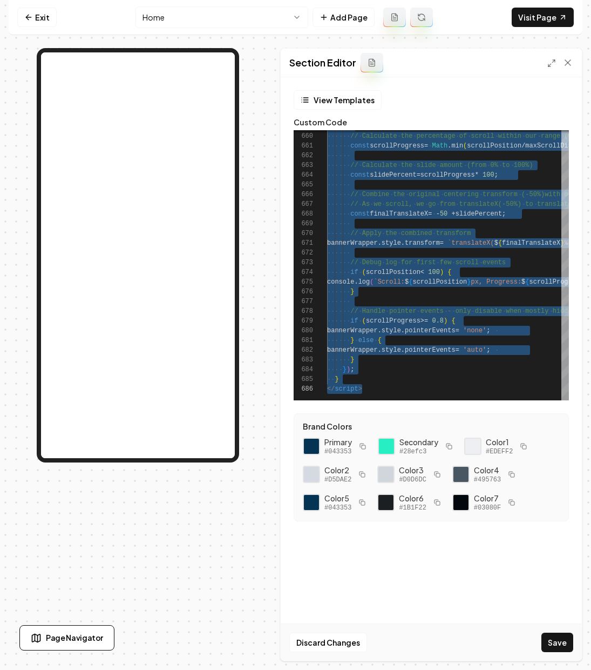
click at [555, 640] on button "Save" at bounding box center [558, 642] width 32 height 19
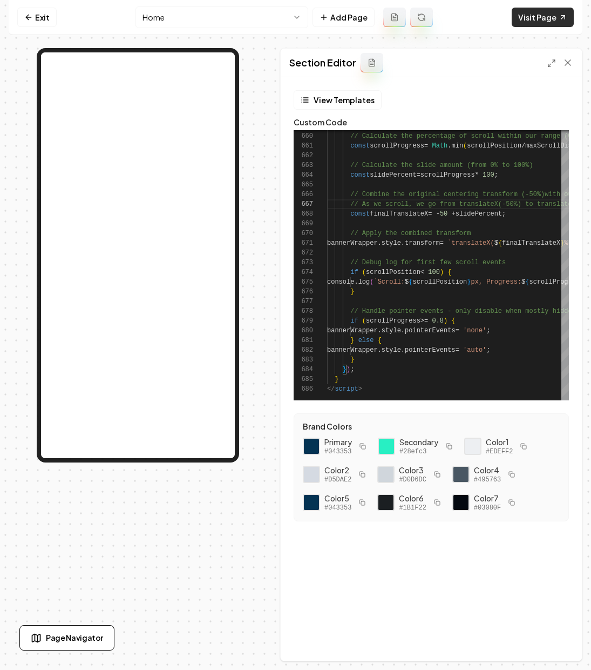
click at [554, 19] on link "Visit Page" at bounding box center [543, 17] width 62 height 19
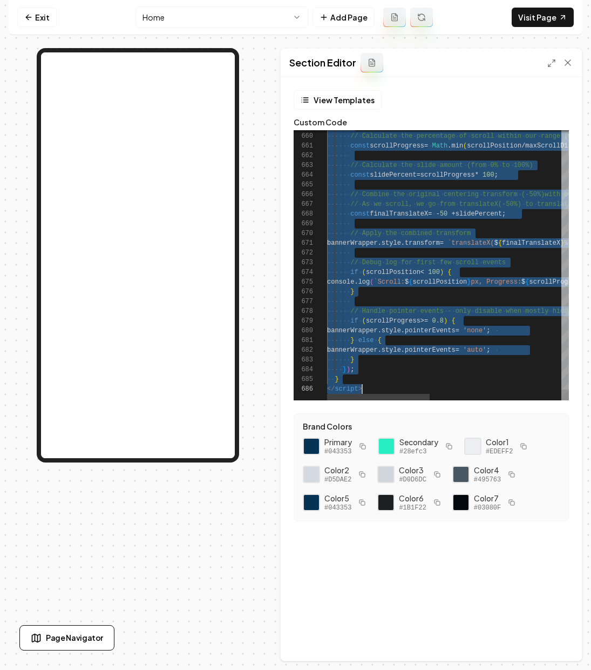
scroll to position [29, 35]
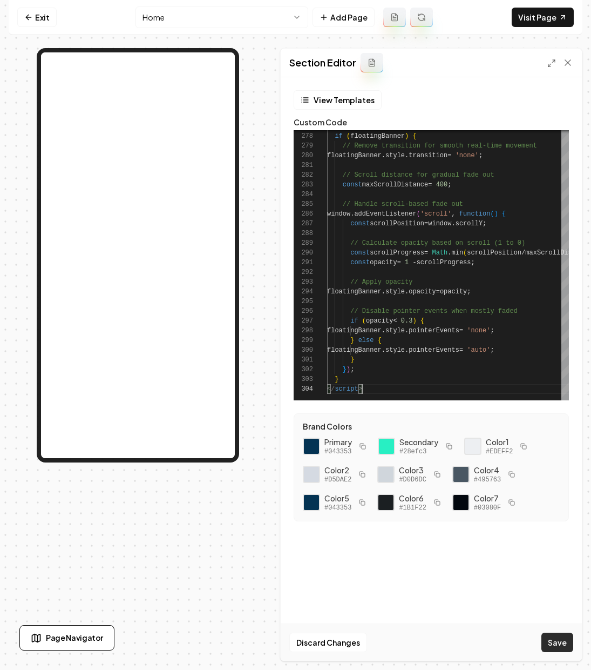
click at [557, 638] on button "Save" at bounding box center [558, 642] width 32 height 19
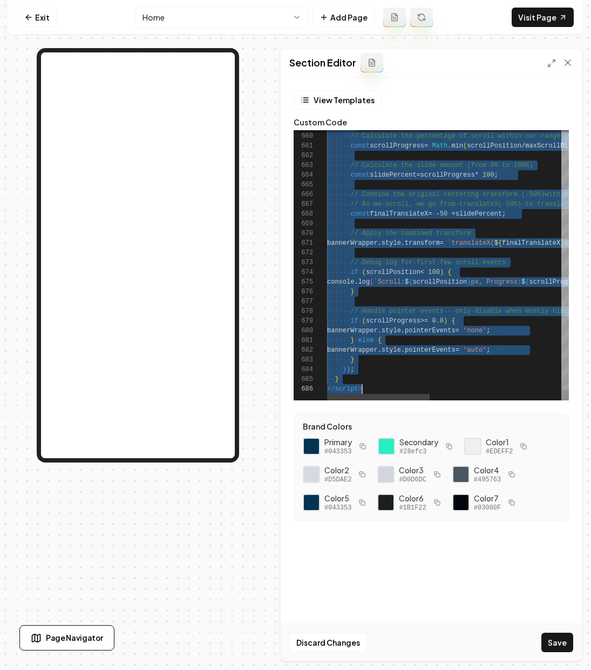
scroll to position [0, 35]
click at [559, 643] on button "Save" at bounding box center [558, 642] width 32 height 19
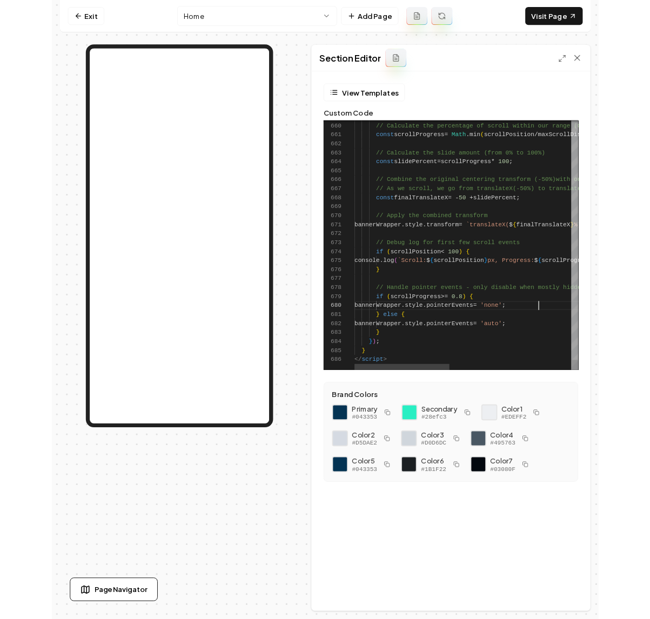
scroll to position [88, 199]
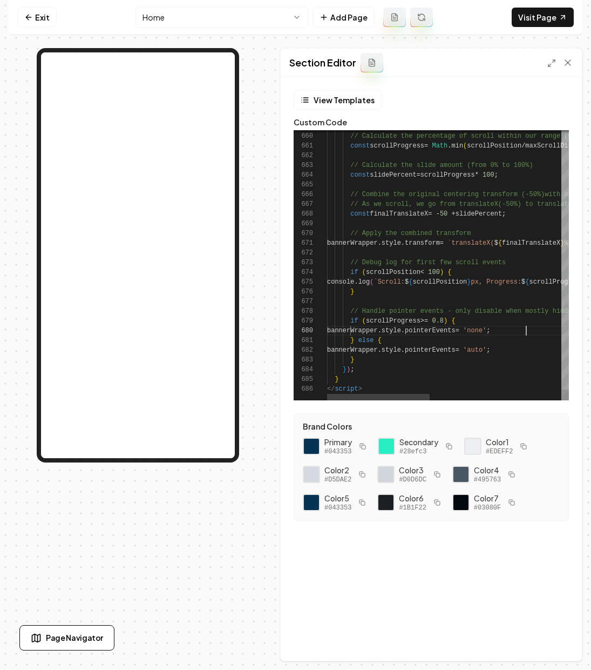
click at [553, 24] on link "Visit Page" at bounding box center [543, 17] width 62 height 19
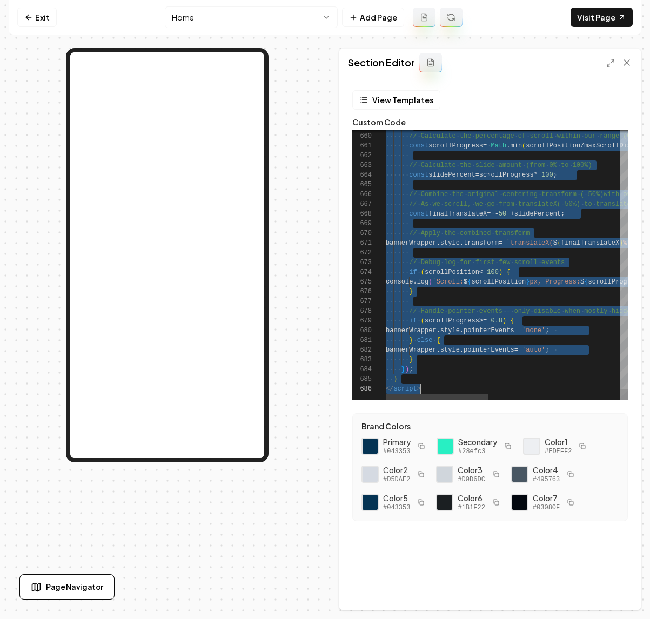
scroll to position [0, 35]
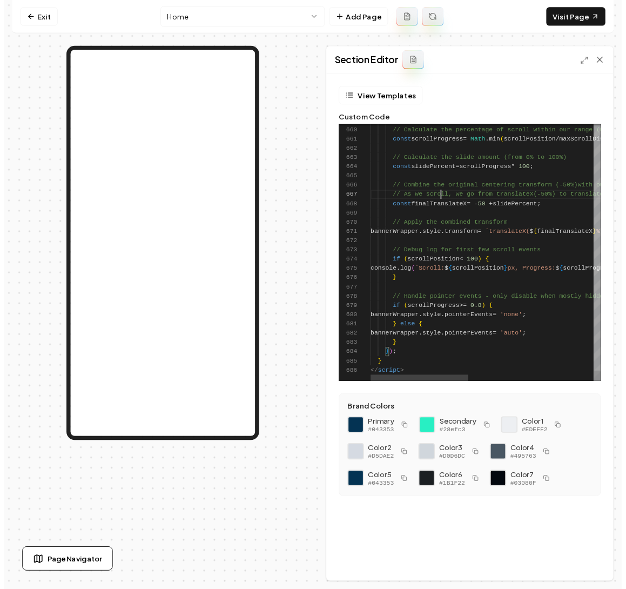
scroll to position [58, 74]
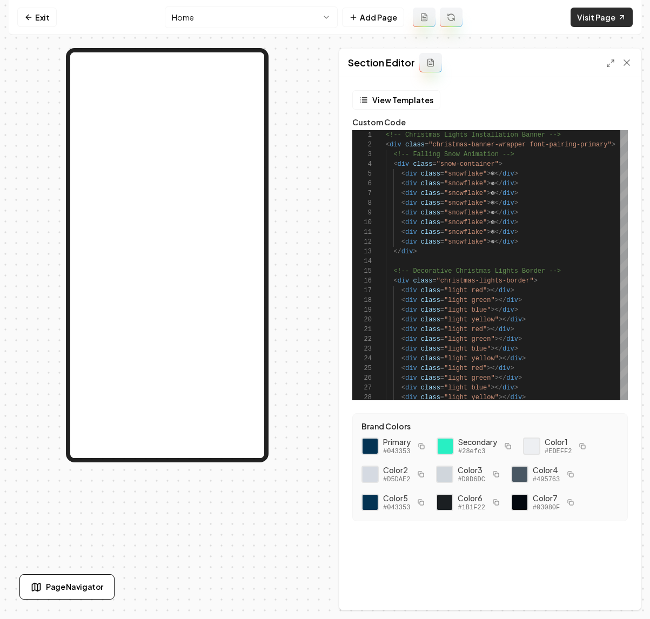
click at [609, 18] on link "Visit Page" at bounding box center [601, 17] width 62 height 19
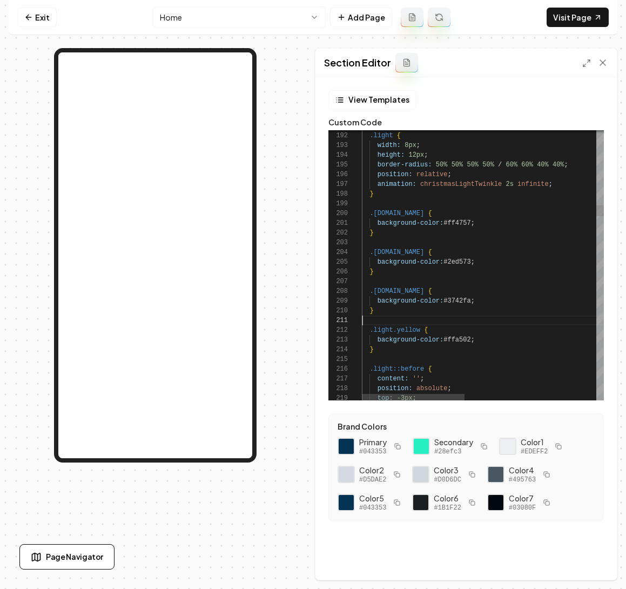
type textarea "**********"
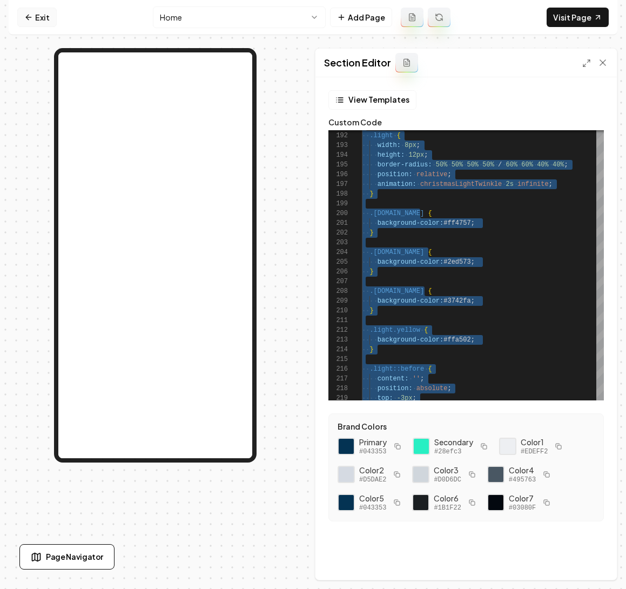
click at [31, 19] on icon at bounding box center [28, 17] width 9 height 9
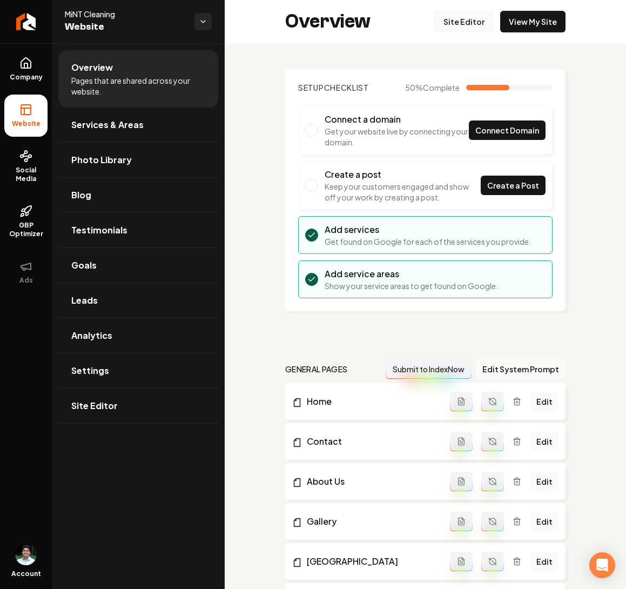
click at [468, 22] on link "Site Editor" at bounding box center [463, 22] width 59 height 22
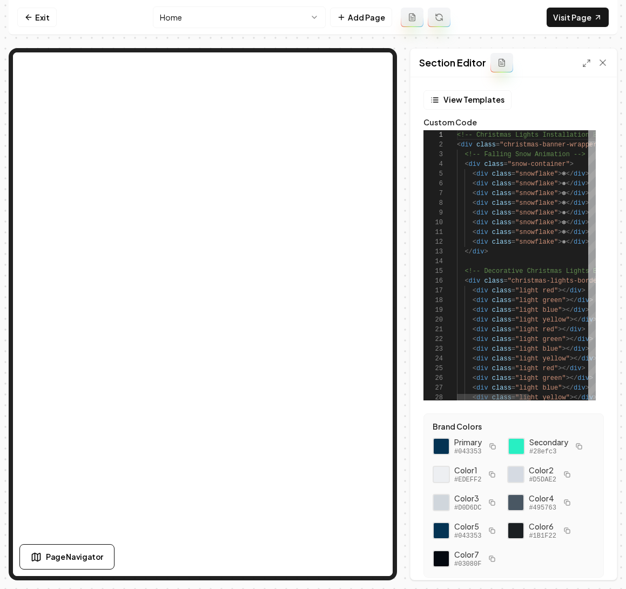
scroll to position [97, 0]
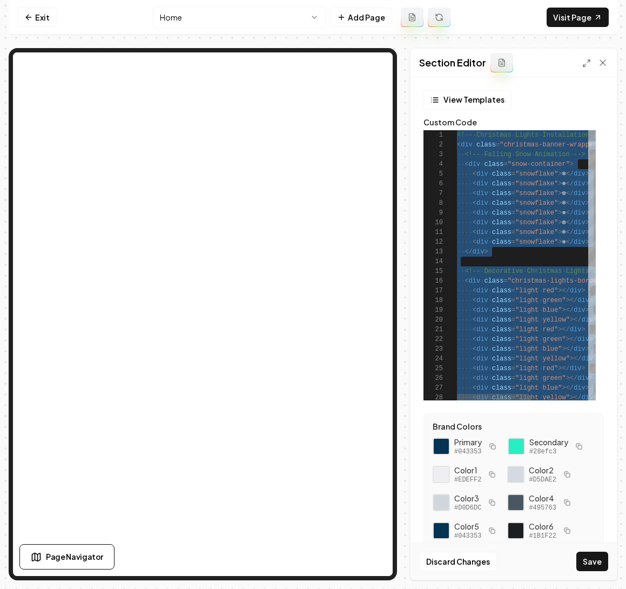
scroll to position [19, 35]
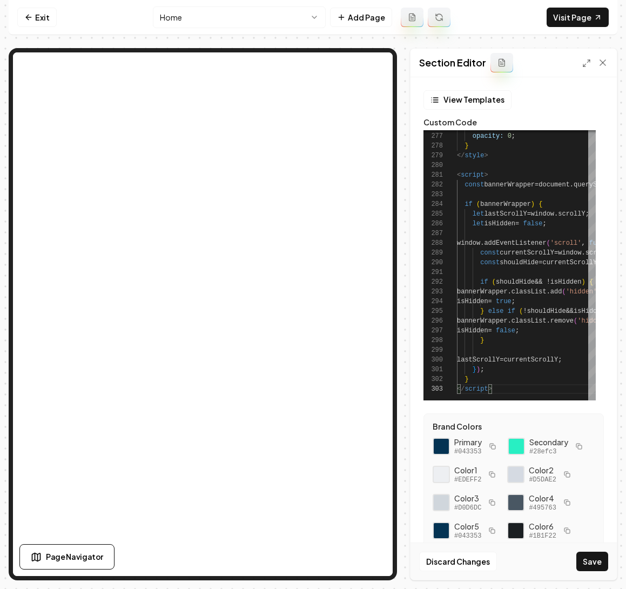
click at [589, 550] on div "Discard Changes Save" at bounding box center [514, 560] width 206 height 37
click at [591, 559] on button "Save" at bounding box center [592, 560] width 32 height 19
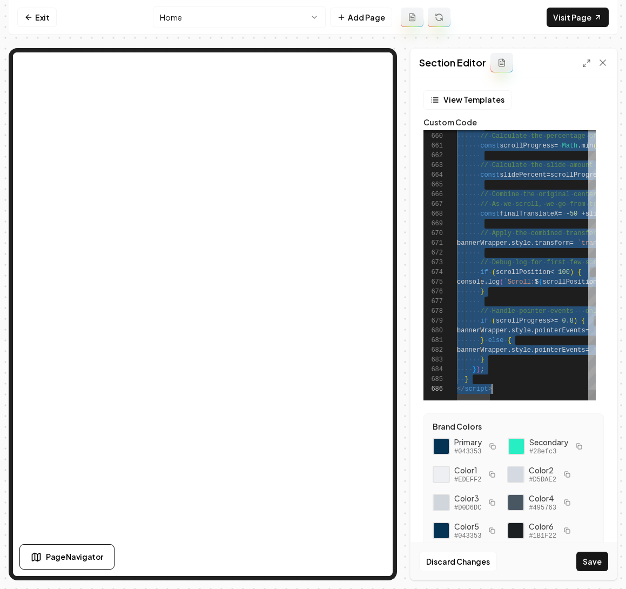
scroll to position [0, 35]
click at [600, 567] on button "Save" at bounding box center [592, 560] width 32 height 19
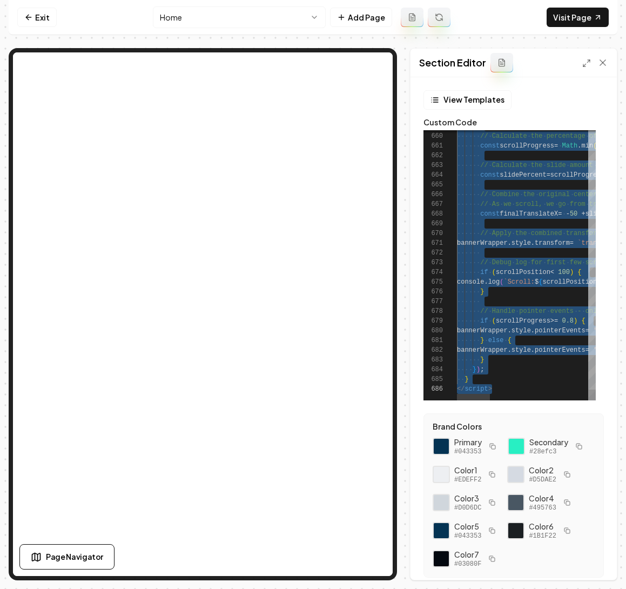
scroll to position [19, 0]
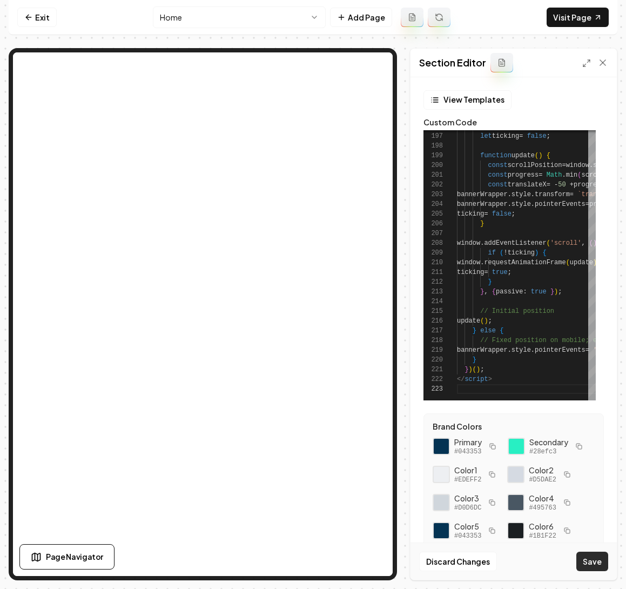
click at [596, 551] on button "Save" at bounding box center [592, 560] width 32 height 19
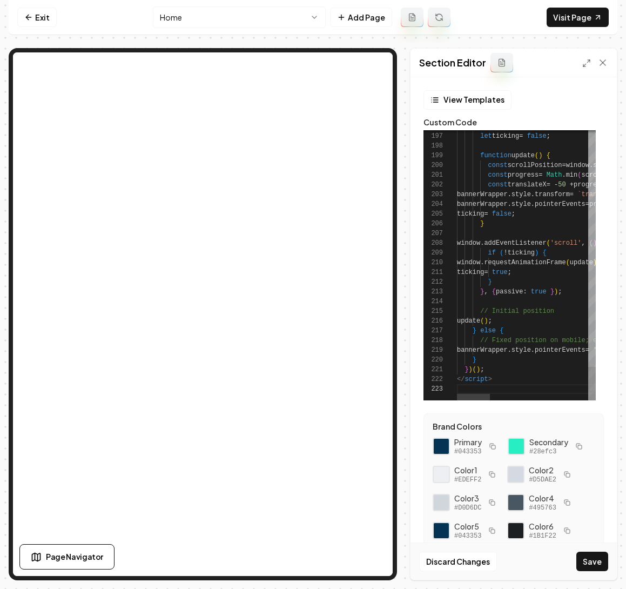
scroll to position [0, 35]
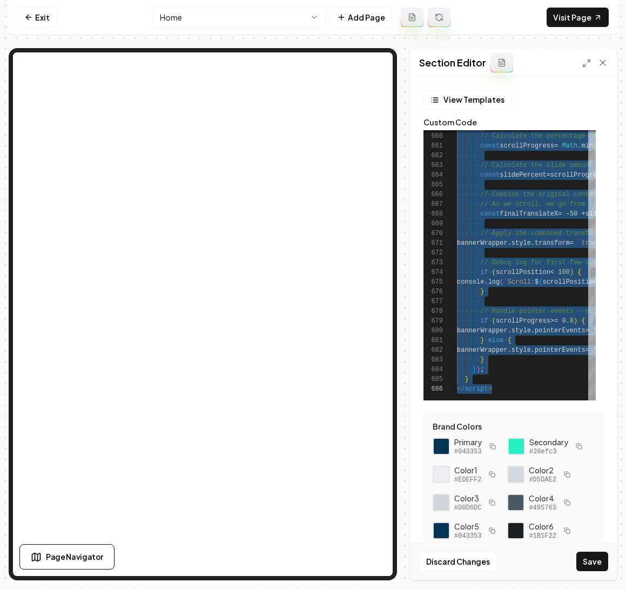
drag, startPoint x: 593, startPoint y: 557, endPoint x: 581, endPoint y: 541, distance: 20.4
click at [593, 557] on button "Save" at bounding box center [592, 560] width 32 height 19
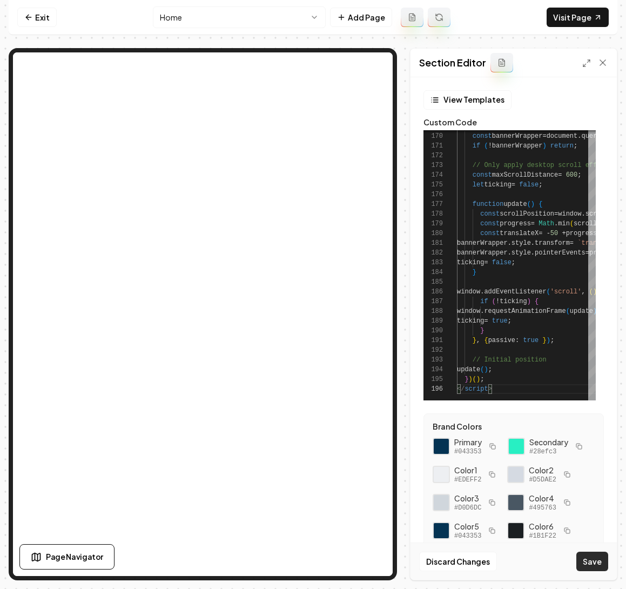
click at [589, 559] on button "Save" at bounding box center [592, 560] width 32 height 19
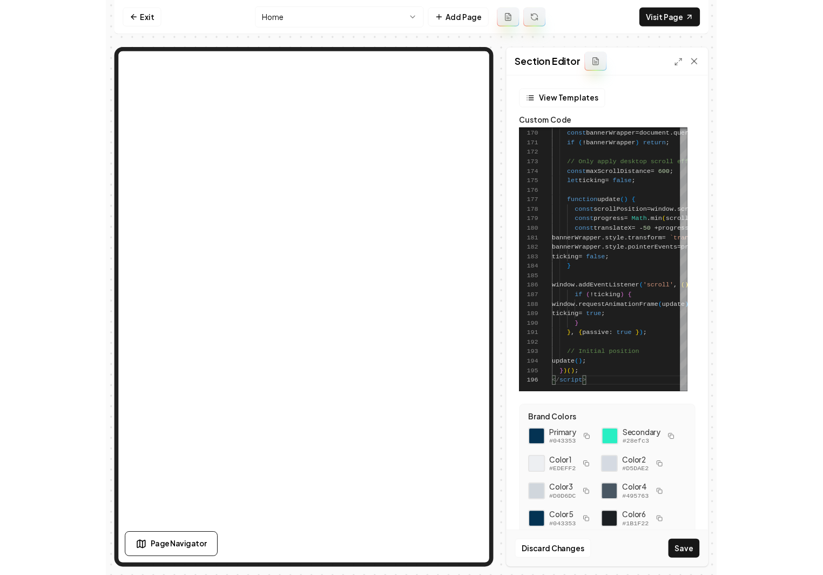
scroll to position [29, 35]
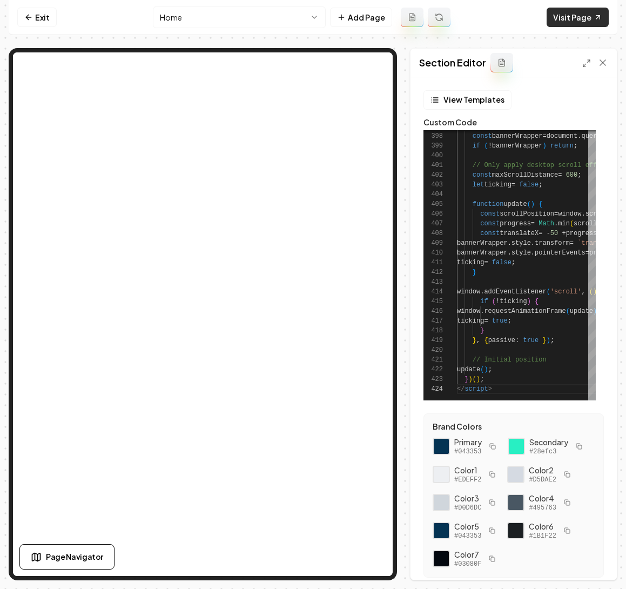
click at [559, 12] on link "Visit Page" at bounding box center [578, 17] width 62 height 19
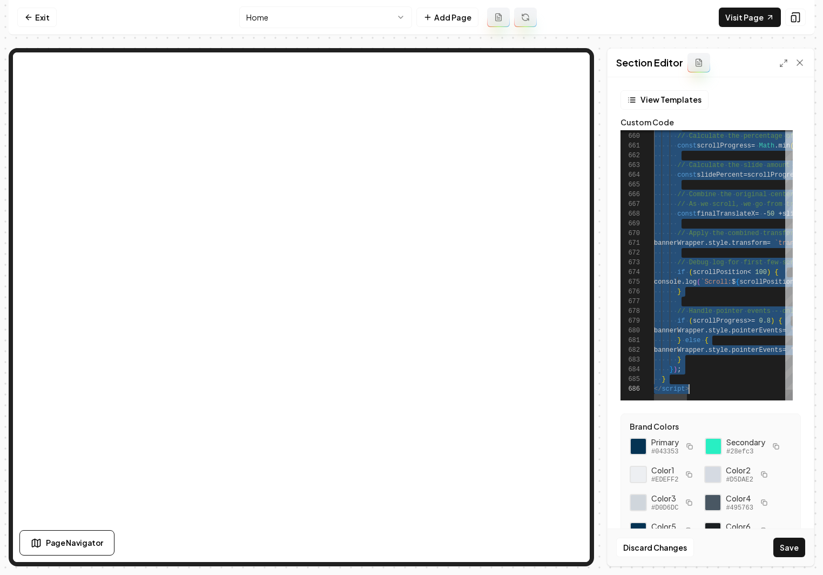
scroll to position [0, 35]
click at [714, 548] on button "Save" at bounding box center [789, 546] width 32 height 19
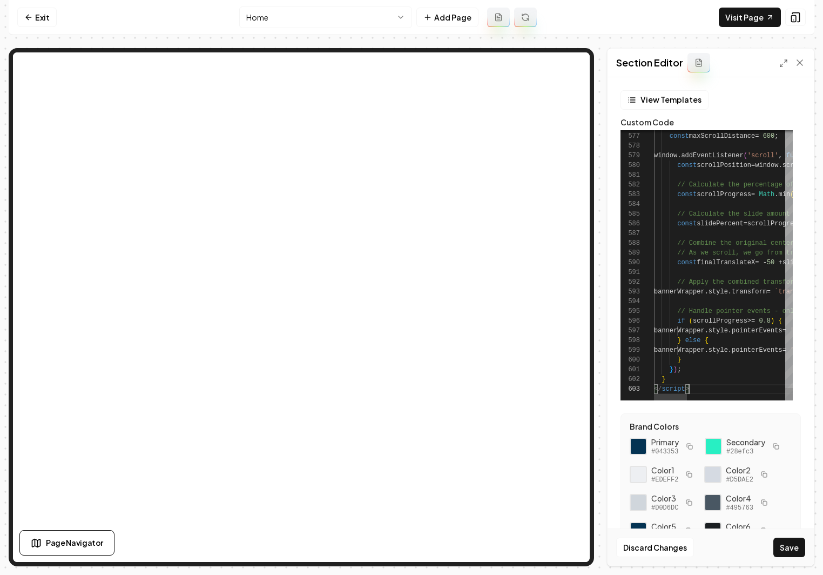
scroll to position [19, 35]
click at [714, 549] on button "Save" at bounding box center [789, 546] width 32 height 19
click at [714, 19] on rect at bounding box center [794, 19] width 4 height 6
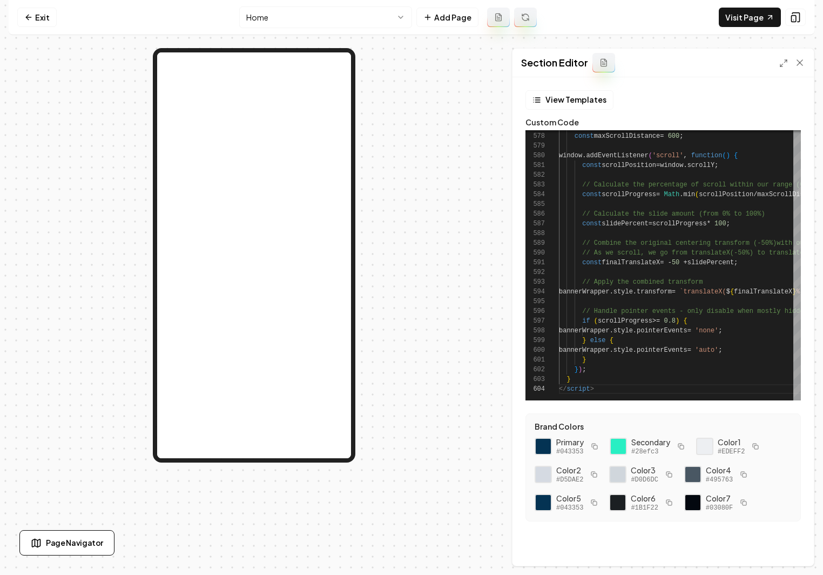
click at [714, 20] on nav "Exit Home Add Page Visit Page" at bounding box center [412, 17] width 806 height 35
click at [714, 17] on icon at bounding box center [795, 17] width 11 height 11
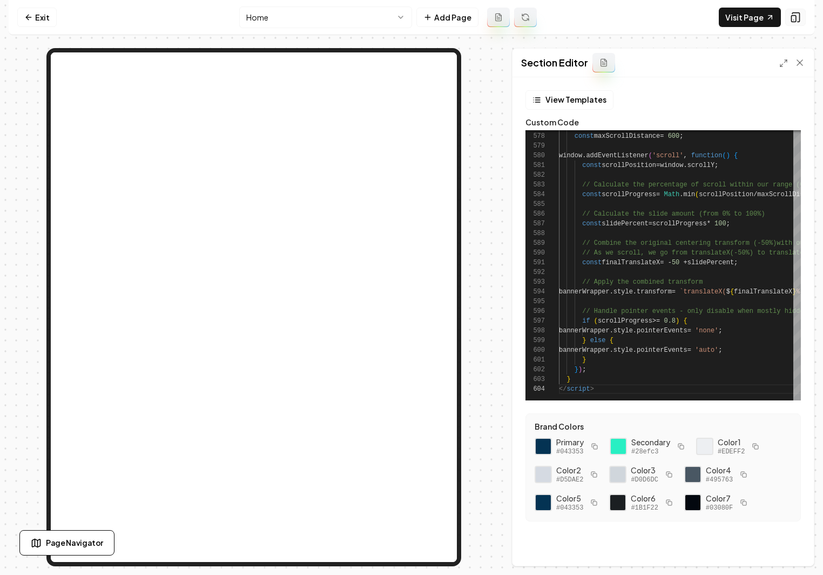
click at [714, 17] on icon at bounding box center [795, 17] width 11 height 11
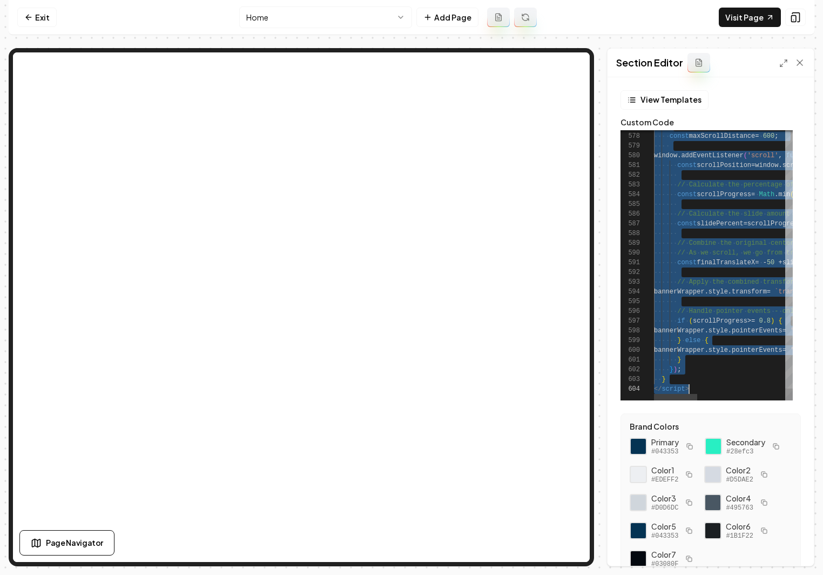
scroll to position [39, 35]
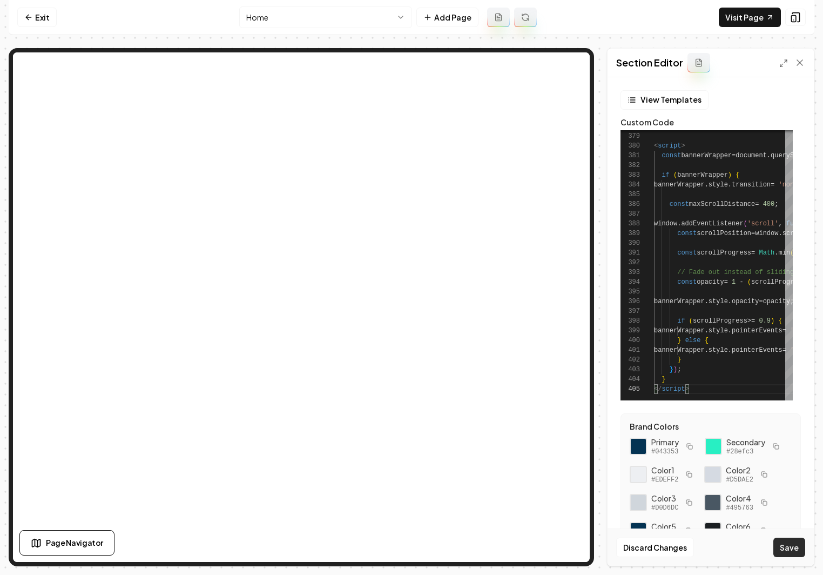
click at [714, 549] on button "Save" at bounding box center [789, 546] width 32 height 19
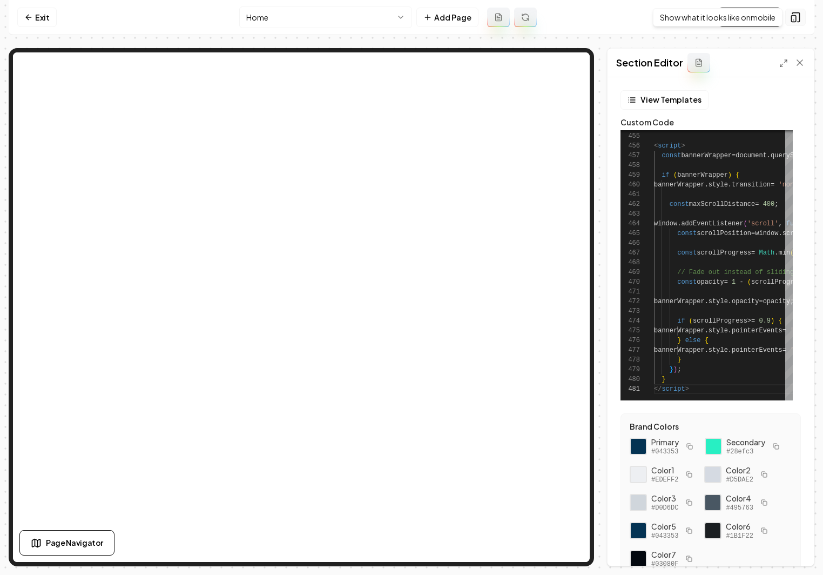
click at [714, 10] on button at bounding box center [795, 17] width 21 height 17
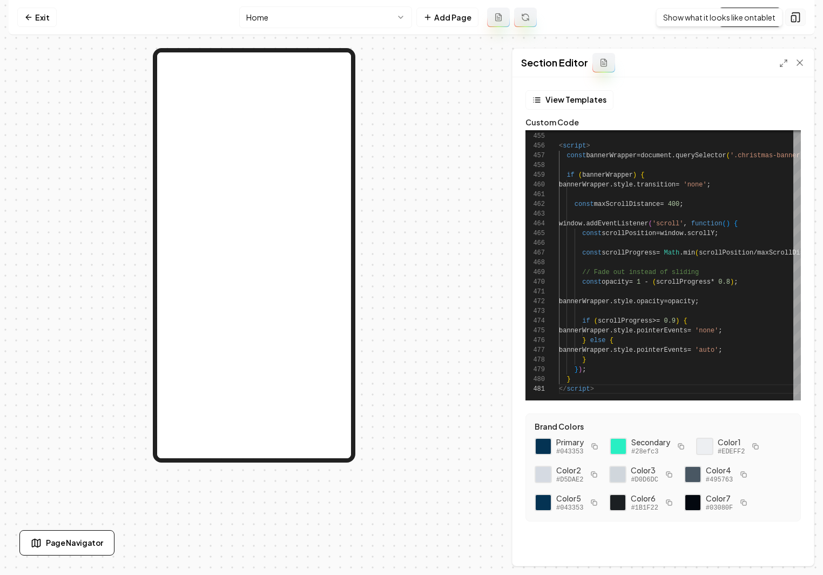
click at [714, 21] on icon at bounding box center [795, 17] width 11 height 11
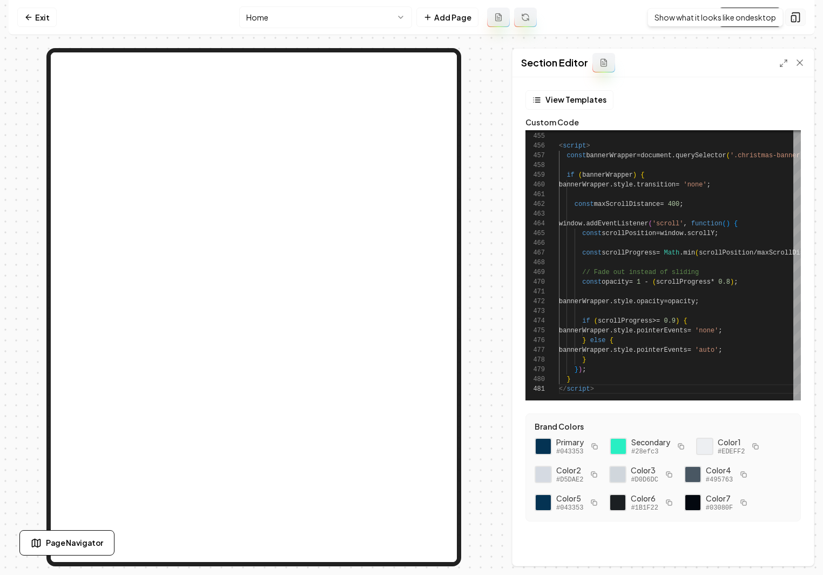
click at [714, 21] on button at bounding box center [795, 17] width 21 height 17
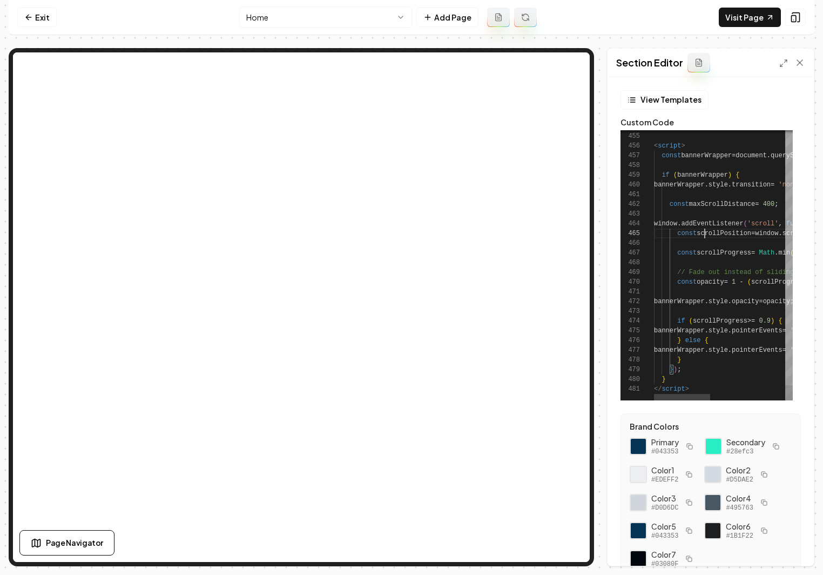
scroll to position [39, 51]
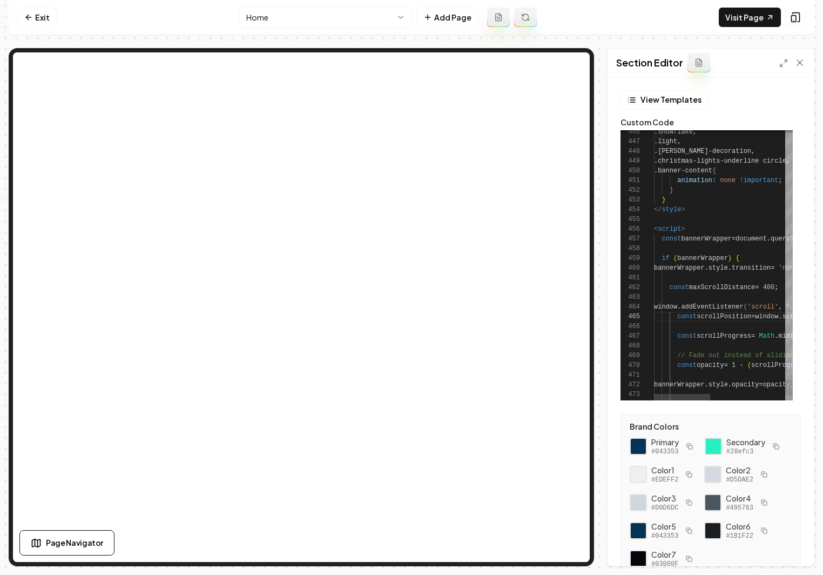
scroll to position [88, 63]
type textarea "**********"
type textarea "**"
type textarea "**********"
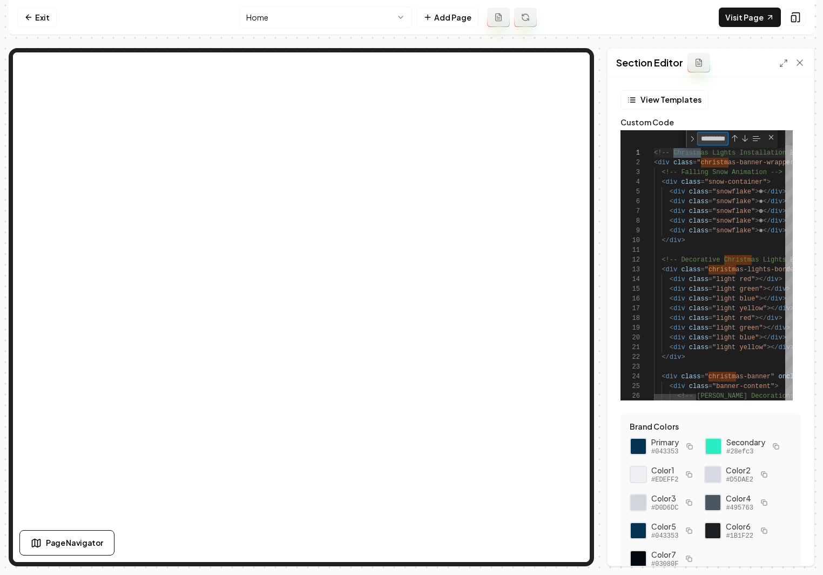
scroll to position [97, 55]
type textarea "*********"
click at [710, 139] on textarea "*********" at bounding box center [713, 138] width 30 height 12
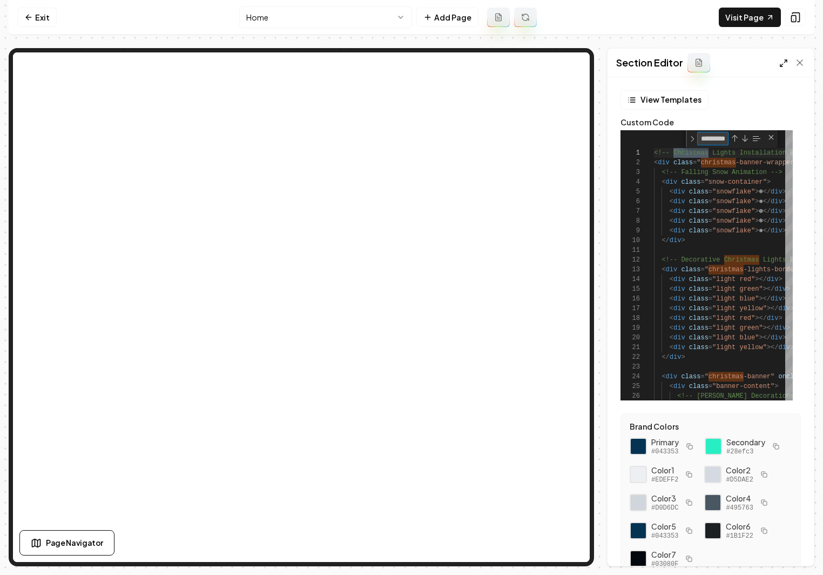
click at [714, 60] on icon at bounding box center [783, 63] width 9 height 9
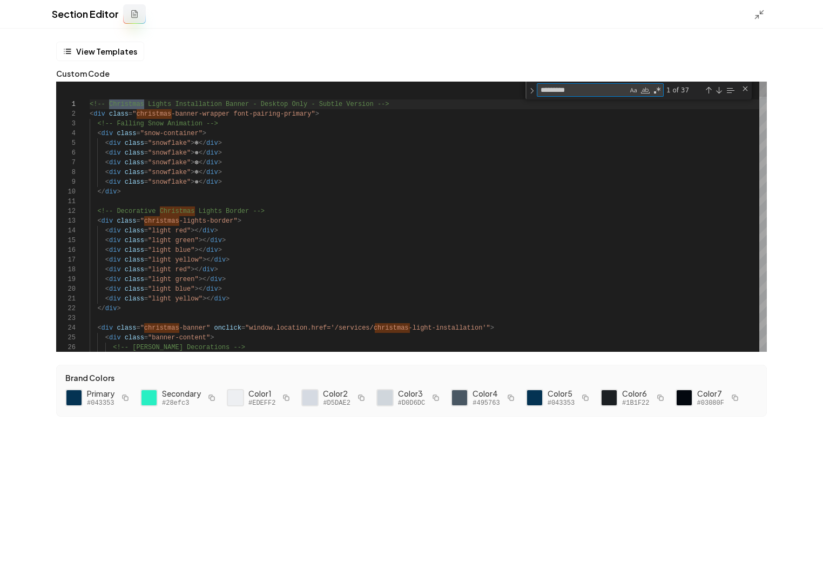
click at [622, 90] on textarea "*********" at bounding box center [582, 90] width 90 height 12
type textarea "**********"
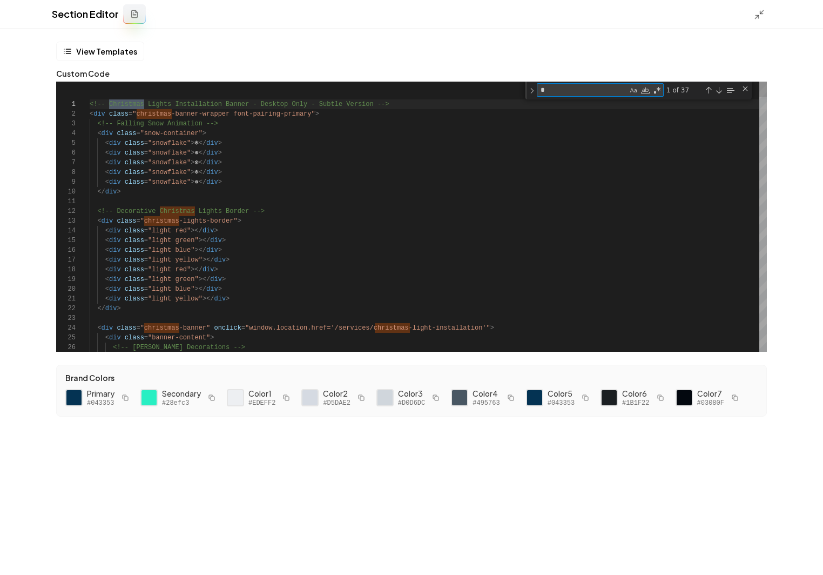
type textarea "**"
type textarea "**********"
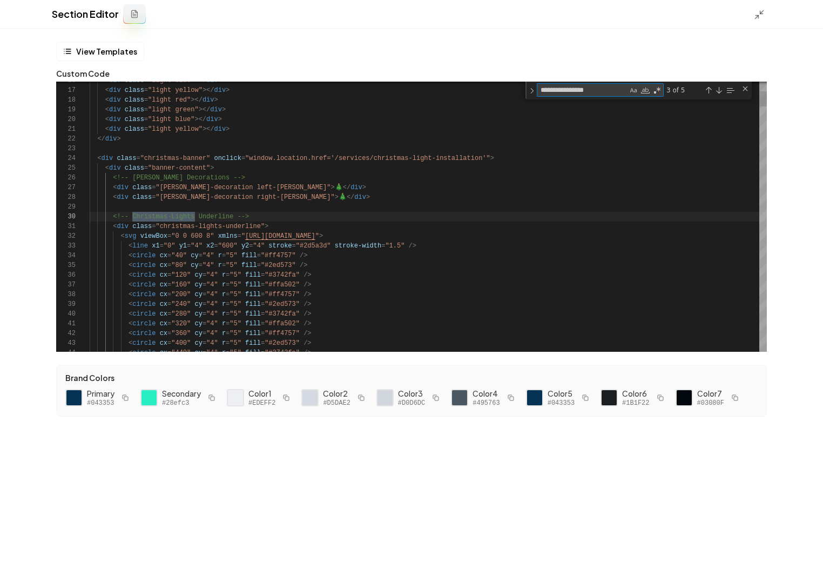
type textarea "**********"
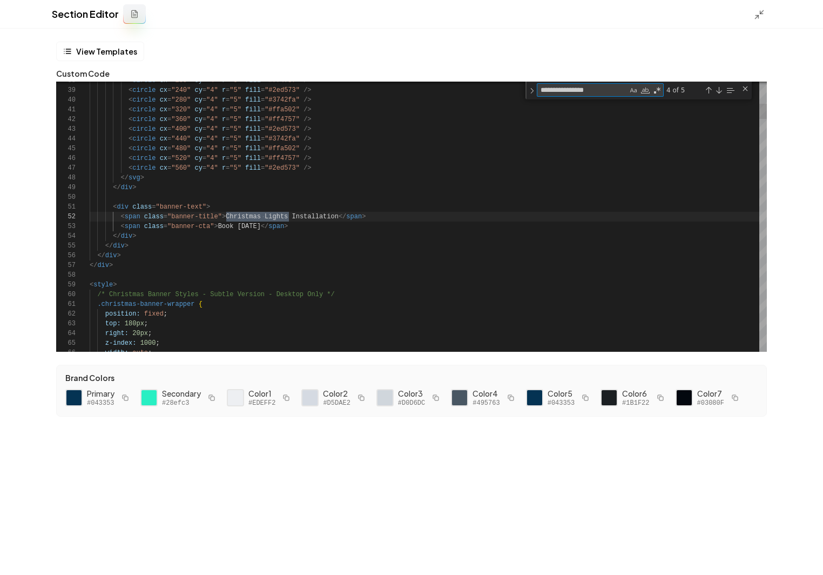
scroll to position [97, 199]
type textarea "**********"
drag, startPoint x: 339, startPoint y: 219, endPoint x: 227, endPoint y: 218, distance: 112.4
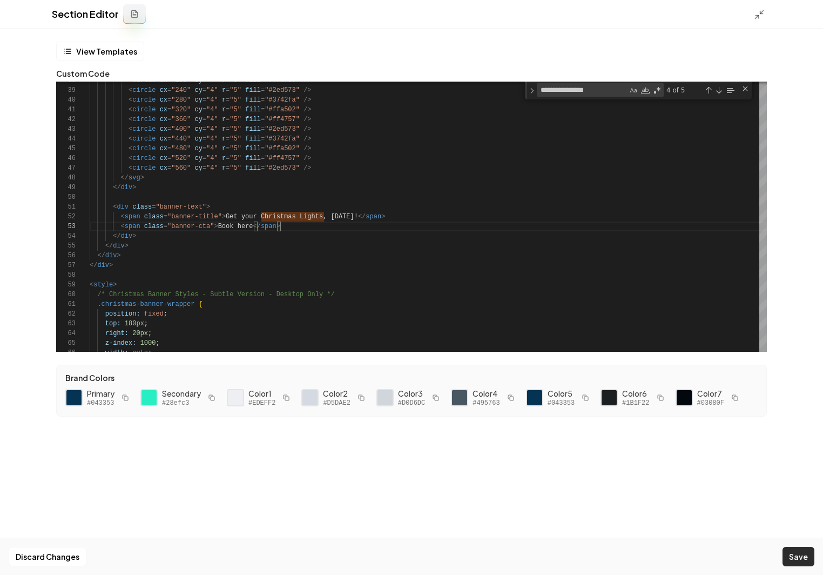
click at [714, 564] on button "Save" at bounding box center [799, 556] width 32 height 19
click at [714, 16] on polyline at bounding box center [757, 17] width 3 height 3
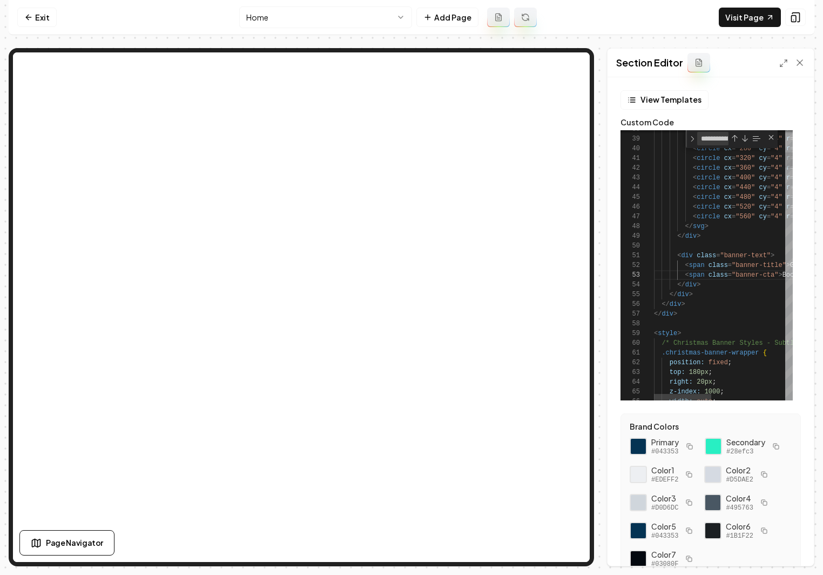
type textarea "**********"
click at [714, 11] on link "Visit Page" at bounding box center [750, 17] width 62 height 19
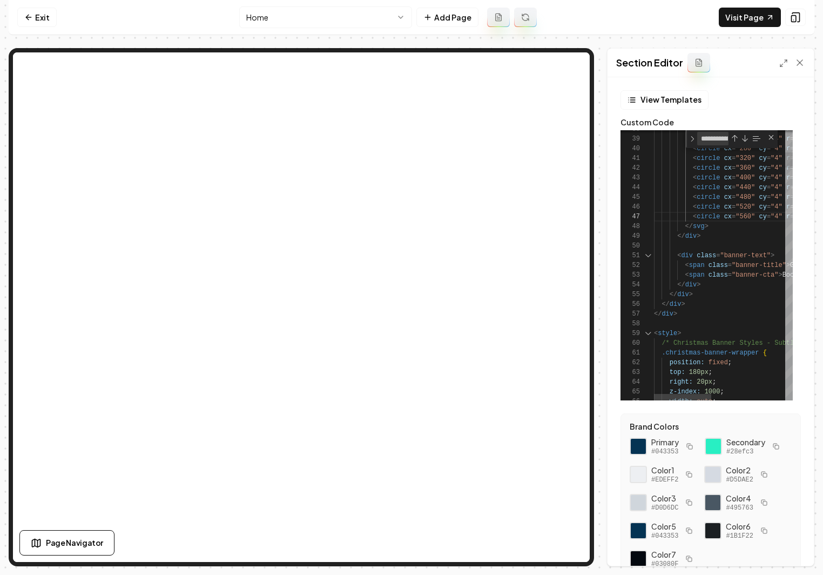
click at [648, 206] on div "46" at bounding box center [637, 207] width 33 height 10
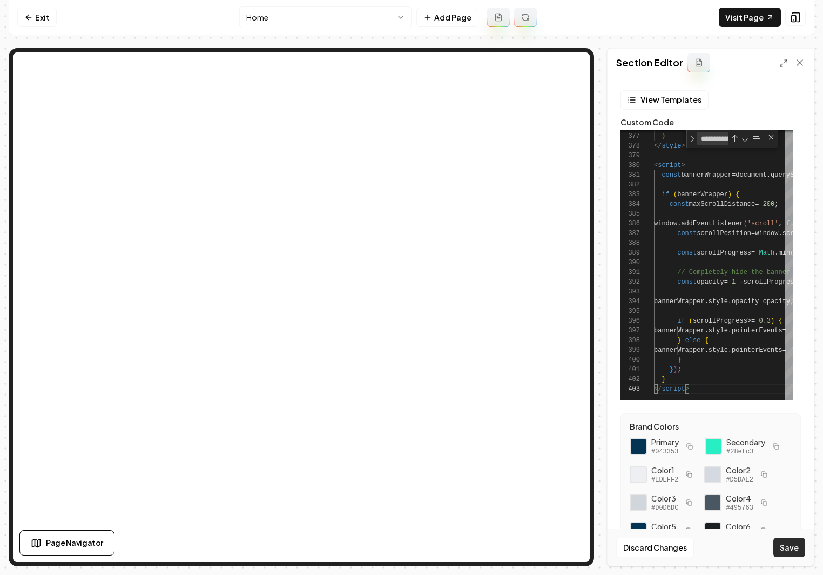
click at [787, 545] on button "Save" at bounding box center [789, 546] width 32 height 19
click at [753, 15] on link "Visit Page" at bounding box center [750, 17] width 62 height 19
type textarea "**********"
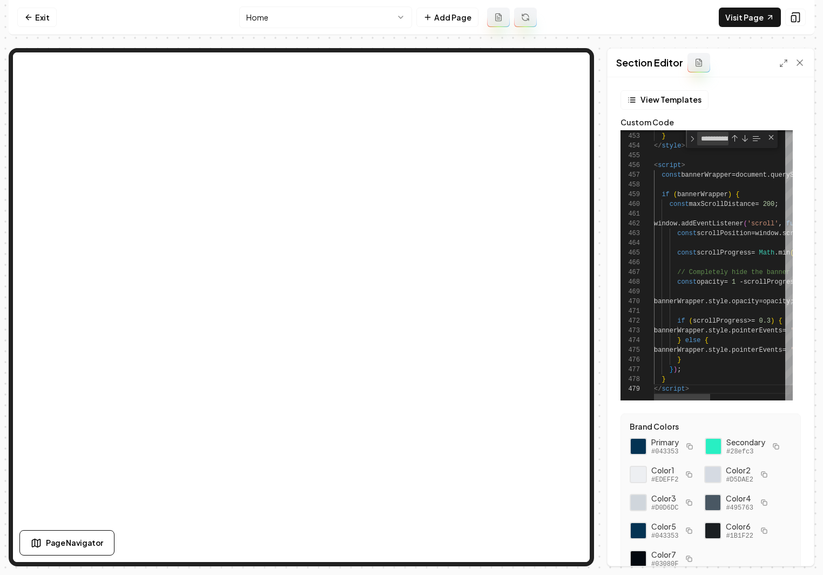
scroll to position [49, 23]
click at [779, 64] on icon at bounding box center [783, 63] width 9 height 9
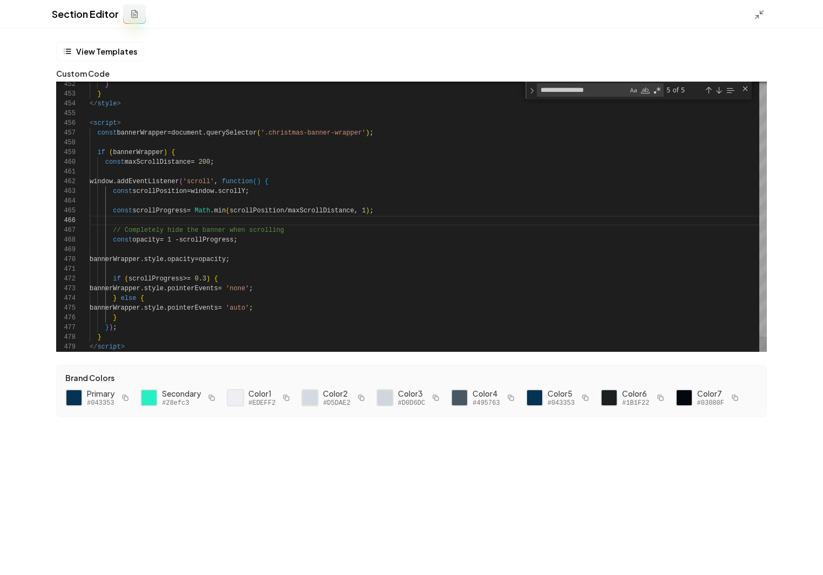
scroll to position [29, 23]
type textarea "*"
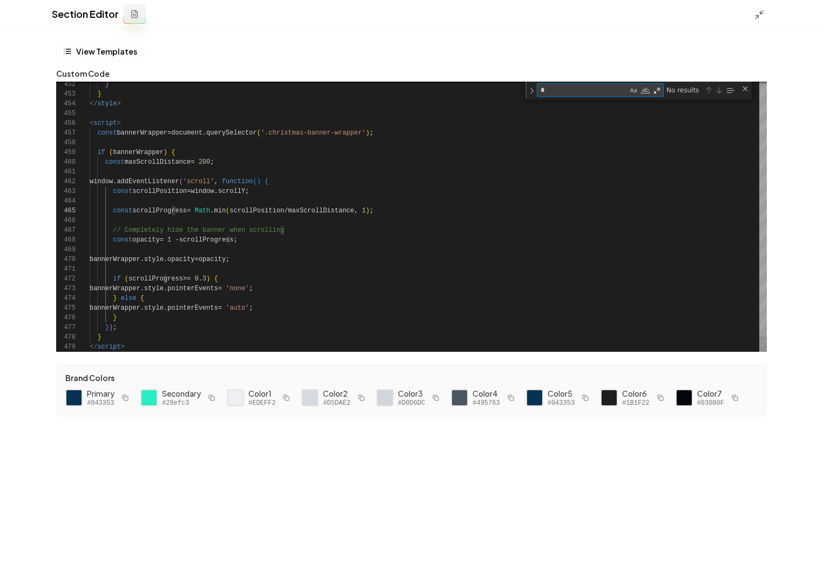
type textarea "**********"
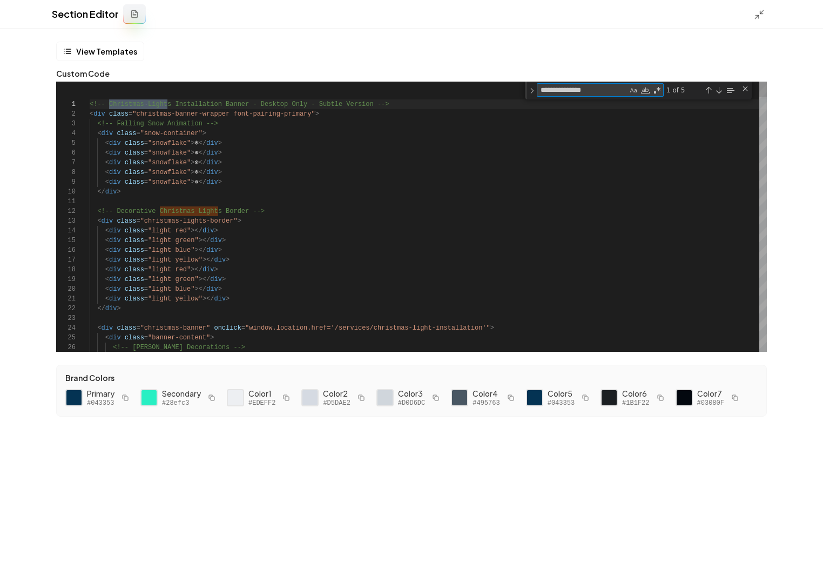
type textarea "**********"
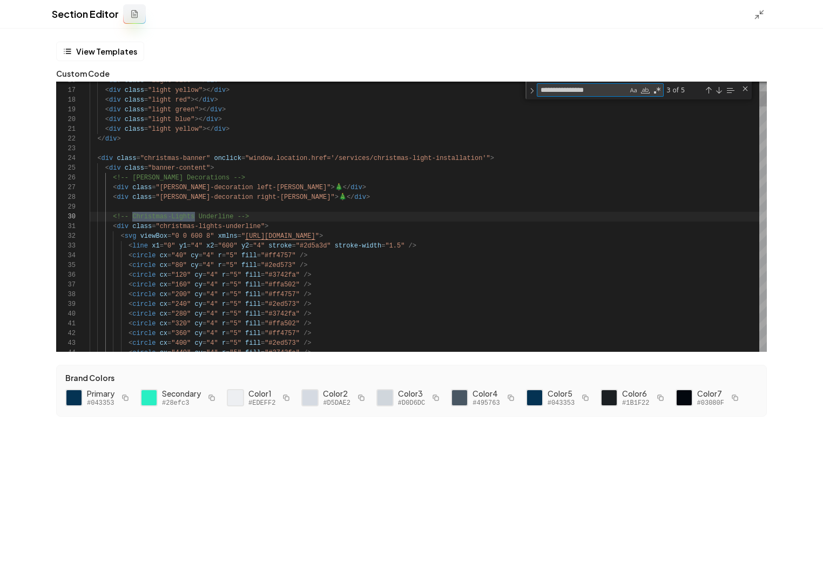
type textarea "**********"
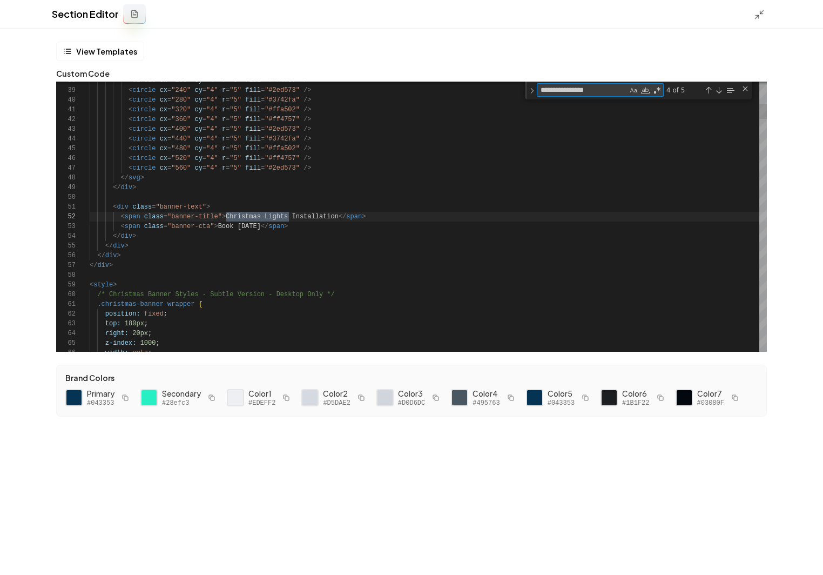
scroll to position [97, 199]
type textarea "**********"
drag, startPoint x: 341, startPoint y: 217, endPoint x: 227, endPoint y: 215, distance: 114.0
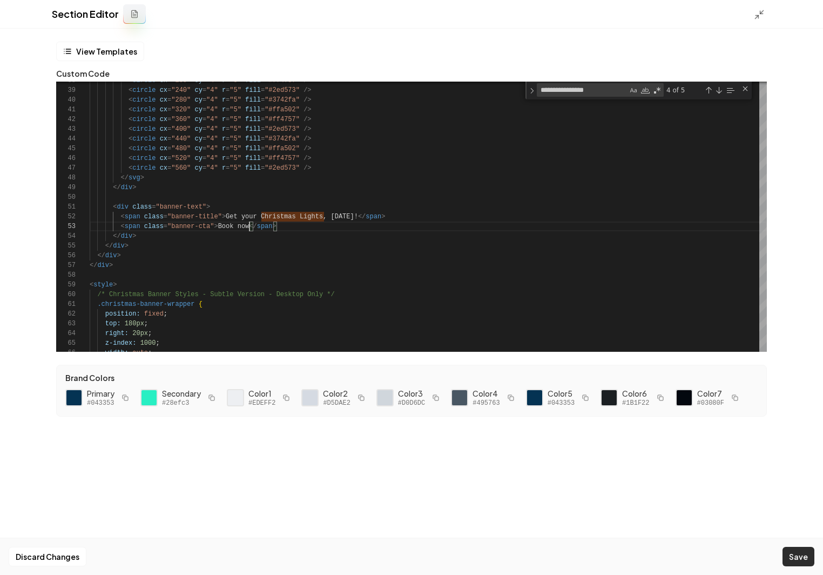
click at [798, 558] on button "Save" at bounding box center [799, 556] width 32 height 19
click at [757, 16] on polyline at bounding box center [757, 17] width 3 height 3
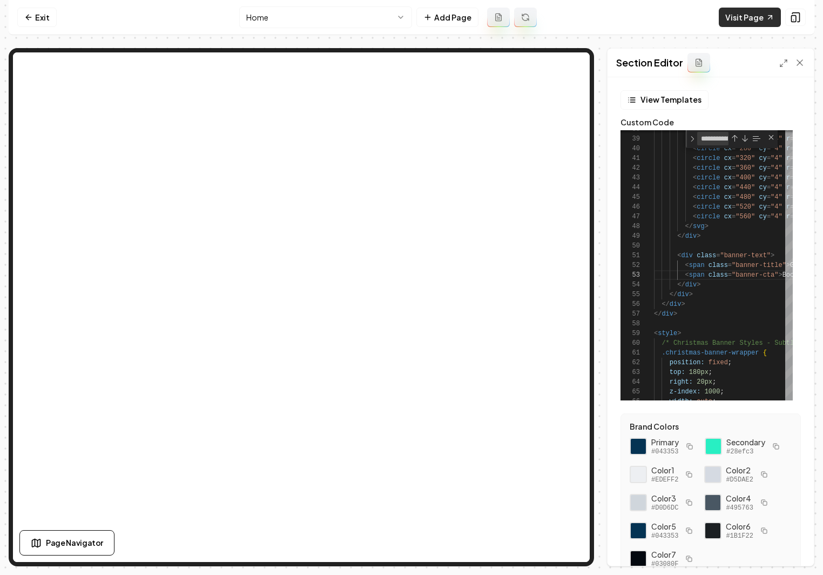
click at [752, 15] on link "Visit Page" at bounding box center [750, 17] width 62 height 19
click at [728, 25] on link "Visit Page" at bounding box center [750, 17] width 62 height 19
click at [742, 23] on link "Visit Page" at bounding box center [750, 17] width 62 height 19
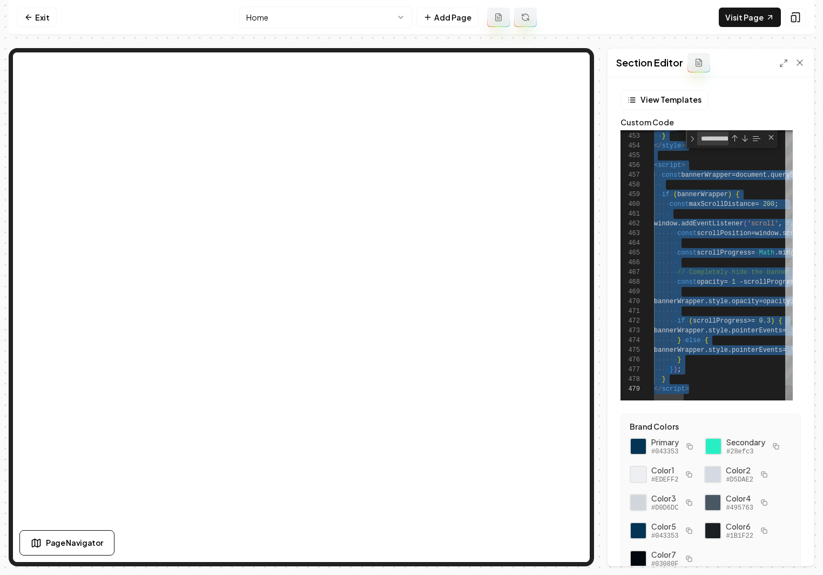
scroll to position [58, 28]
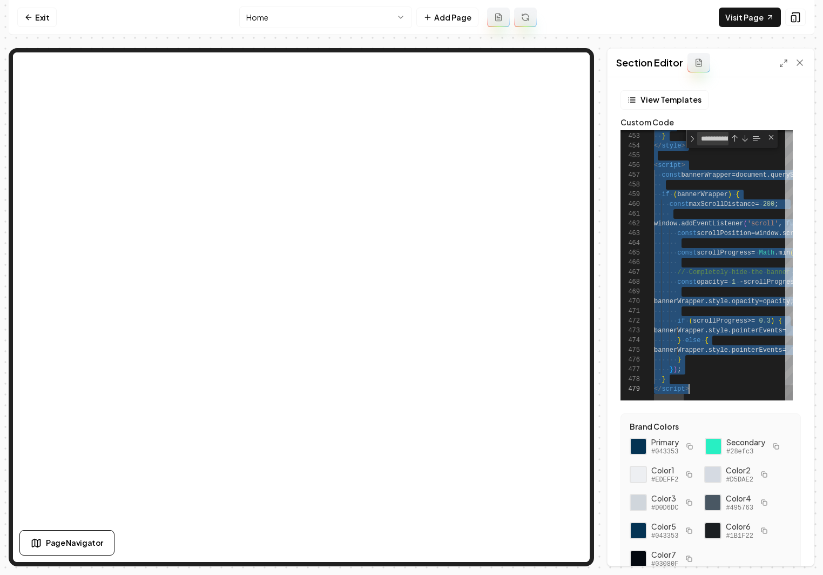
scroll to position [29, 27]
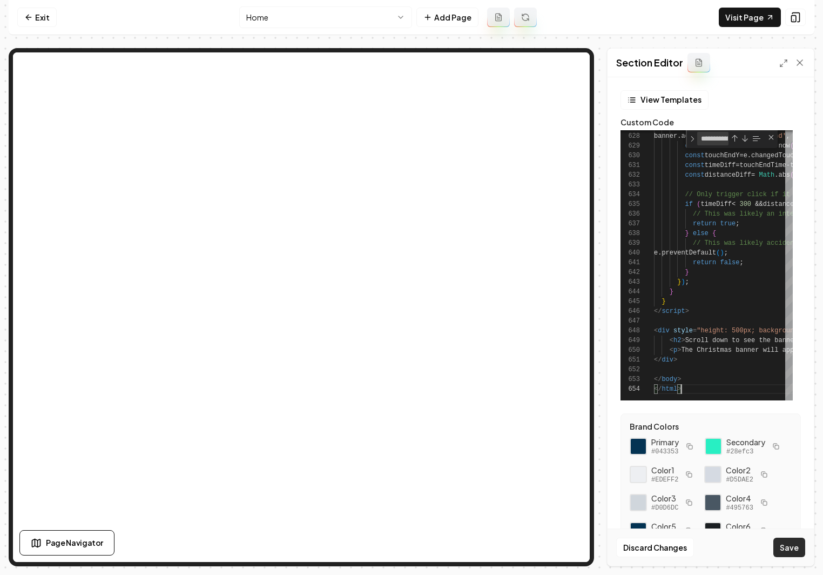
click at [793, 547] on button "Save" at bounding box center [789, 546] width 32 height 19
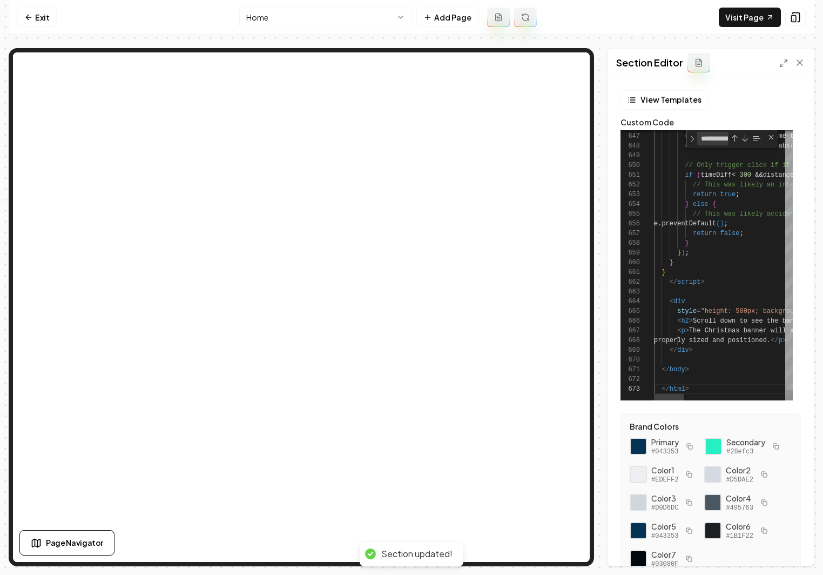
scroll to position [19, 0]
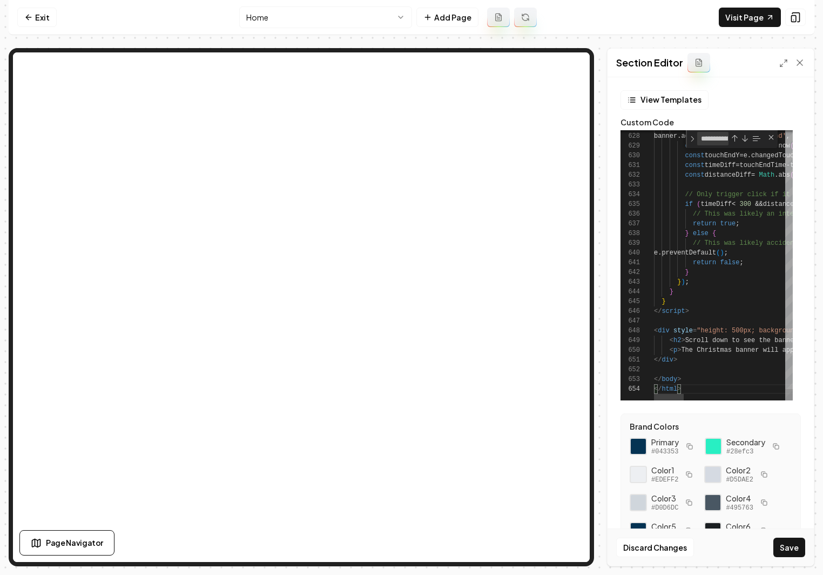
type textarea "**********"
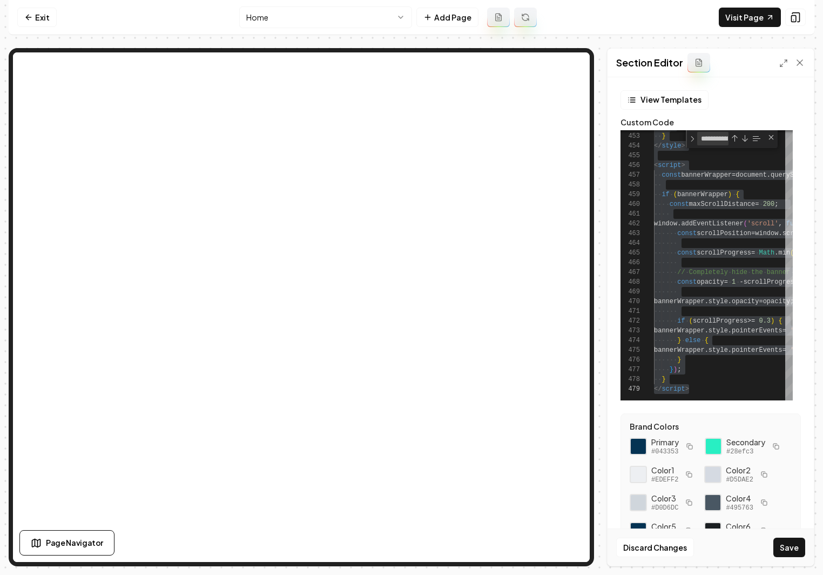
drag, startPoint x: 790, startPoint y: 544, endPoint x: 726, endPoint y: 507, distance: 73.8
click at [790, 544] on button "Save" at bounding box center [789, 546] width 32 height 19
